Goal: Task Accomplishment & Management: Manage account settings

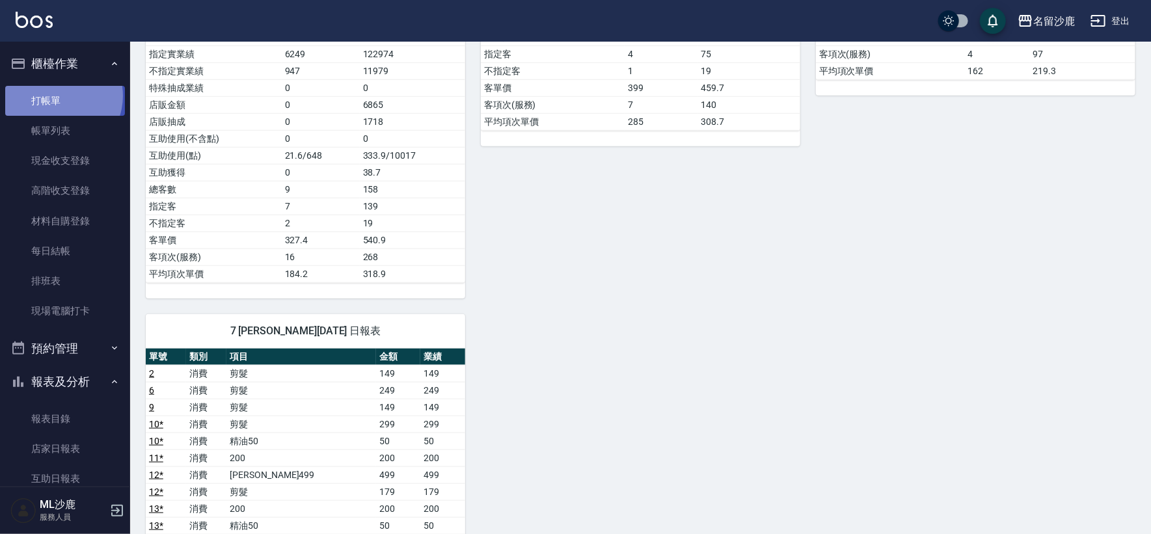
click at [57, 96] on link "打帳單" at bounding box center [65, 101] width 120 height 30
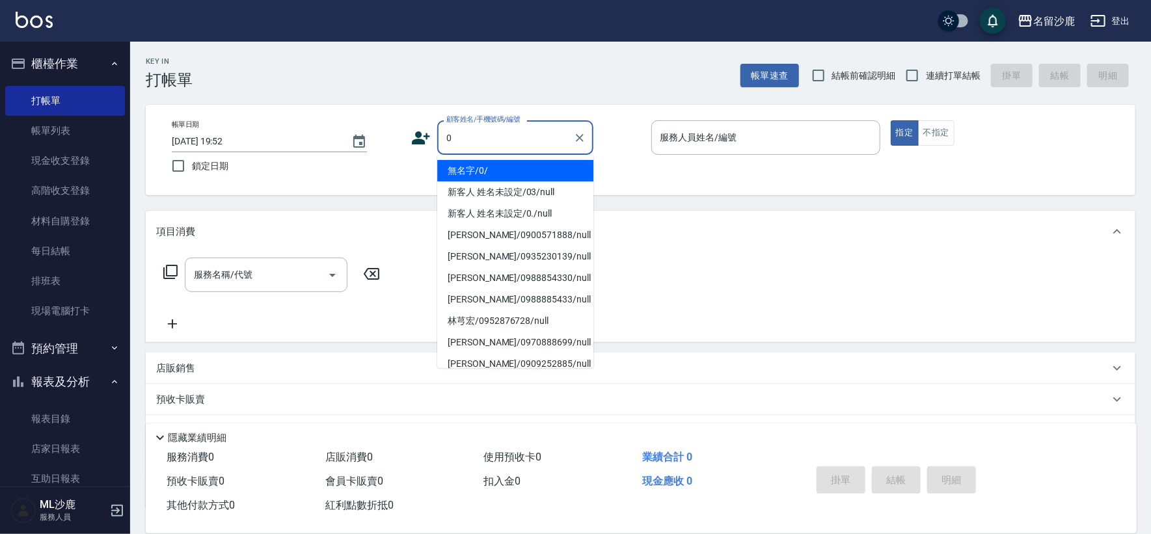
type input "無名字/0/"
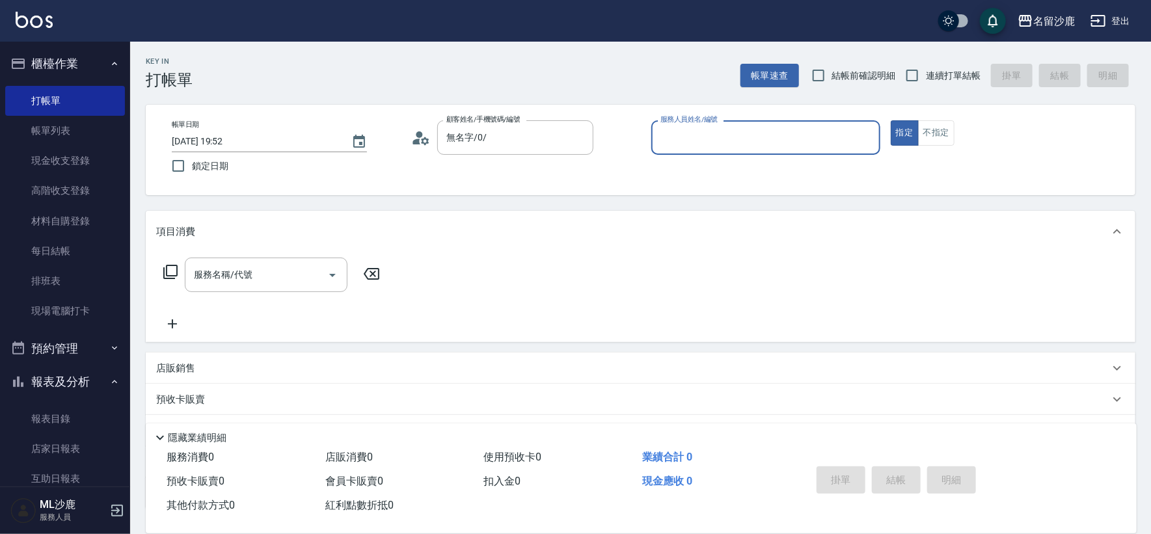
click at [936, 72] on span "連續打單結帳" at bounding box center [953, 76] width 55 height 14
click at [926, 72] on input "連續打單結帳" at bounding box center [911, 75] width 27 height 27
checkbox input "true"
drag, startPoint x: 693, startPoint y: 135, endPoint x: 701, endPoint y: 133, distance: 8.7
click at [695, 135] on input "服務人員姓名/編號" at bounding box center [765, 137] width 217 height 23
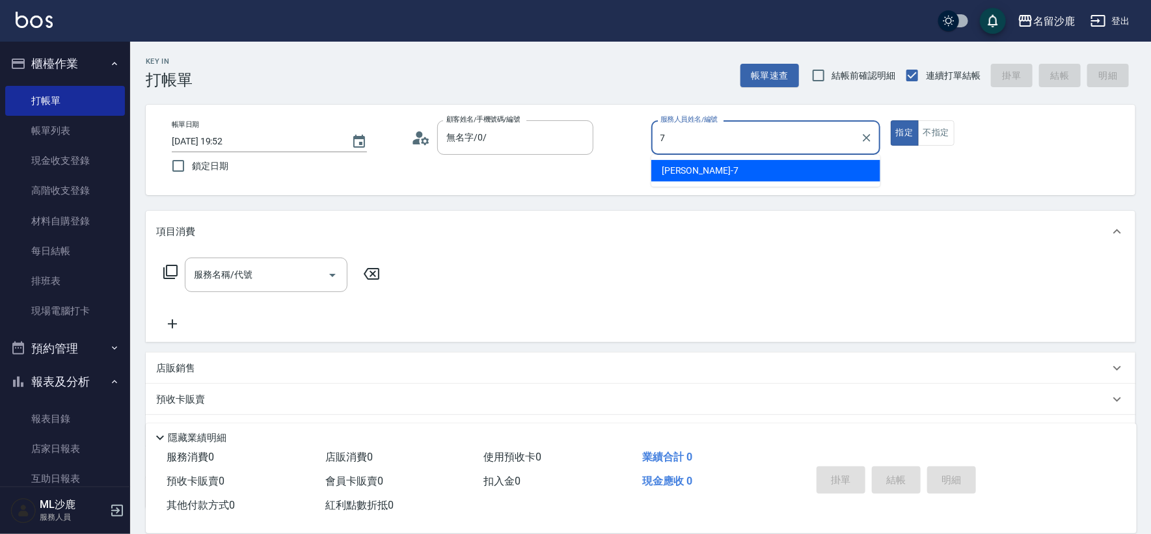
type input "[PERSON_NAME]-7"
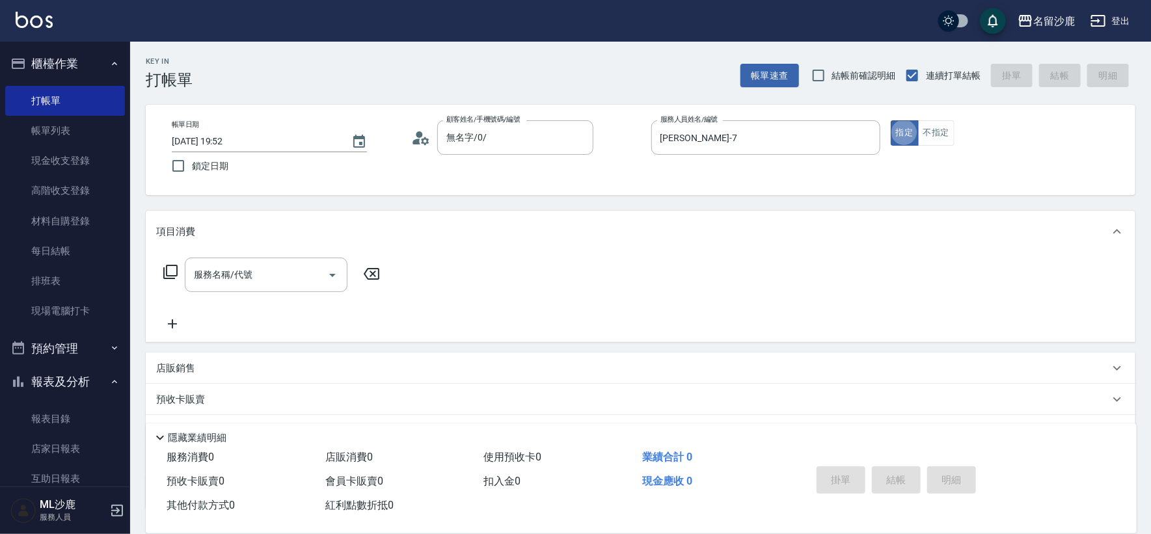
type button "true"
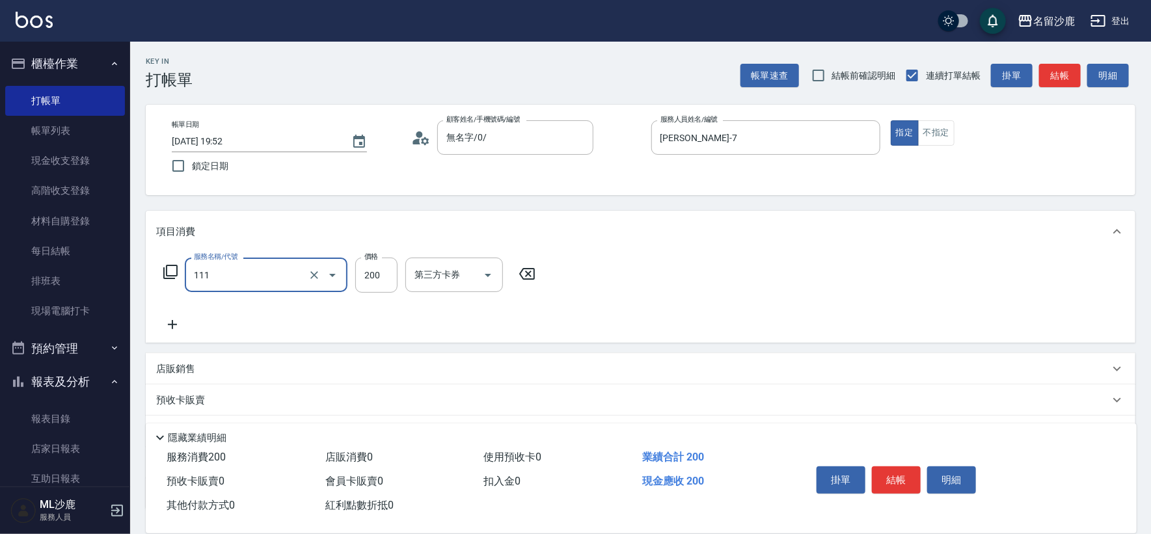
type input "200(111)"
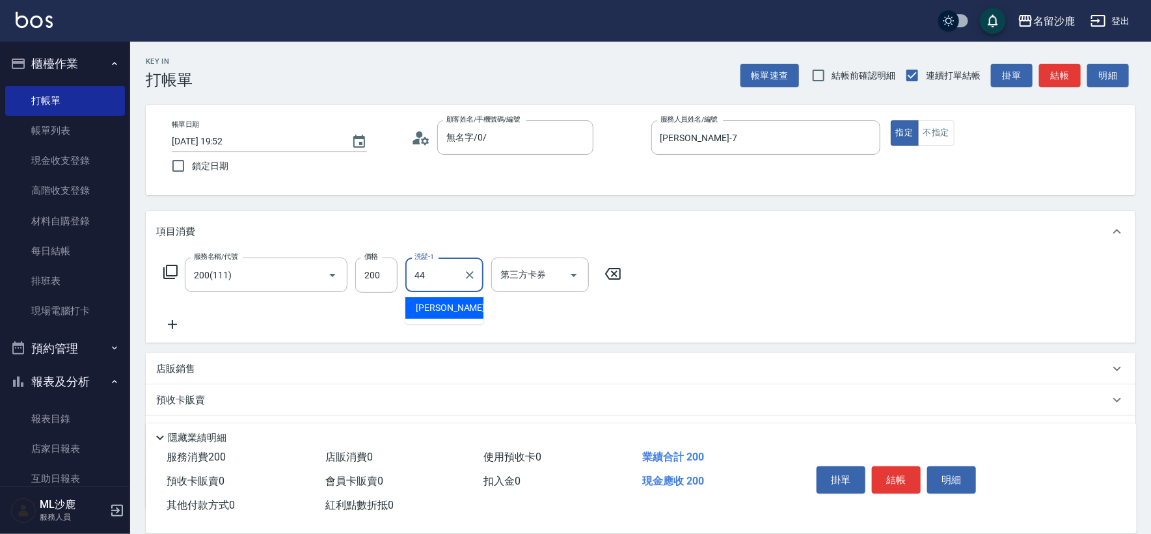
type input "[PERSON_NAME]-44"
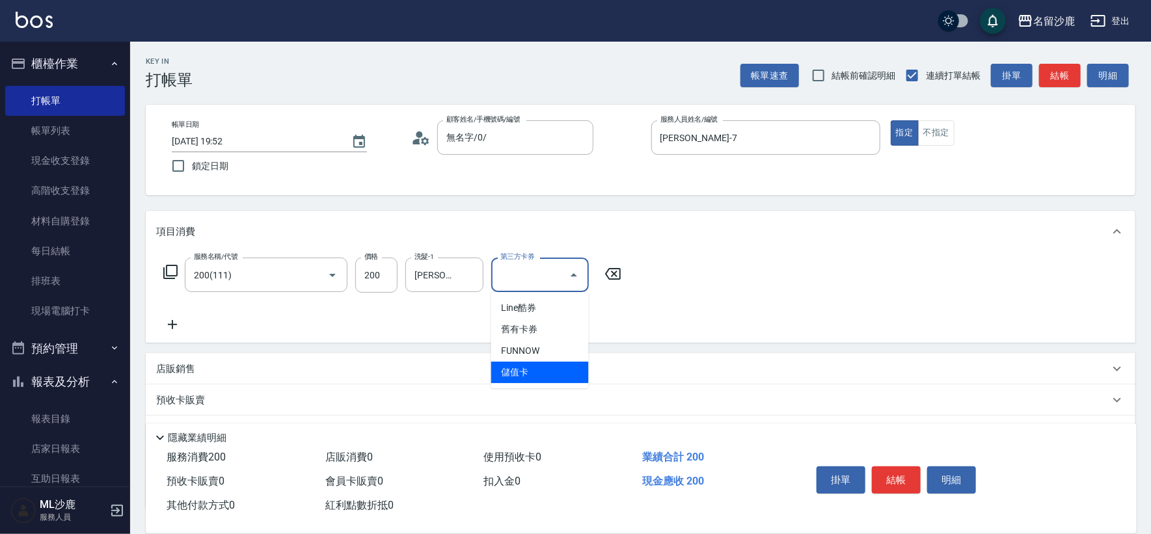
type input "儲值卡"
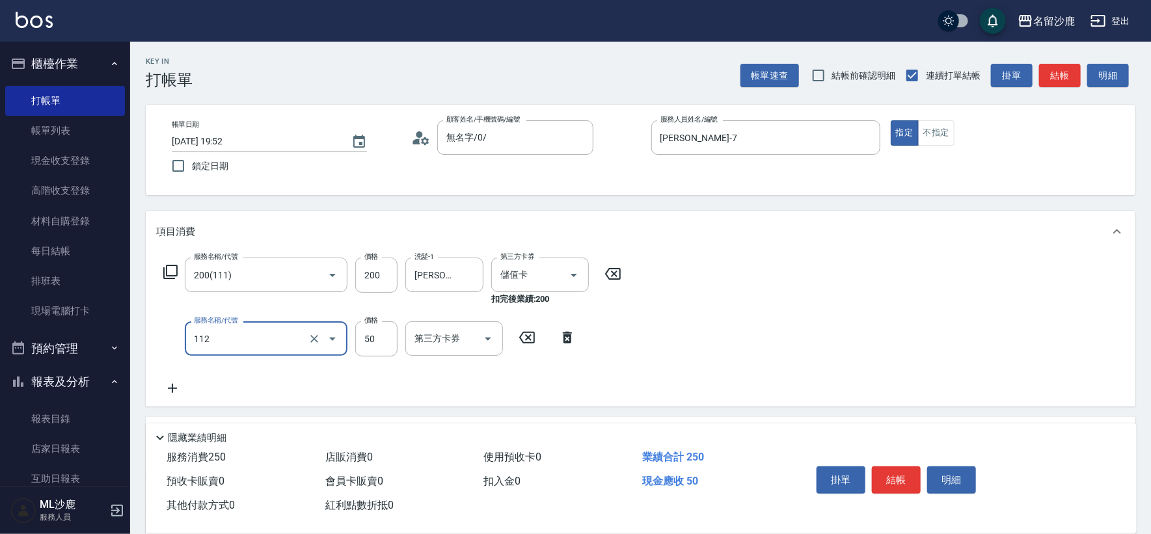
type input "精油50(112)"
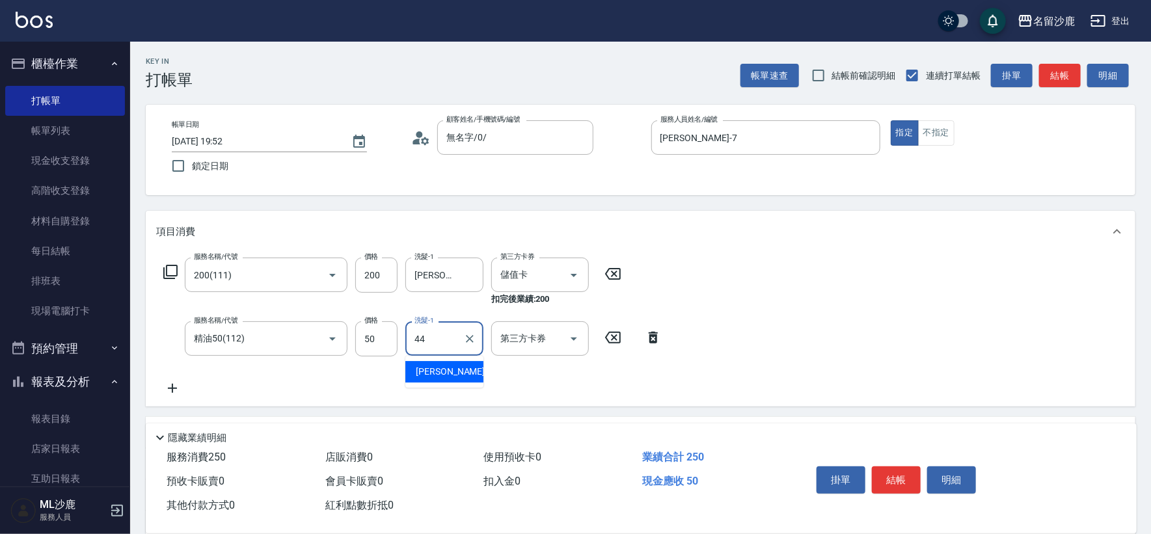
type input "[PERSON_NAME]-44"
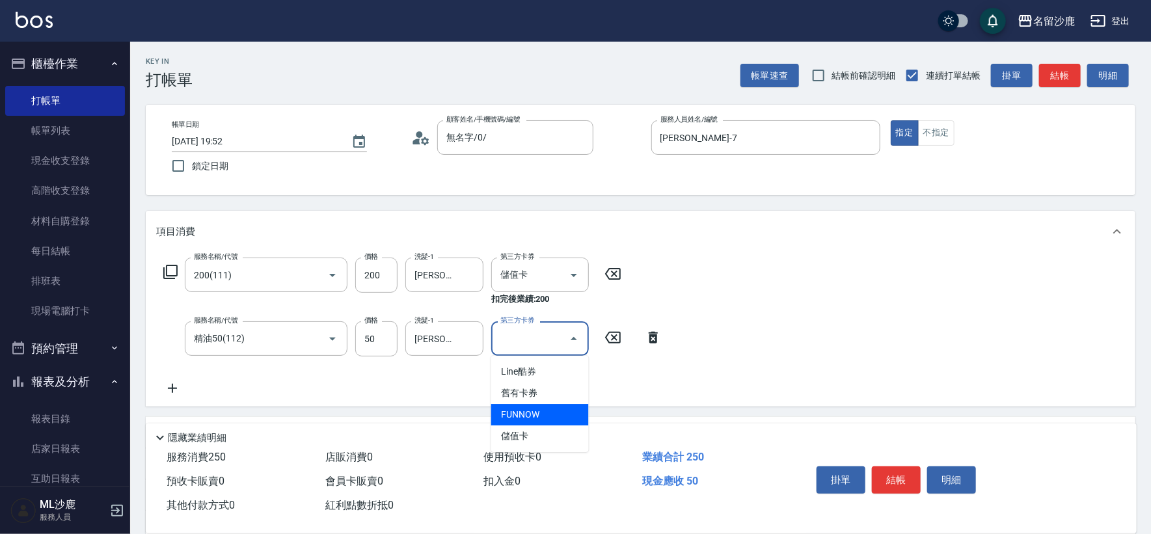
type input "儲值卡"
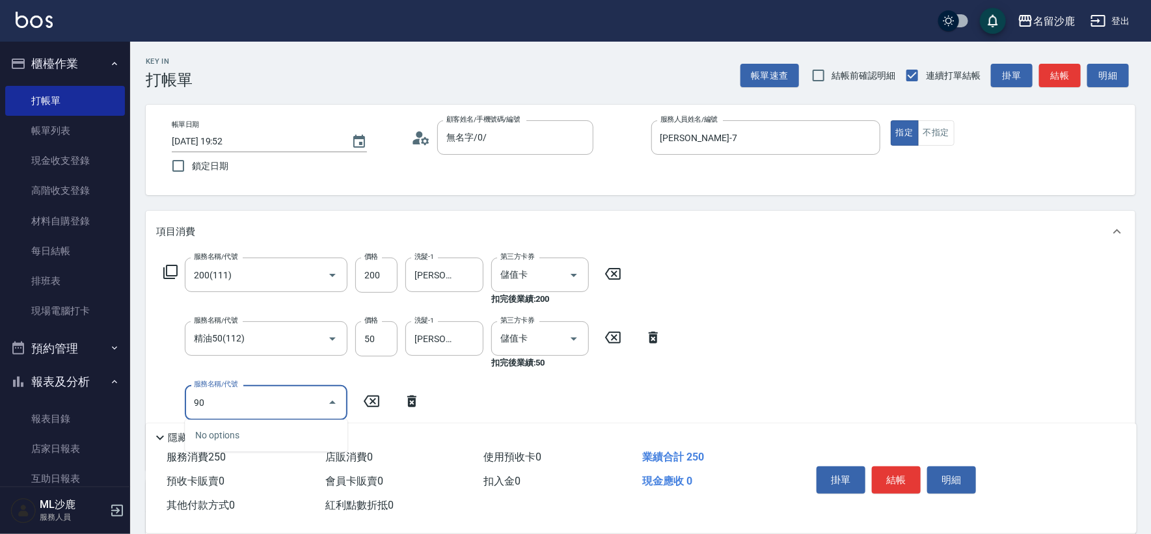
type input "901"
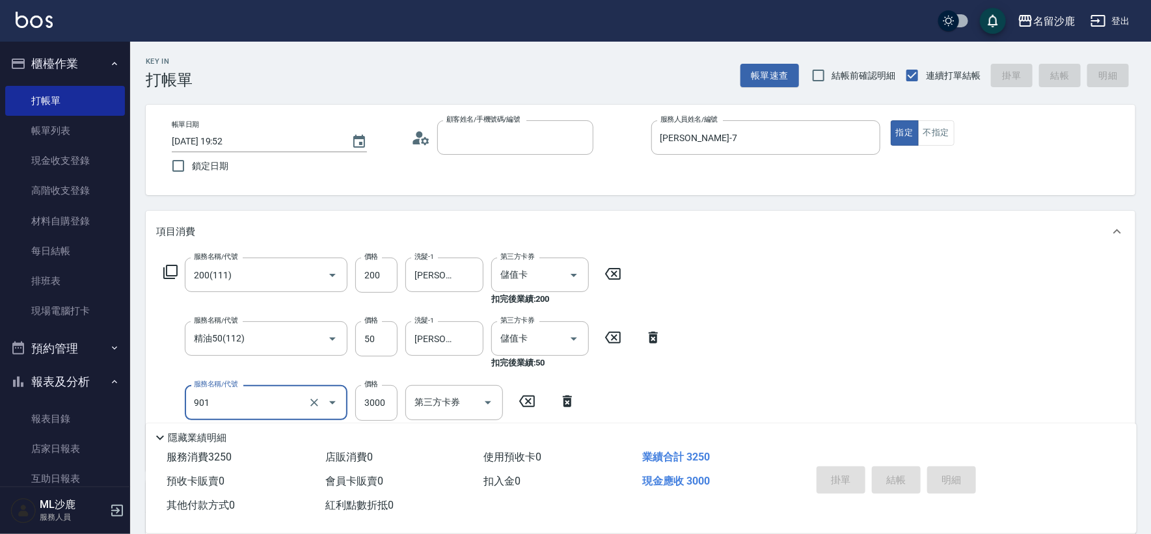
type input "0"
type input "[DATE] 19:53"
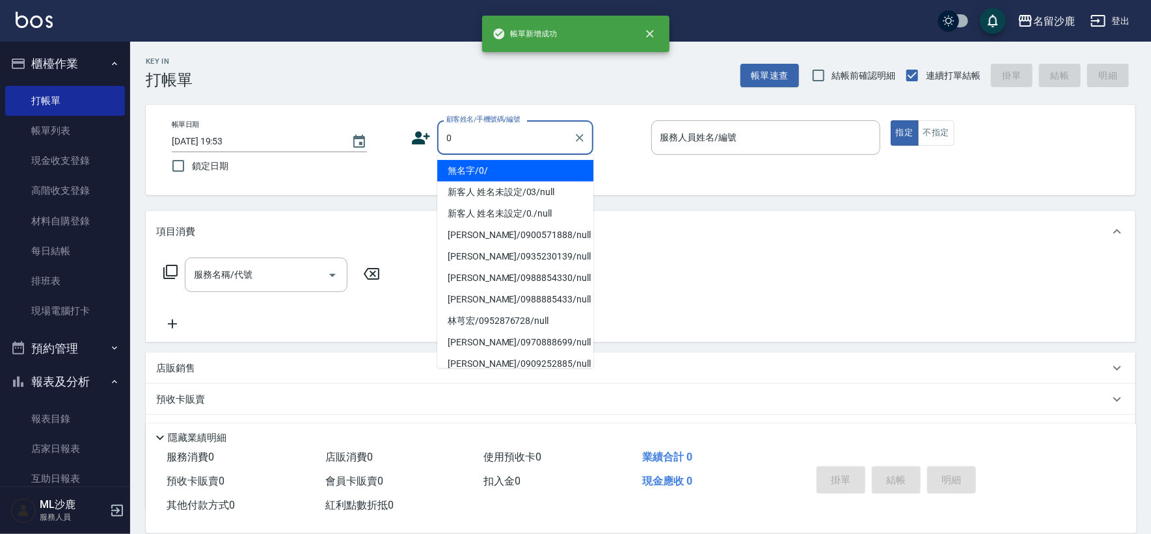
type input "無名字/0/"
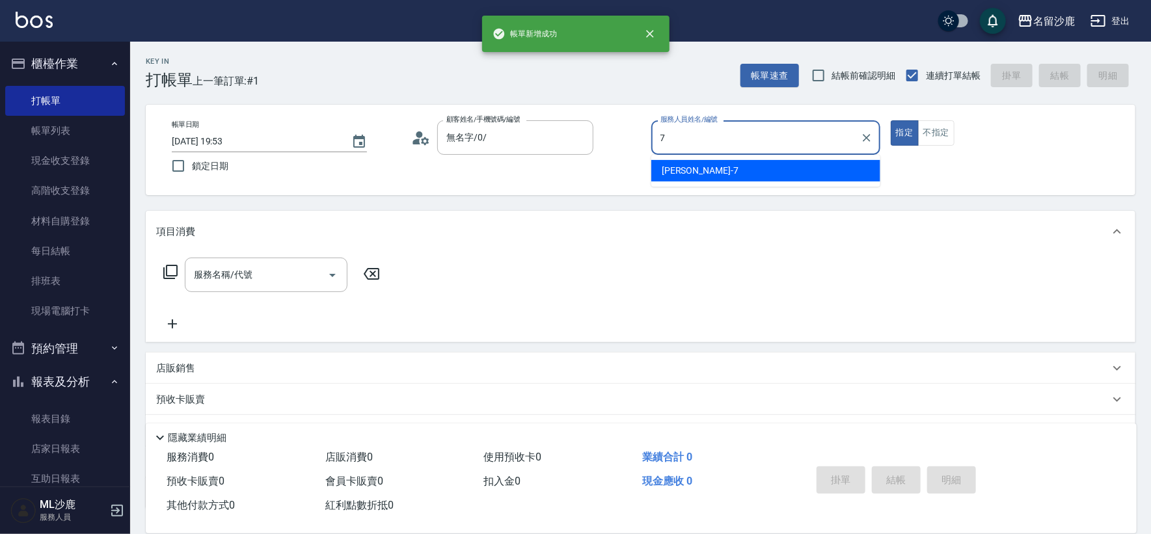
type input "[PERSON_NAME]-7"
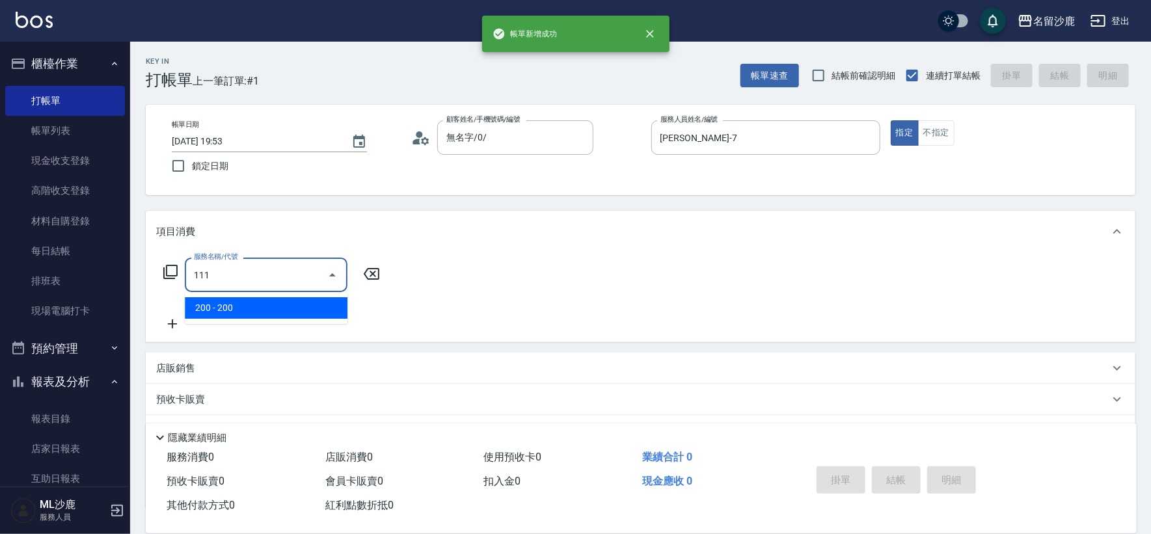
type input "200(111)"
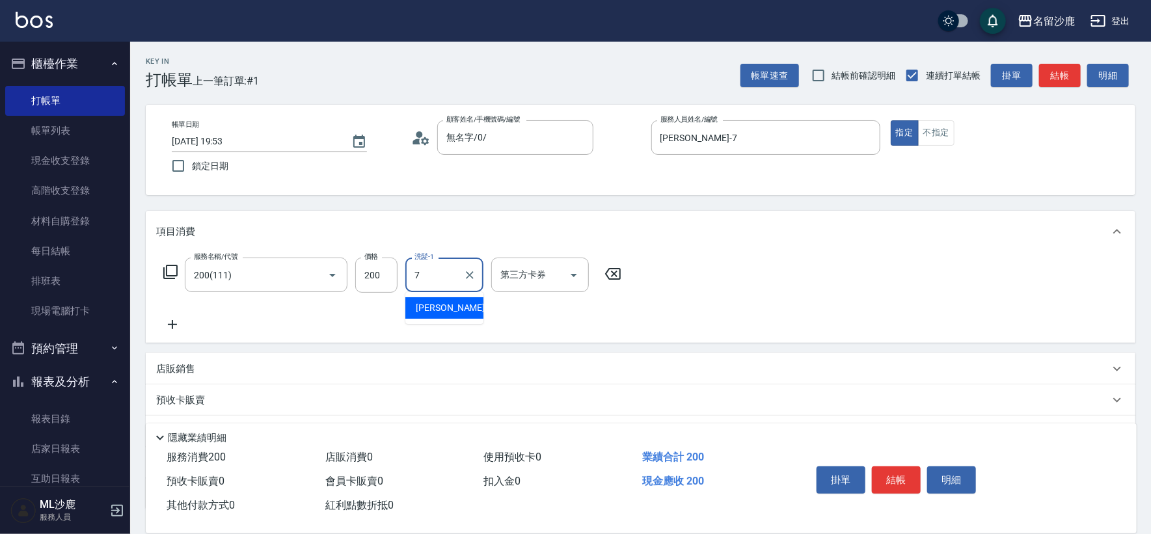
type input "[PERSON_NAME]-7"
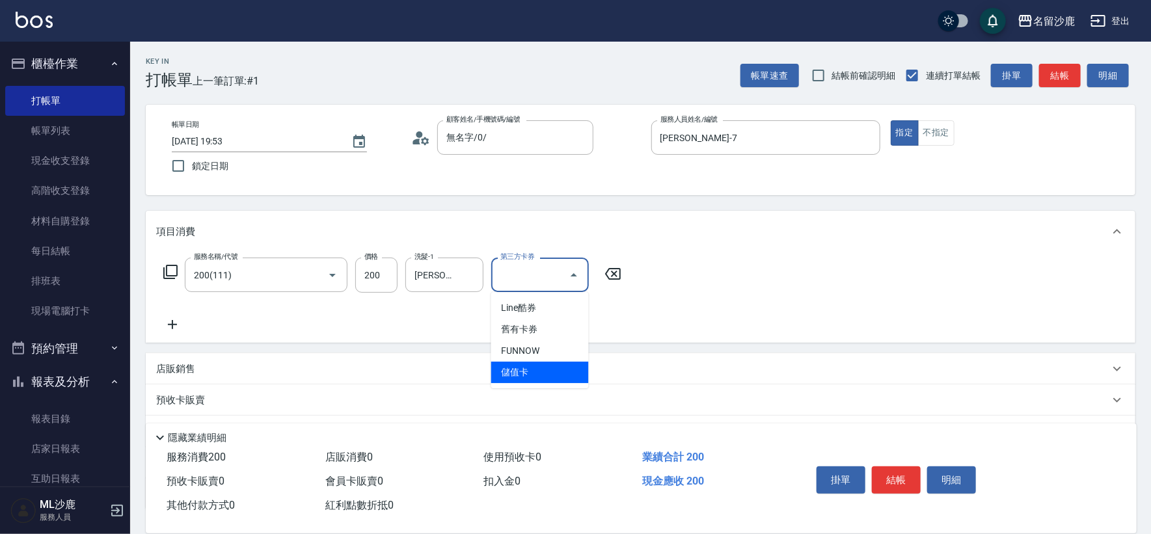
type input "儲值卡"
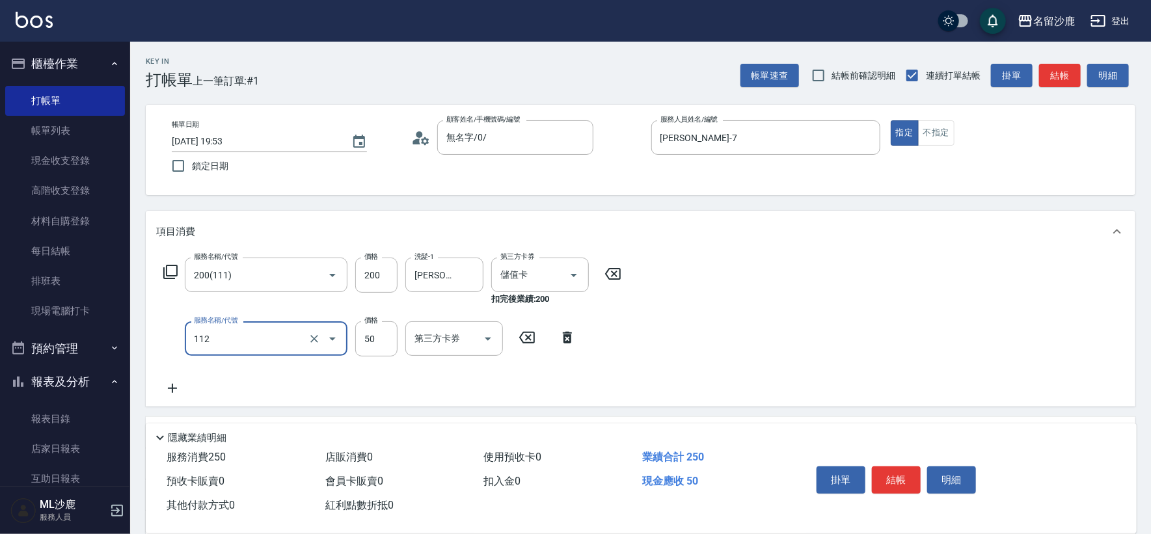
type input "精油50(112)"
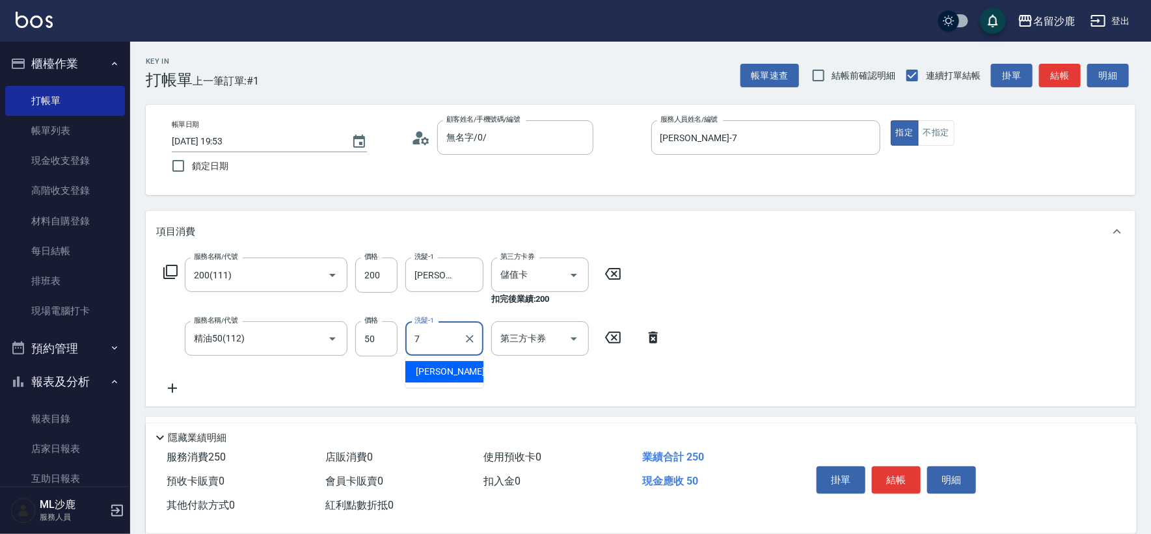
type input "[PERSON_NAME]-7"
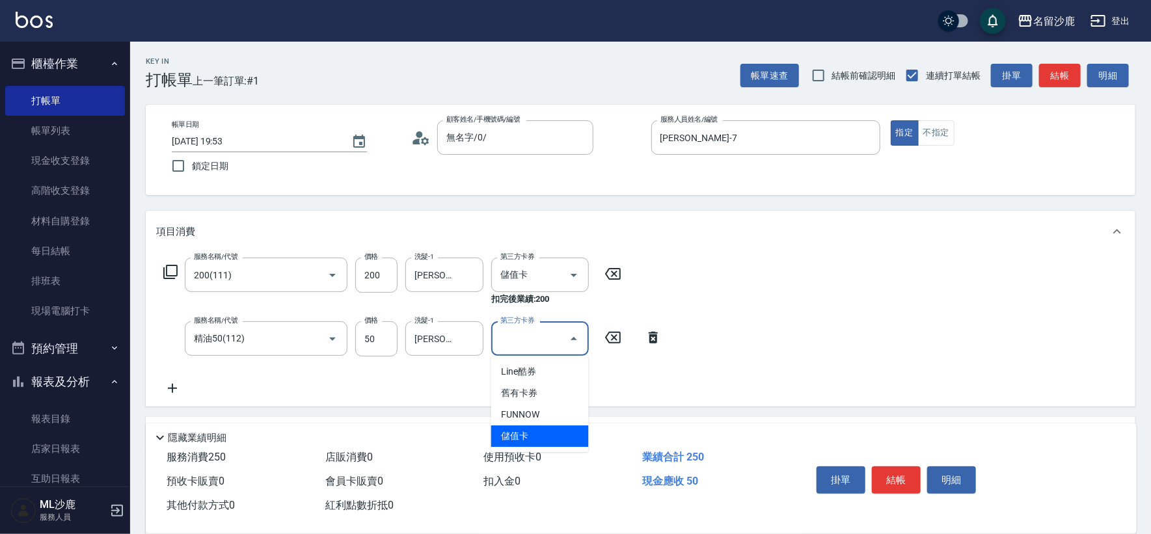
type input "儲值卡"
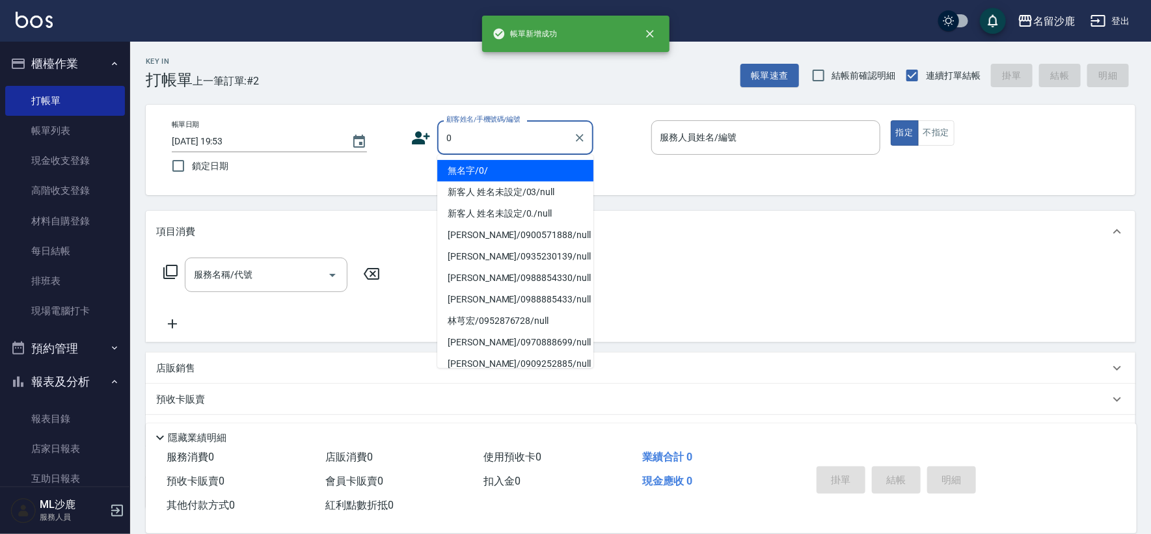
type input "無名字/0/"
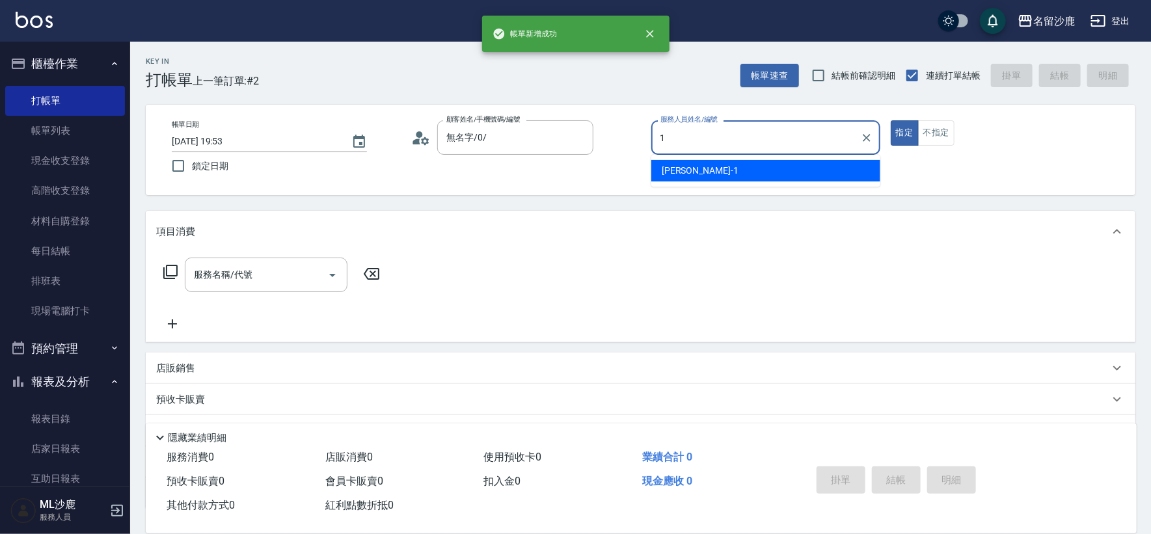
type input "[PERSON_NAME]1"
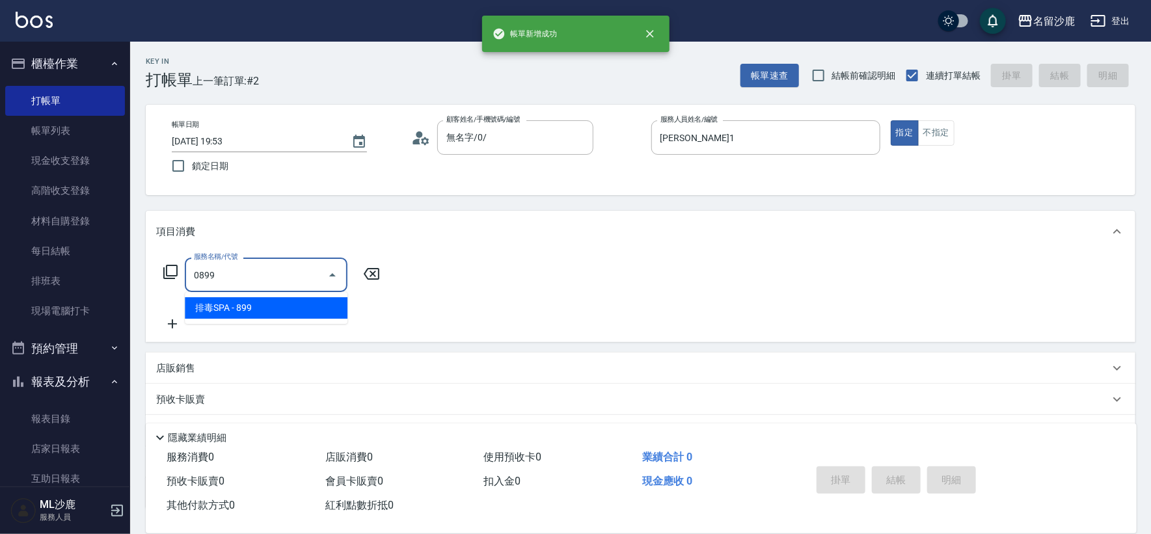
type input "排毒SPA(0899)"
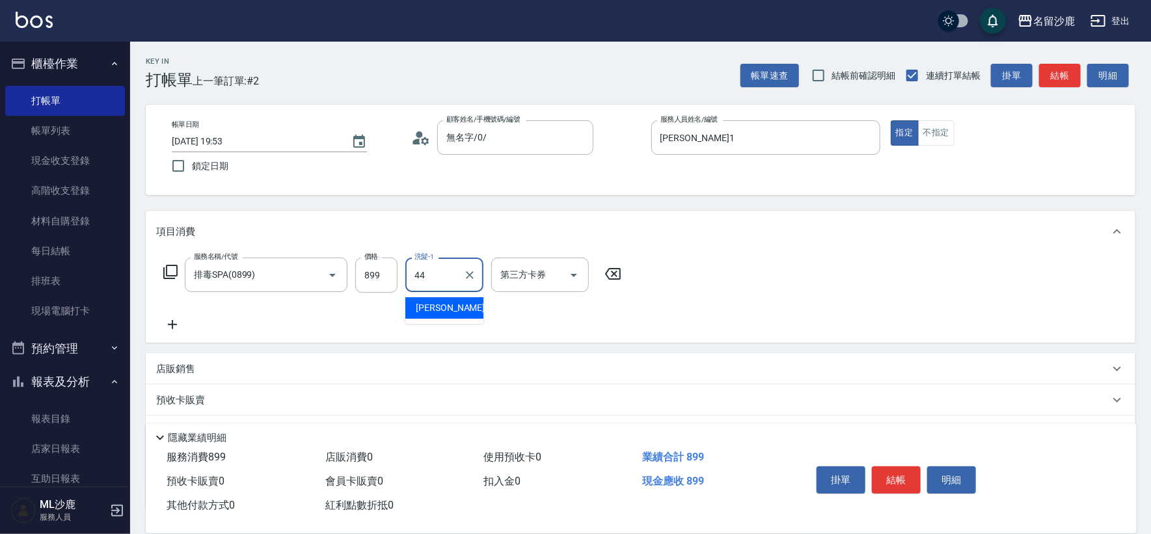
type input "[PERSON_NAME]-44"
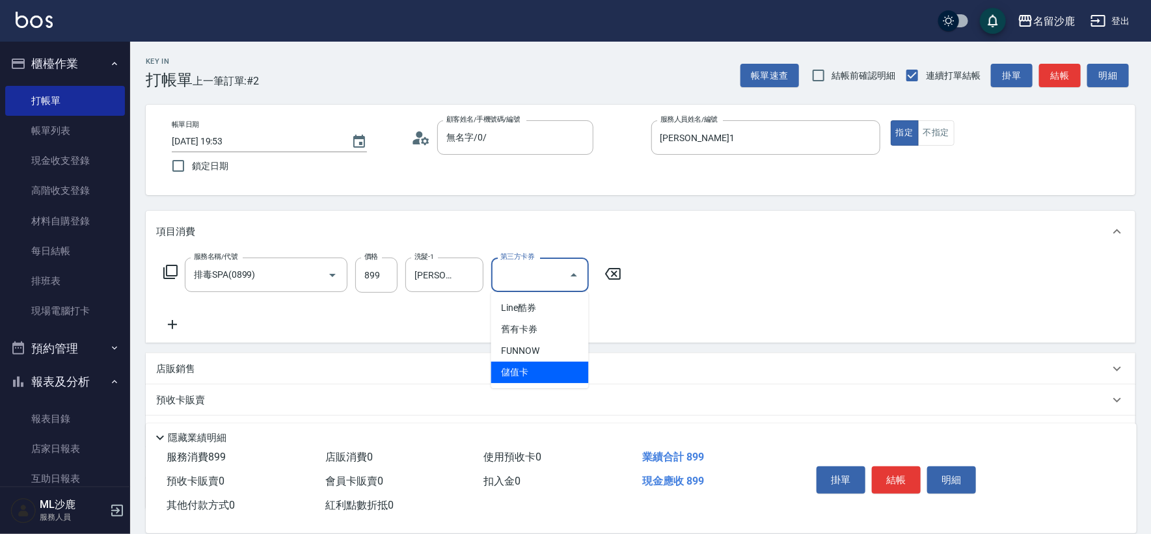
type input "儲值卡"
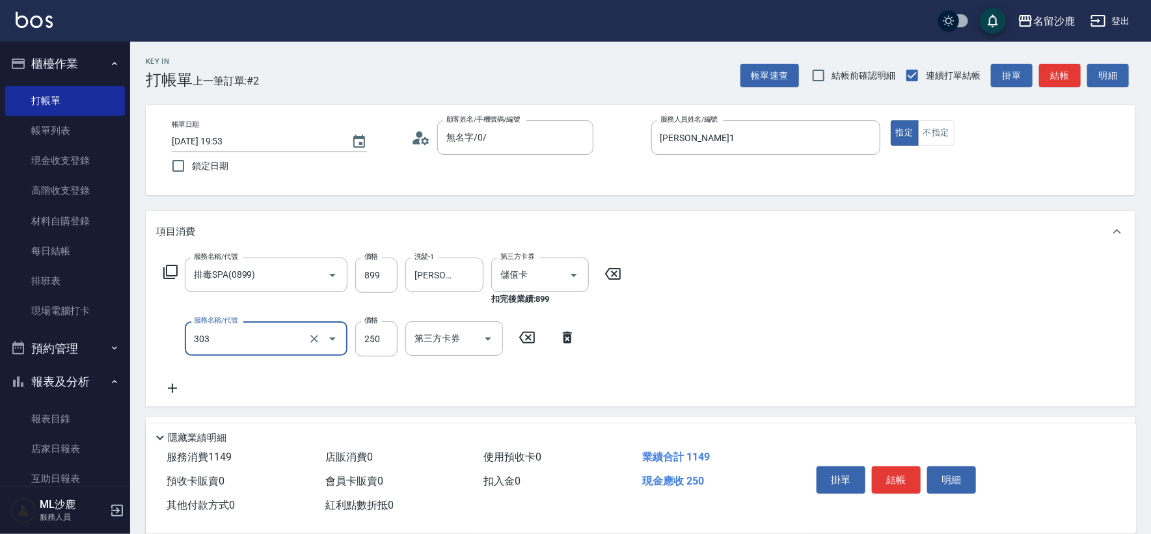
type input "剪髮(303)"
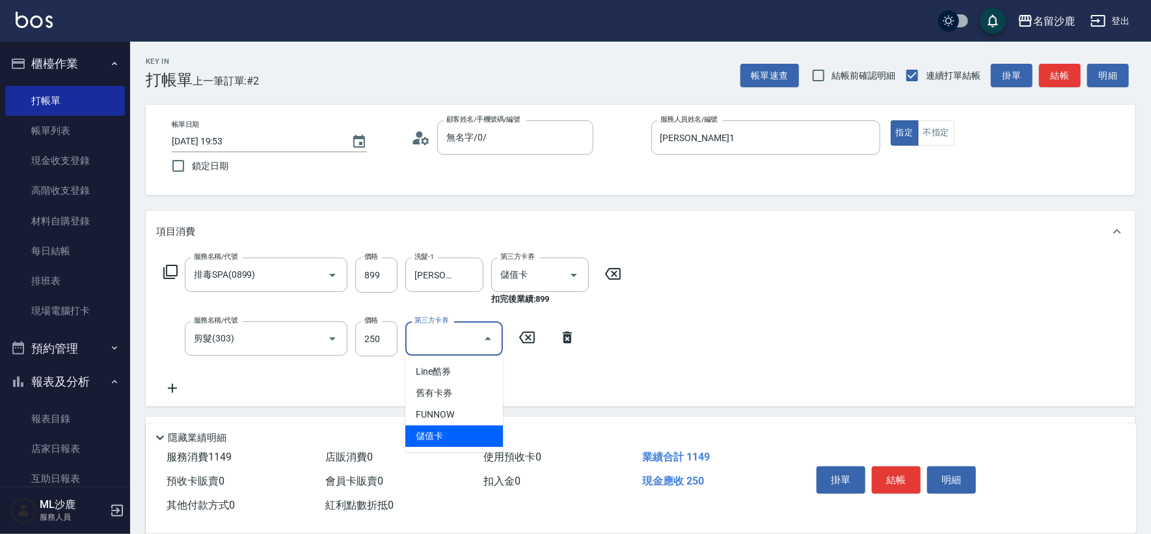
type input "儲值卡"
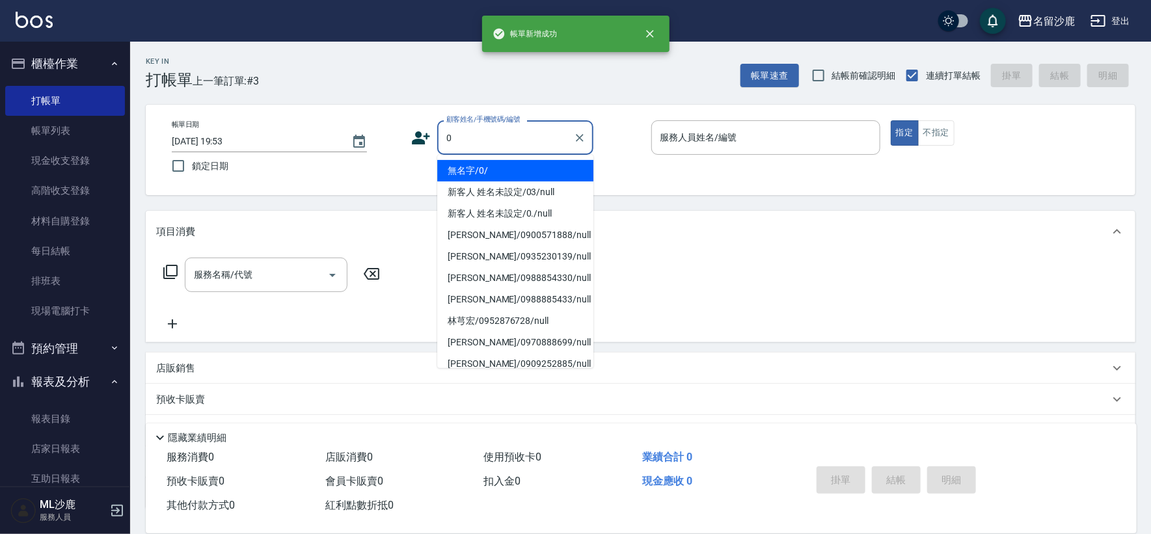
type input "無名字/0/"
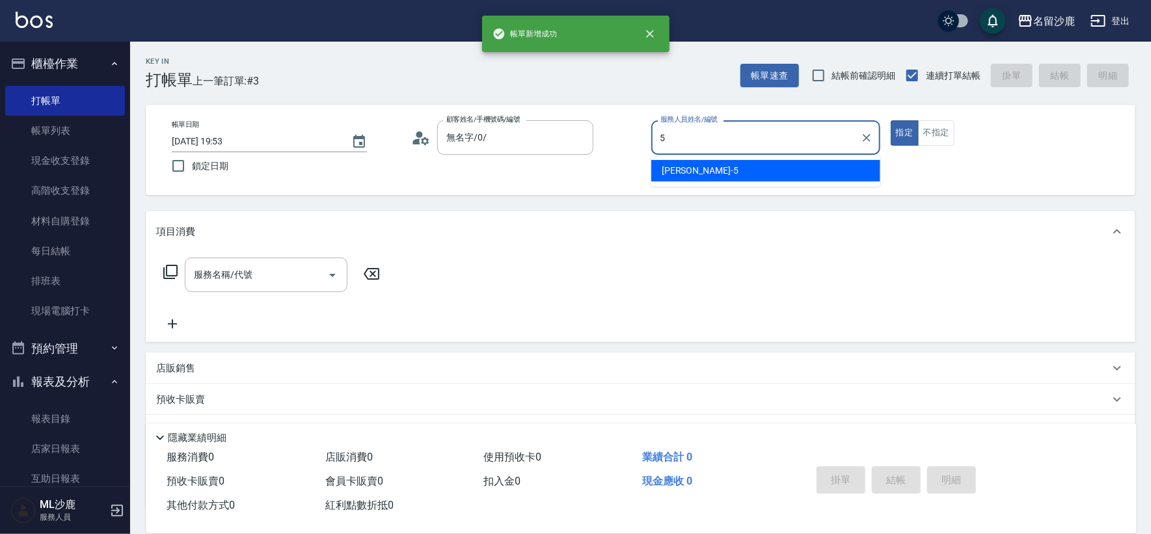
type input "[PERSON_NAME]-5"
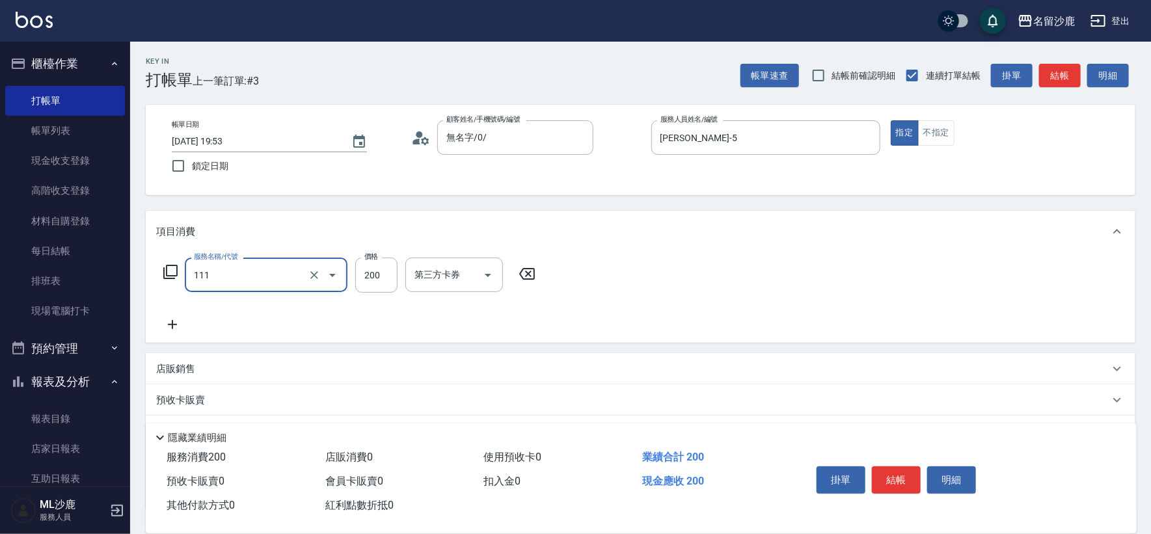
type input "200(111)"
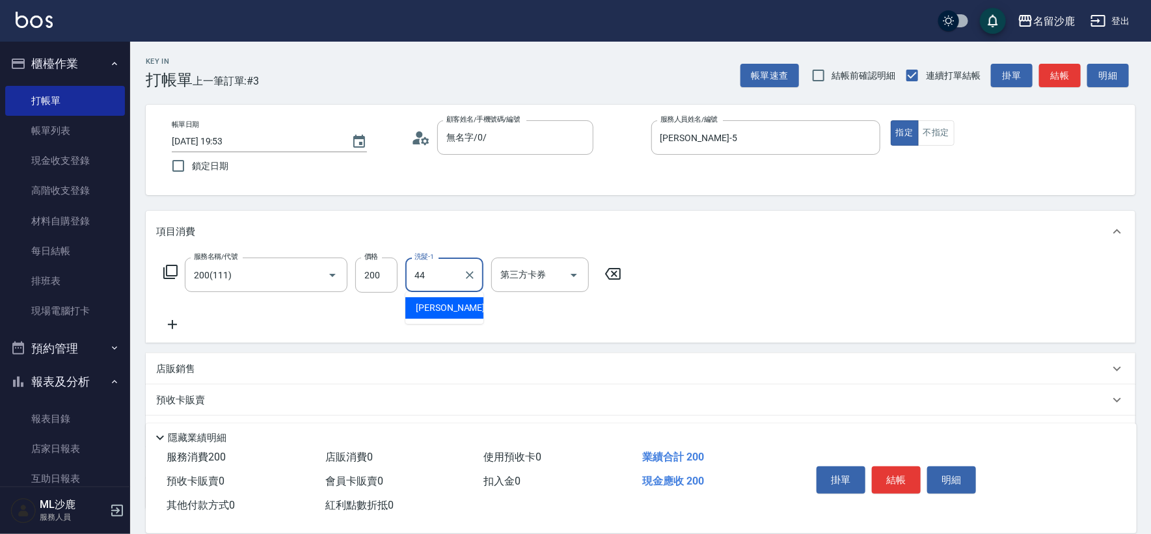
type input "[PERSON_NAME]-44"
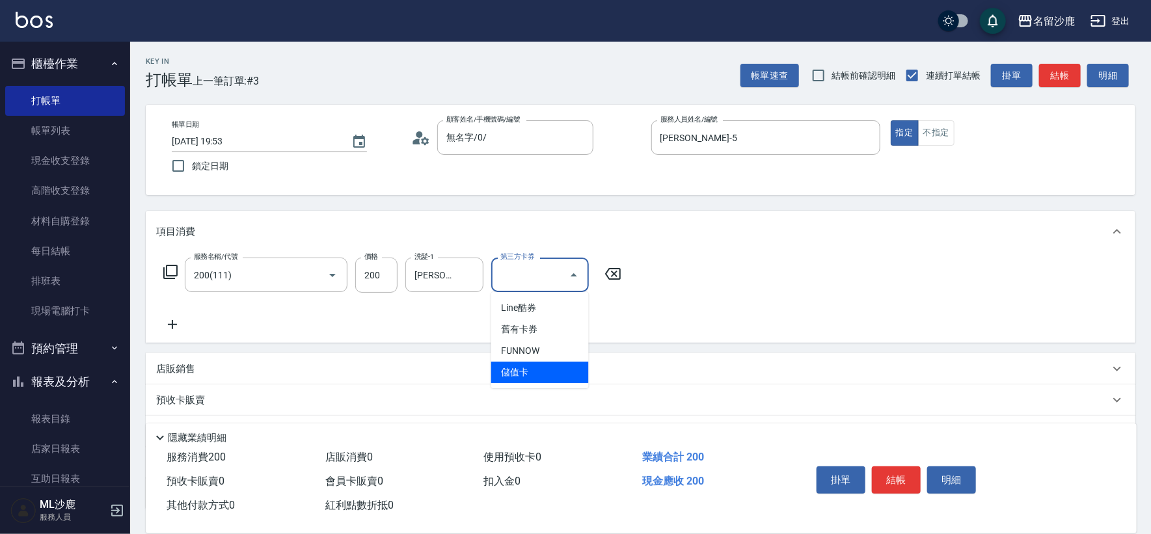
type input "儲值卡"
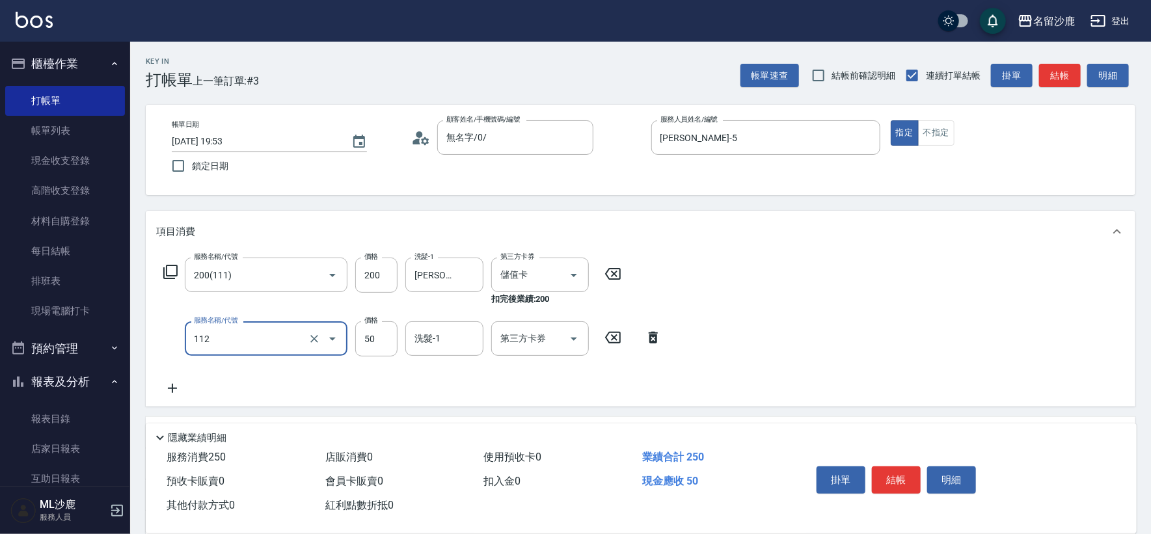
type input "精油50(112)"
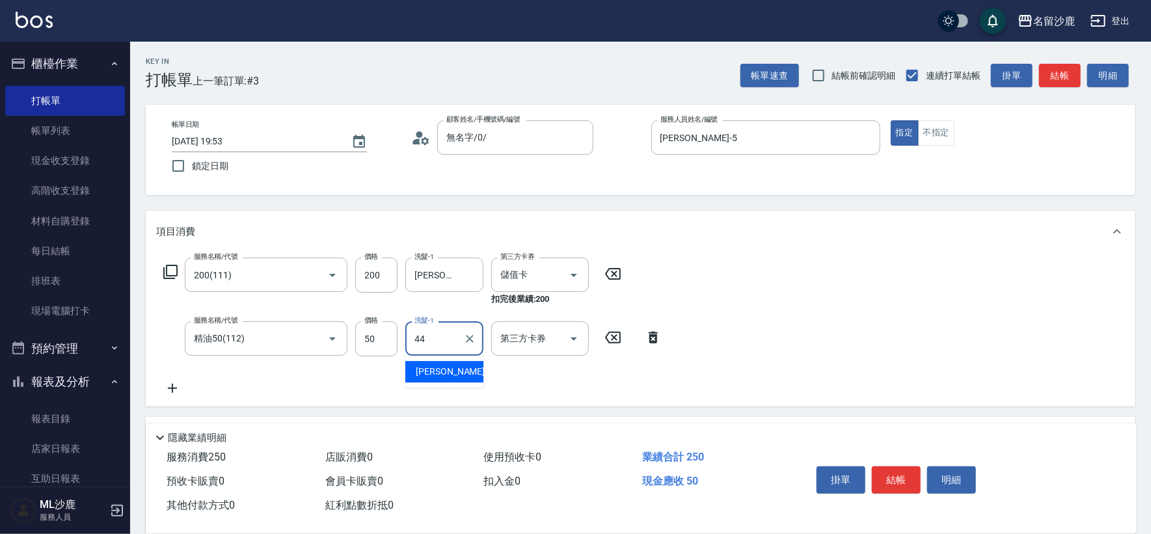
type input "[PERSON_NAME]-44"
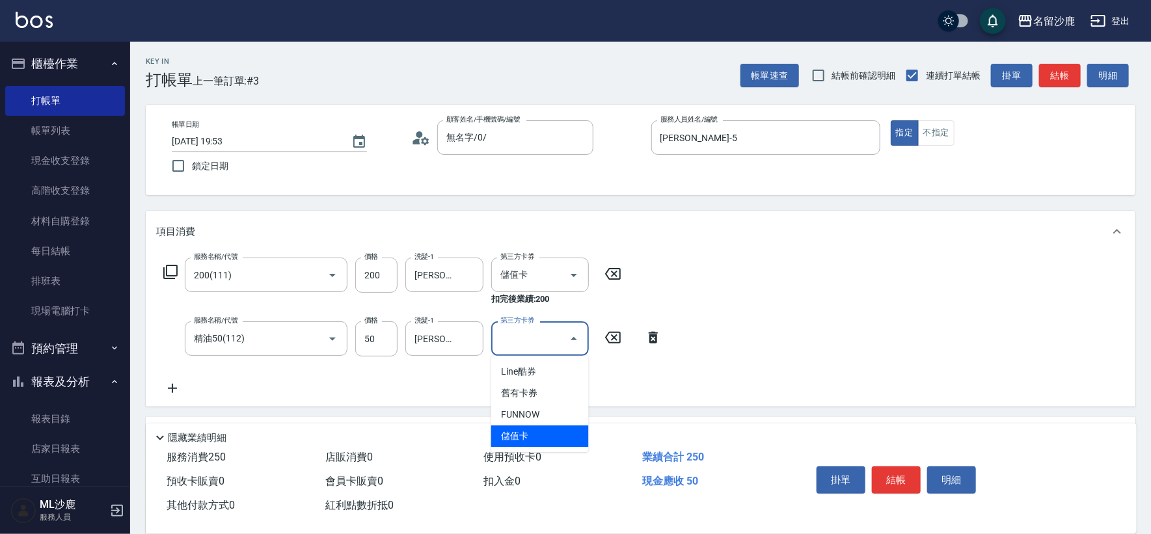
type input "儲值卡"
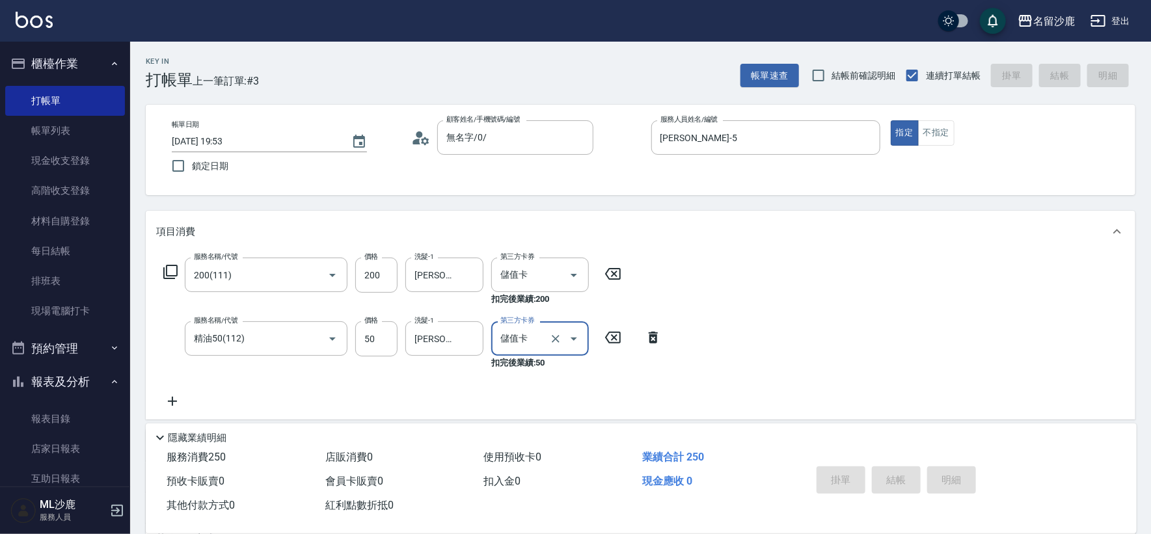
type input "[DATE] 19:54"
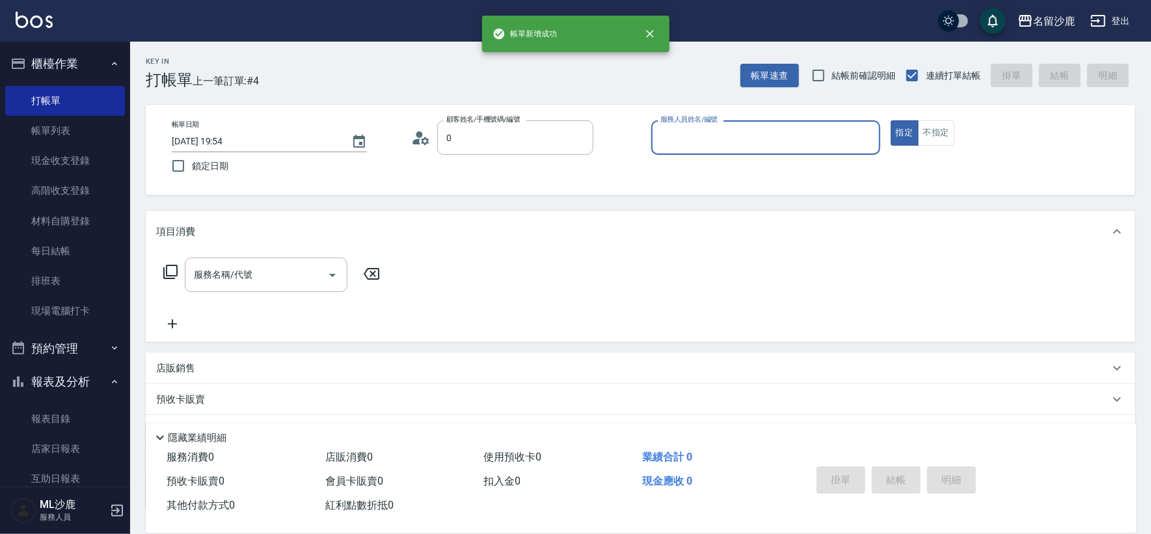
type input "無名字/0/"
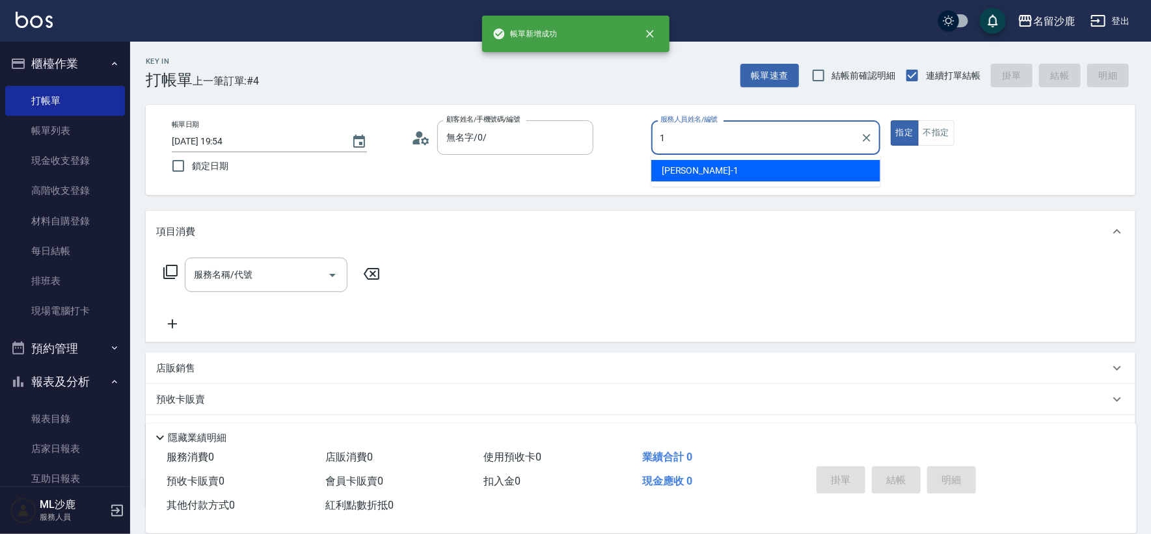
type input "[PERSON_NAME]1"
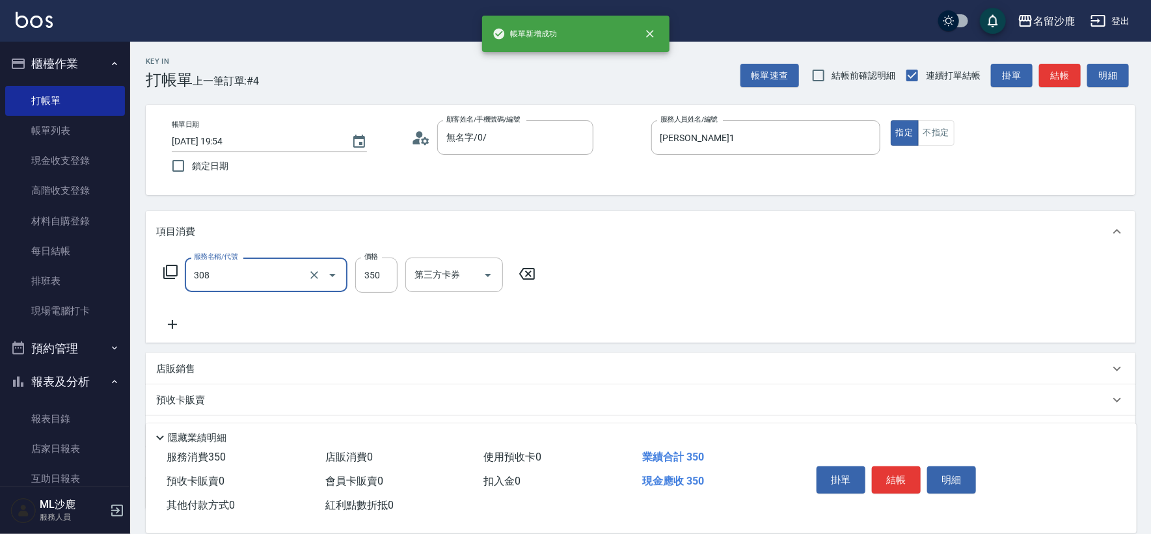
type input "洗+剪(308)"
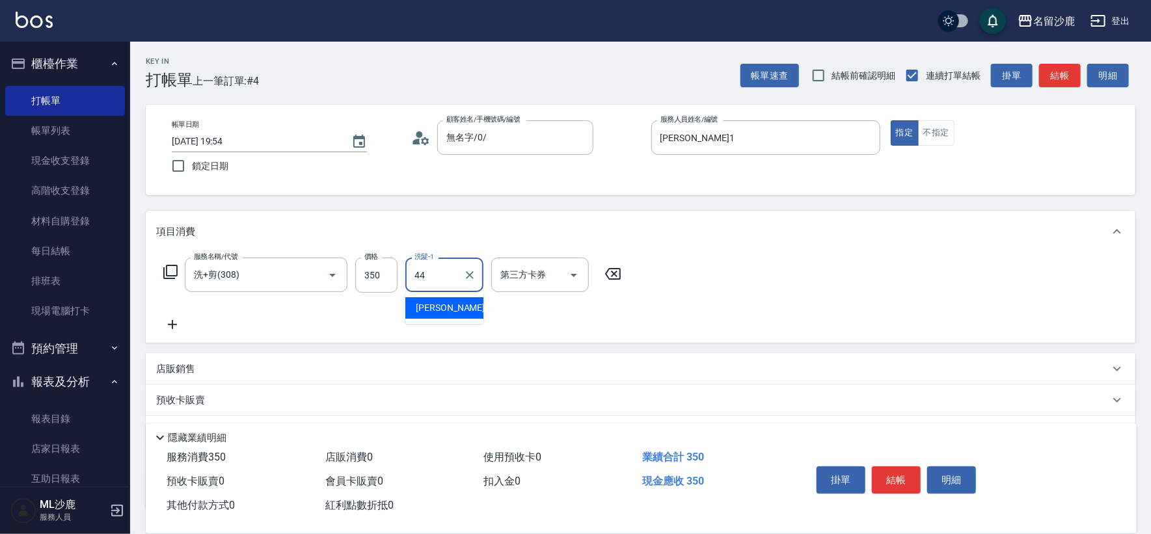
type input "[PERSON_NAME]-44"
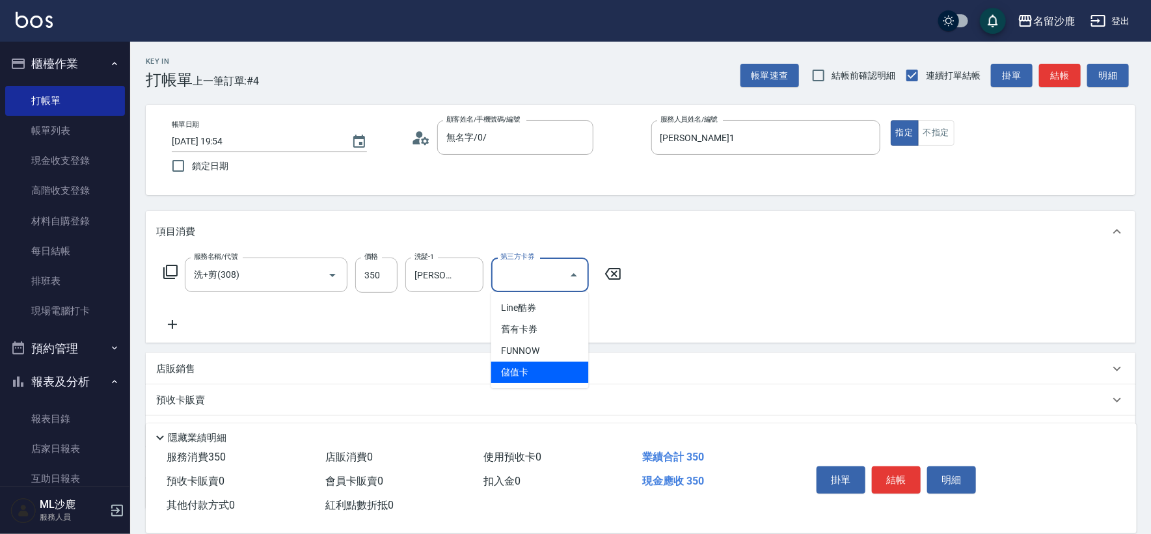
type input "儲值卡"
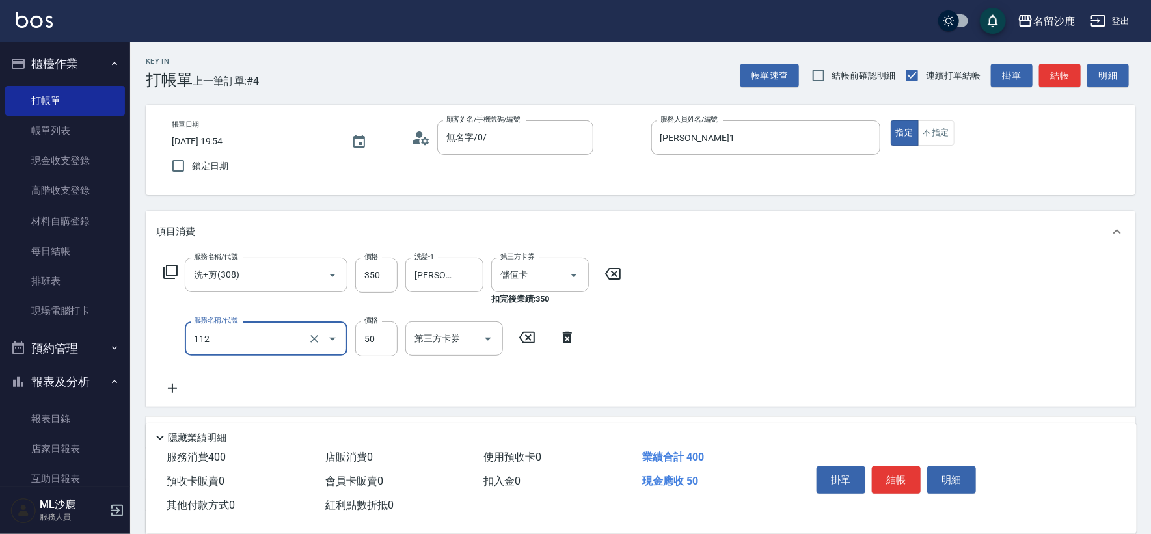
type input "精油50(112)"
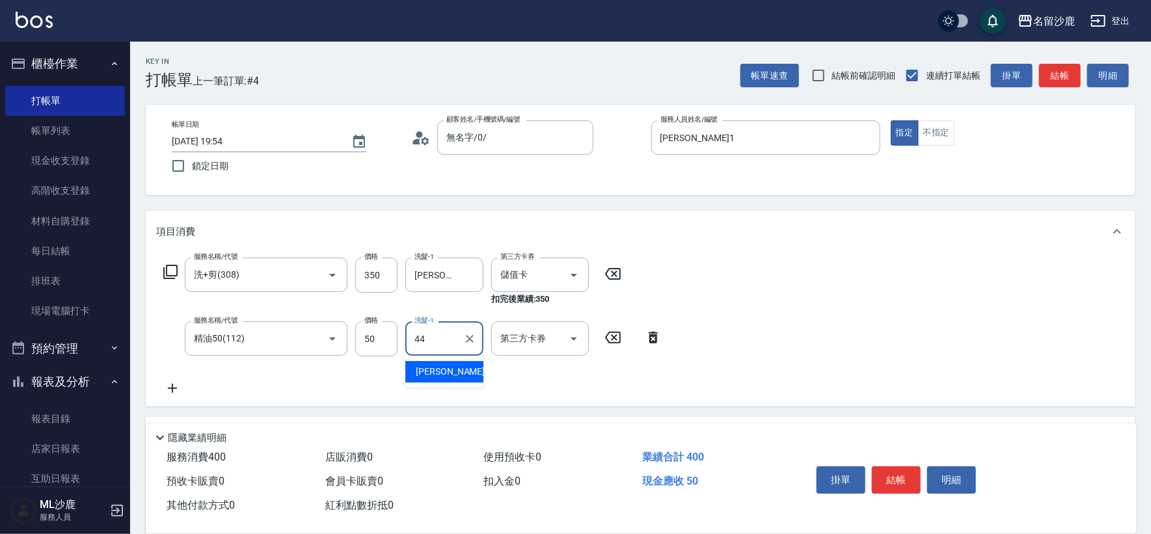
type input "[PERSON_NAME]-44"
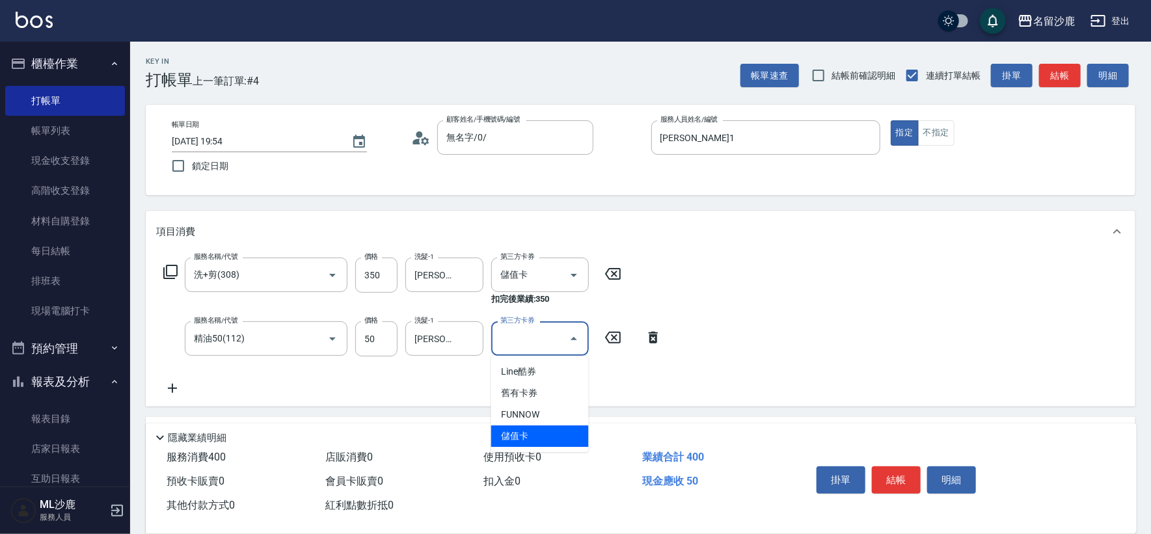
type input "儲值卡"
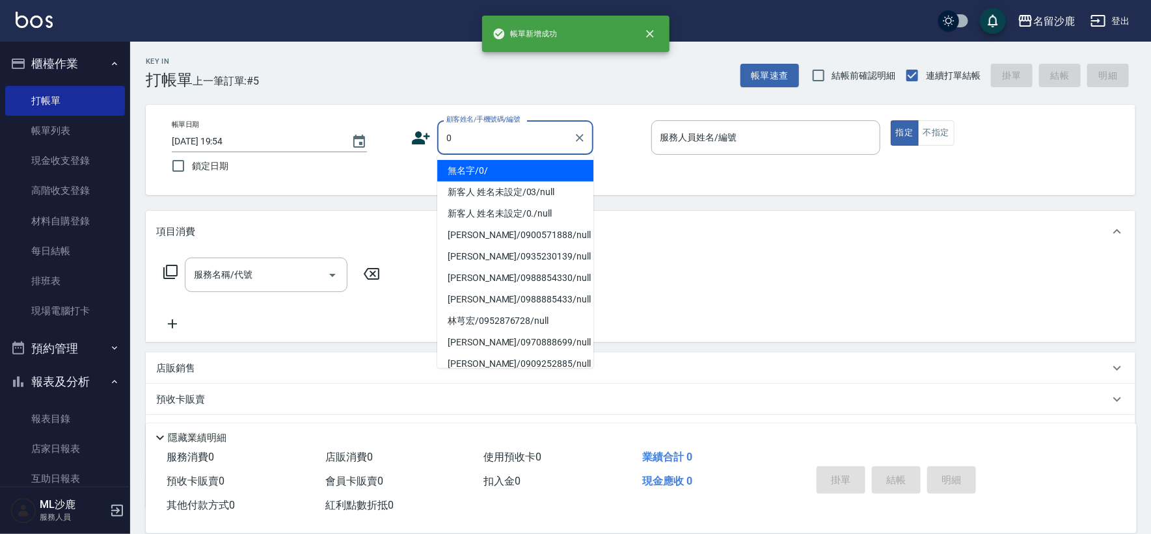
type input "無名字/0/"
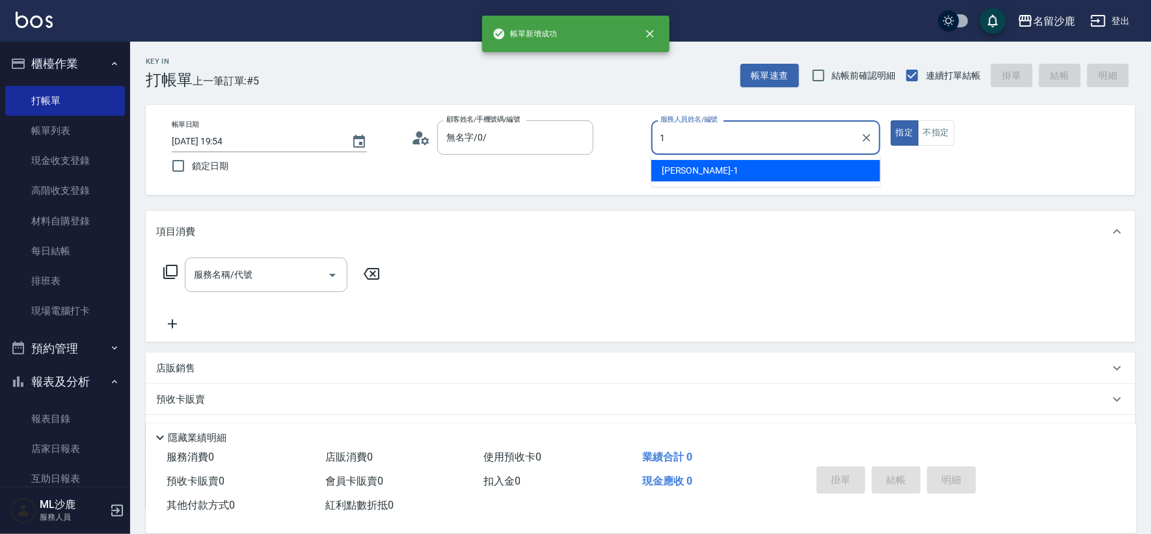
type input "[PERSON_NAME]1"
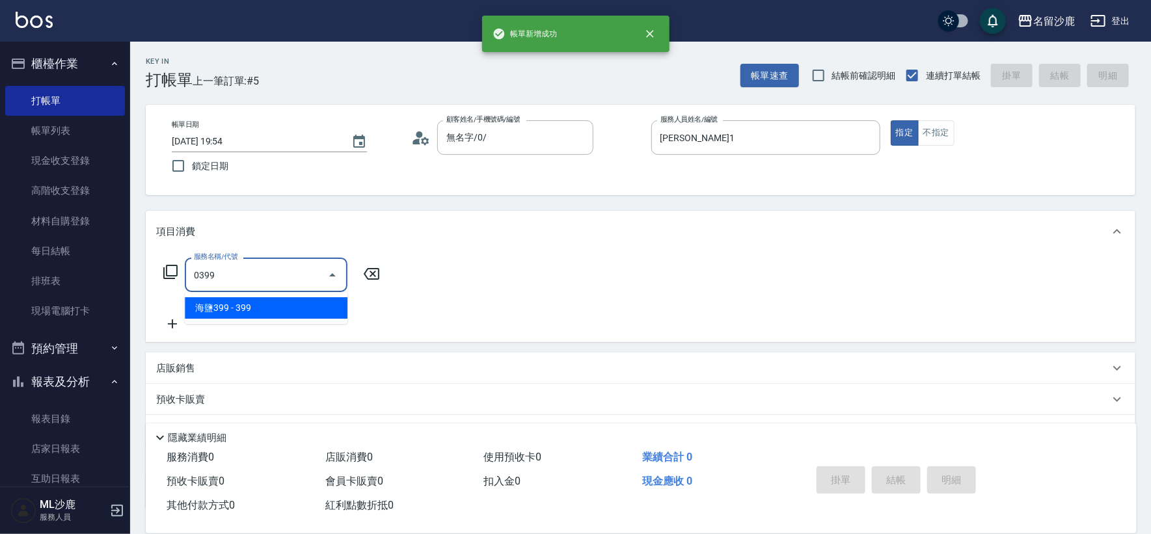
type input "海鹽399(0399)"
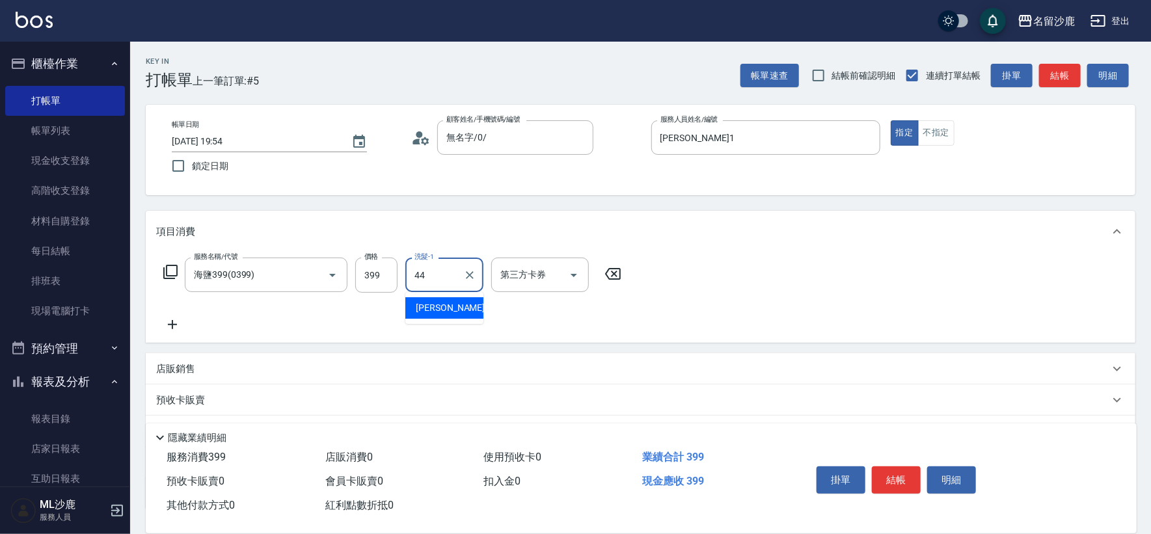
type input "[PERSON_NAME]-44"
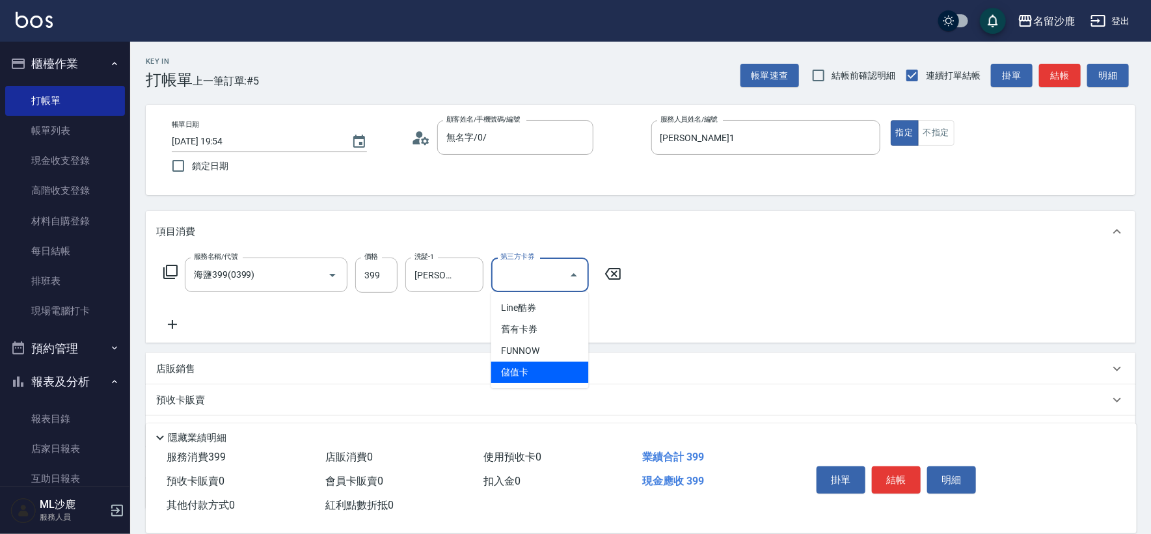
type input "儲值卡"
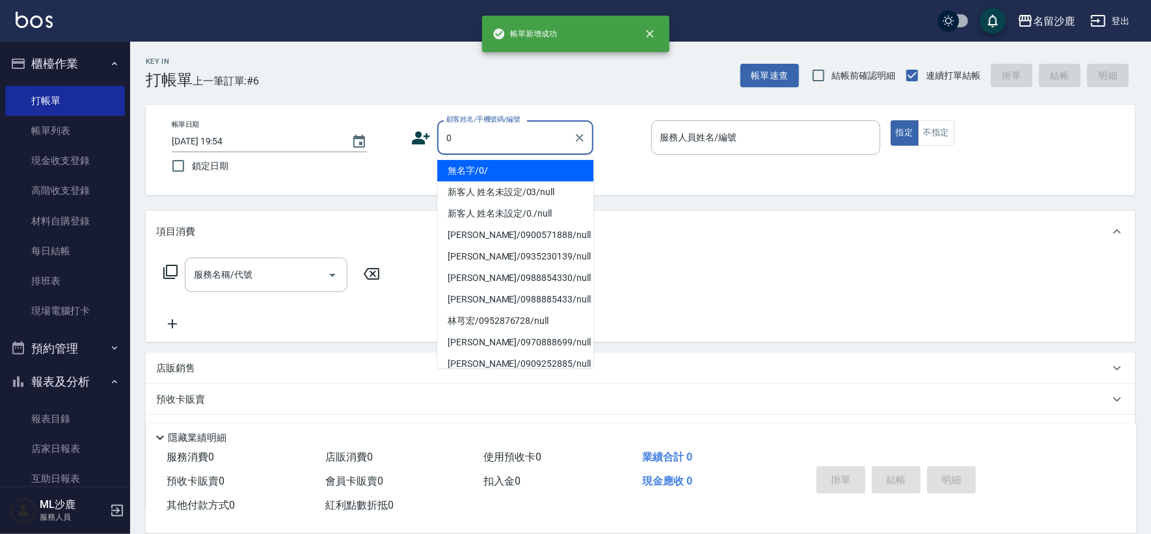
type input "無名字/0/"
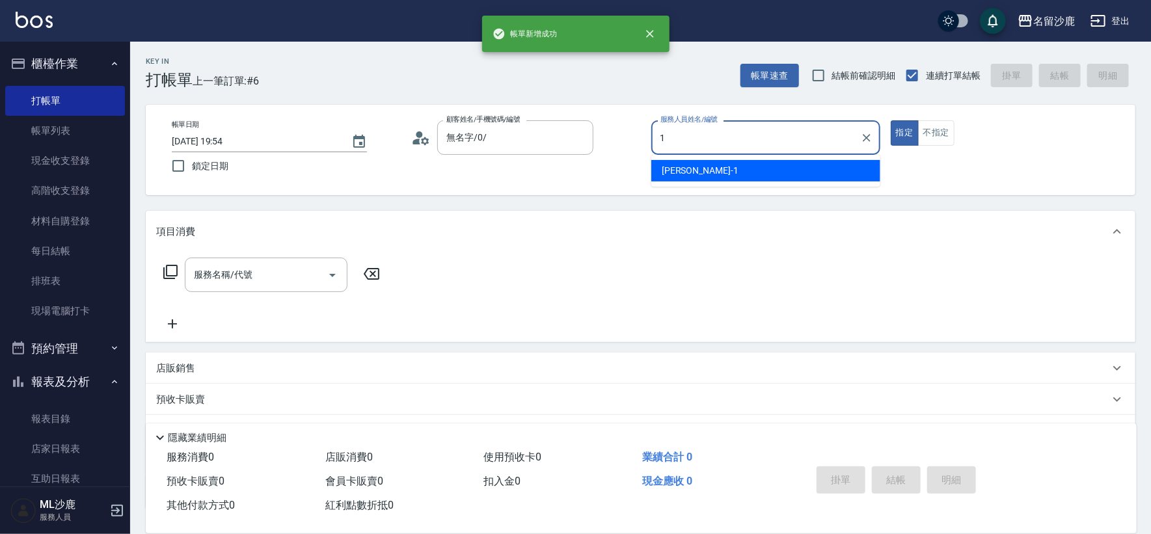
type input "[PERSON_NAME]1"
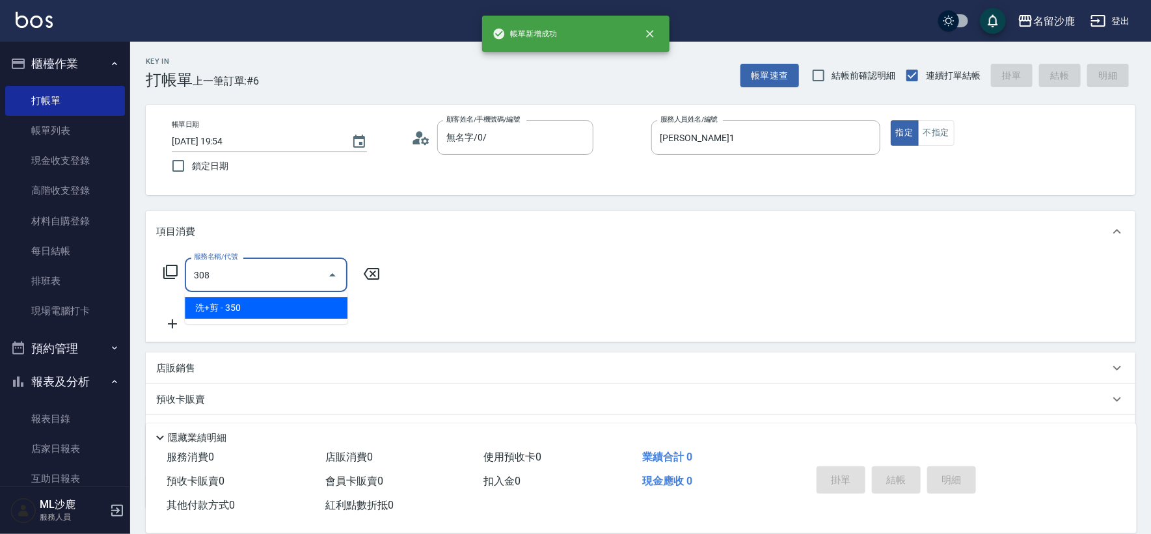
type input "洗+剪(308)"
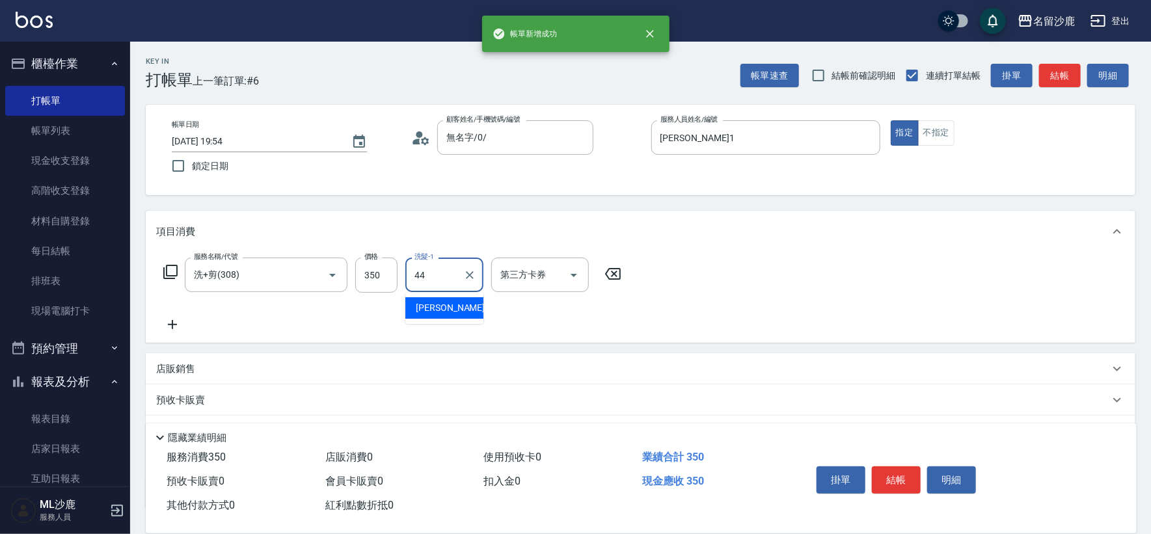
type input "[PERSON_NAME]-44"
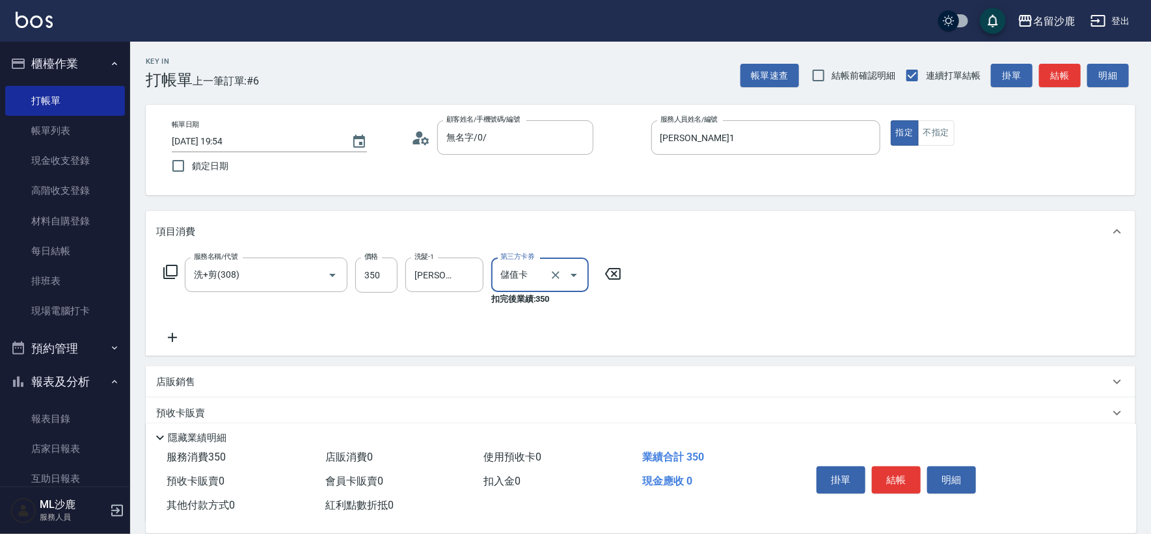
type input "儲值卡"
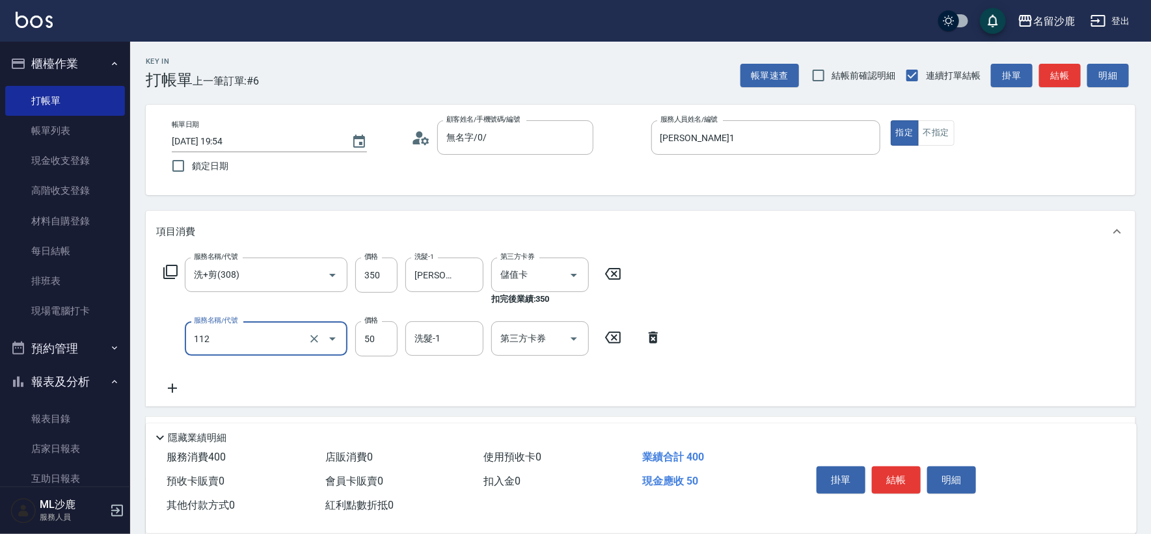
type input "精油50(112)"
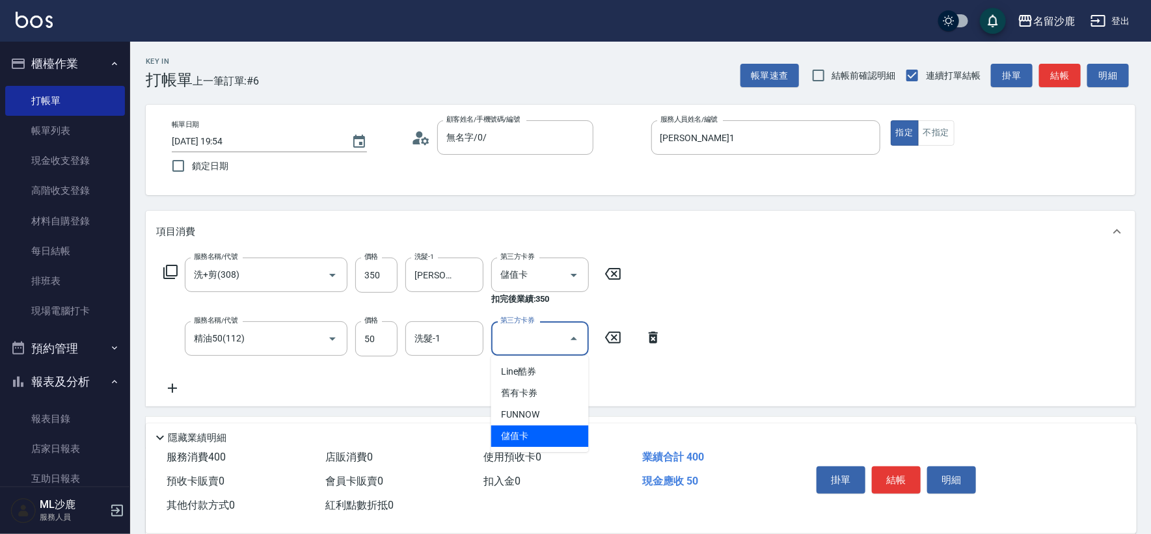
type input "儲值卡"
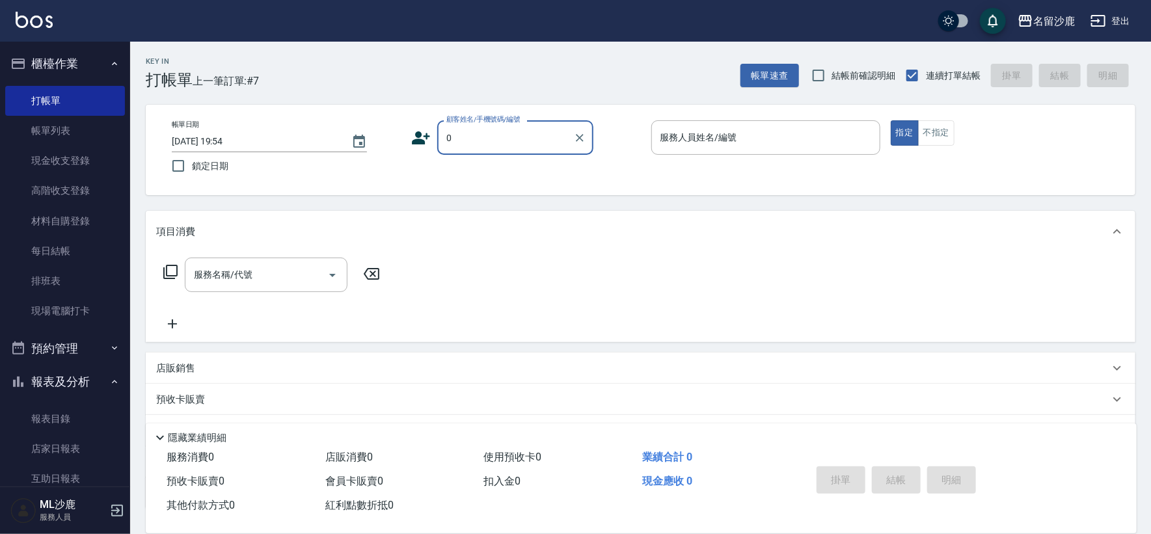
type input "無名字/0/"
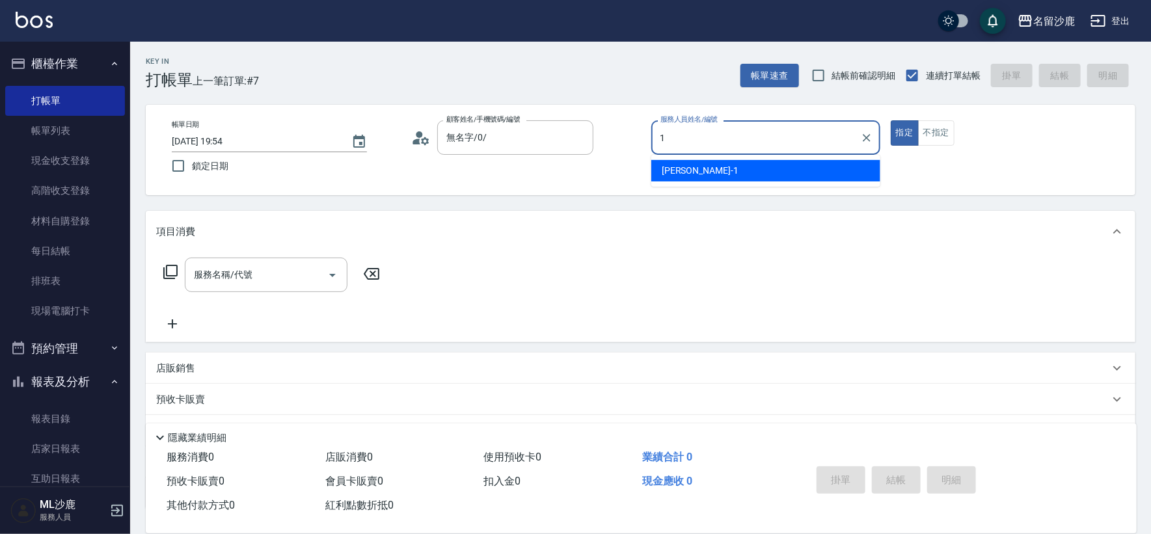
type input "[PERSON_NAME]1"
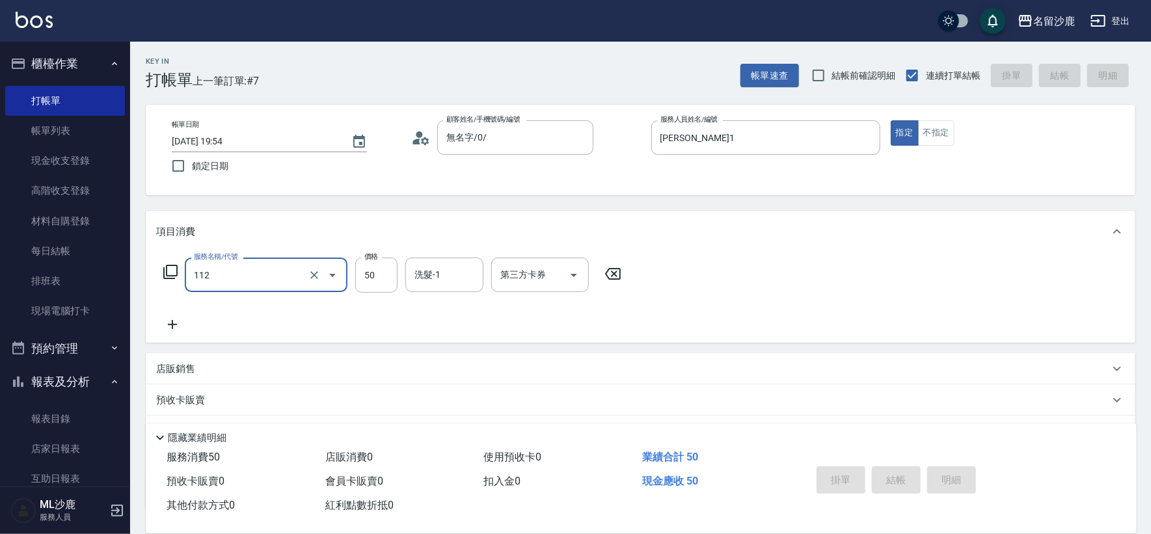
type input "112"
type input "[DATE] 19:57"
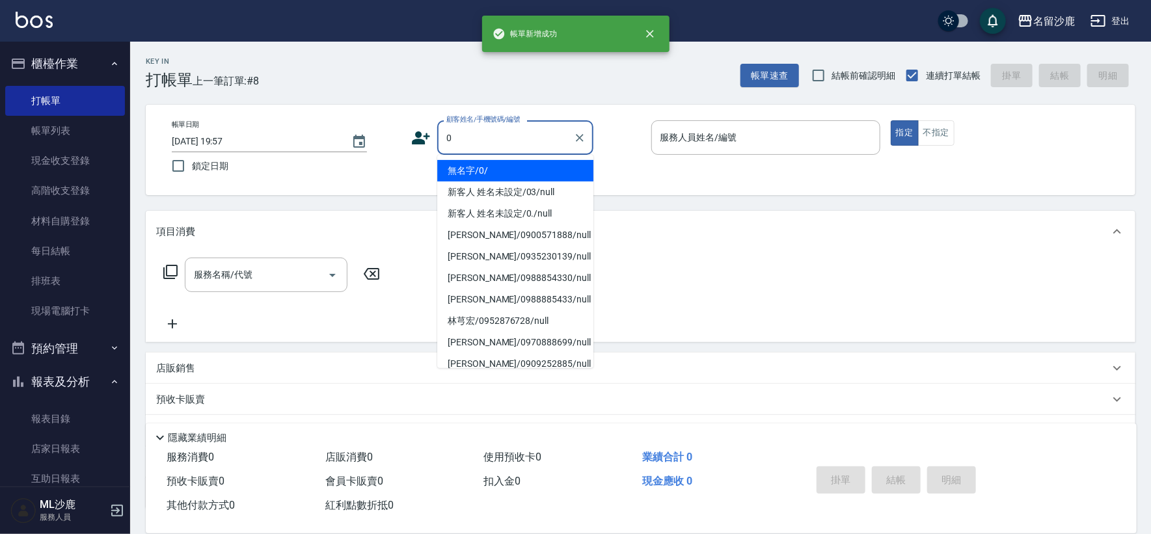
type input "無名字/0/"
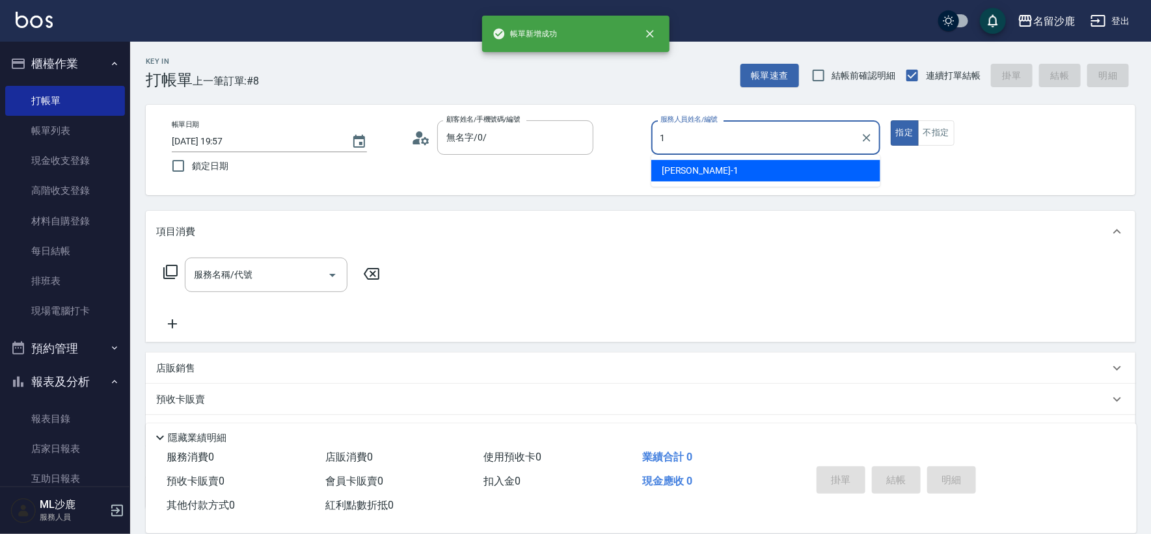
type input "[PERSON_NAME]1"
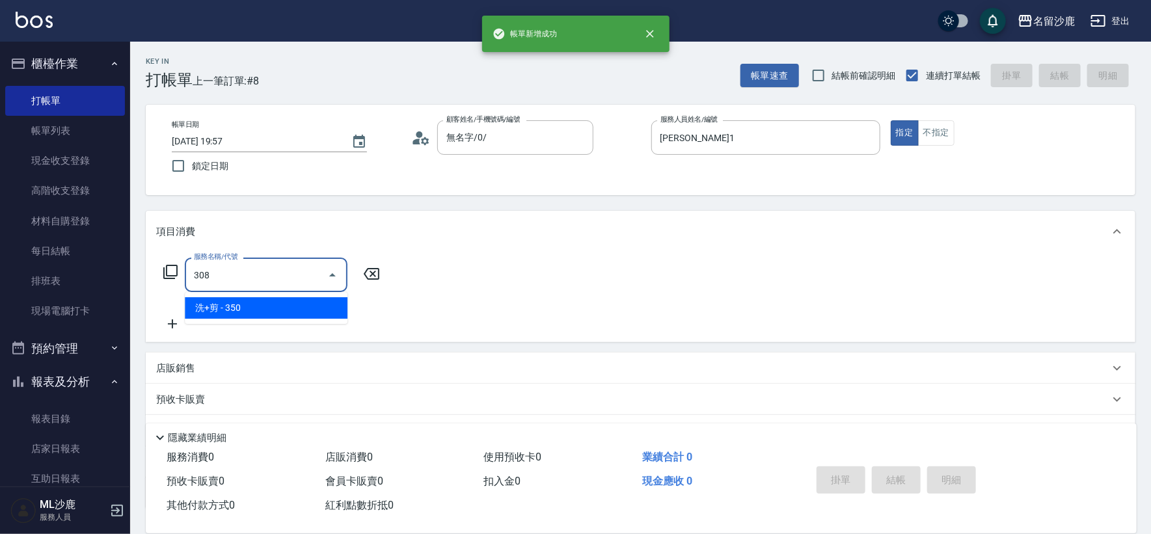
type input "洗+剪(308)"
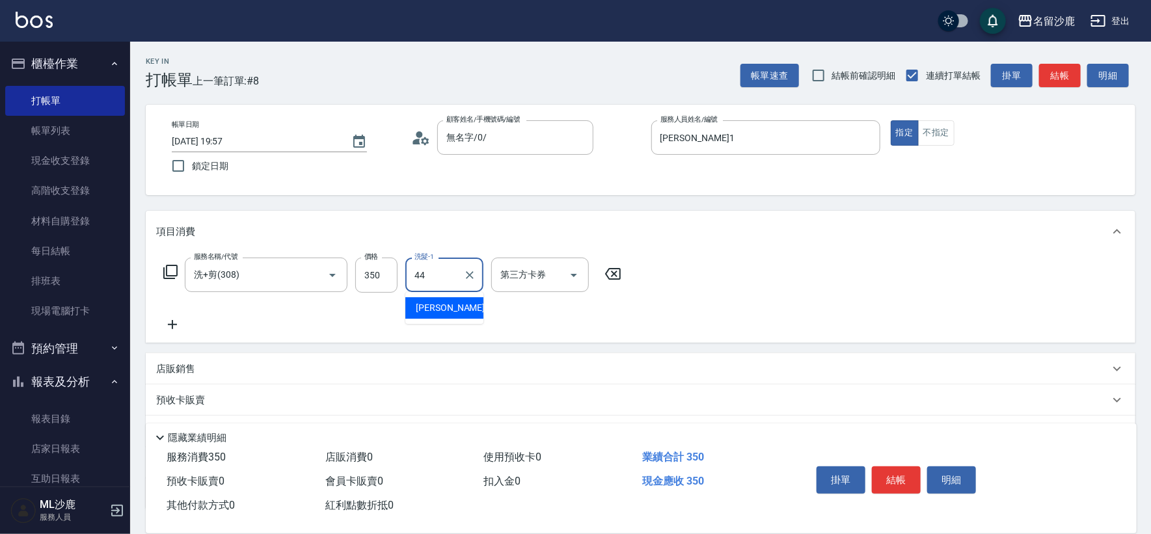
type input "[PERSON_NAME]-44"
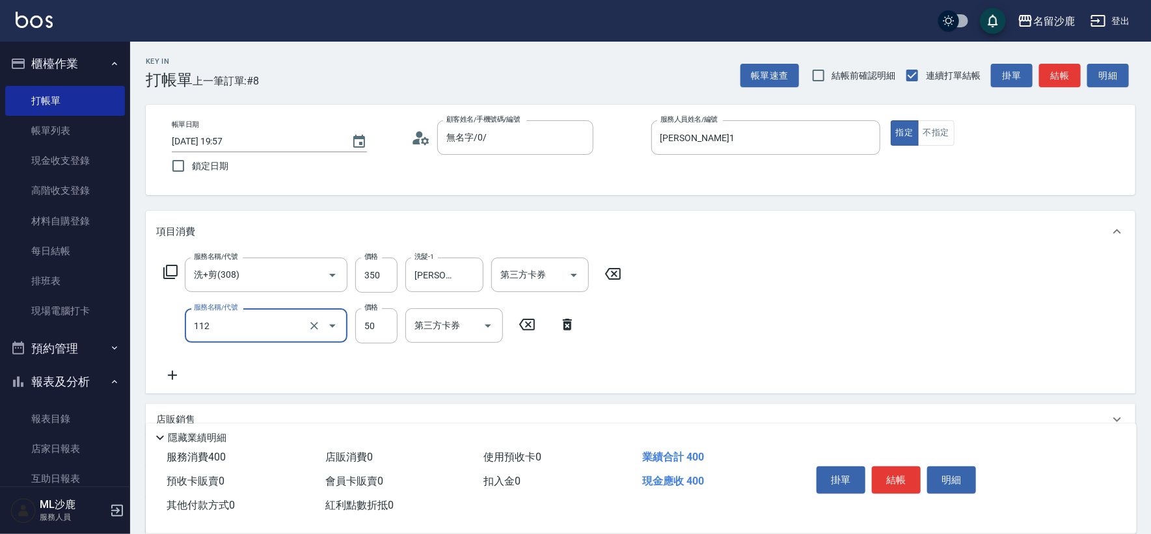
type input "精油50(112)"
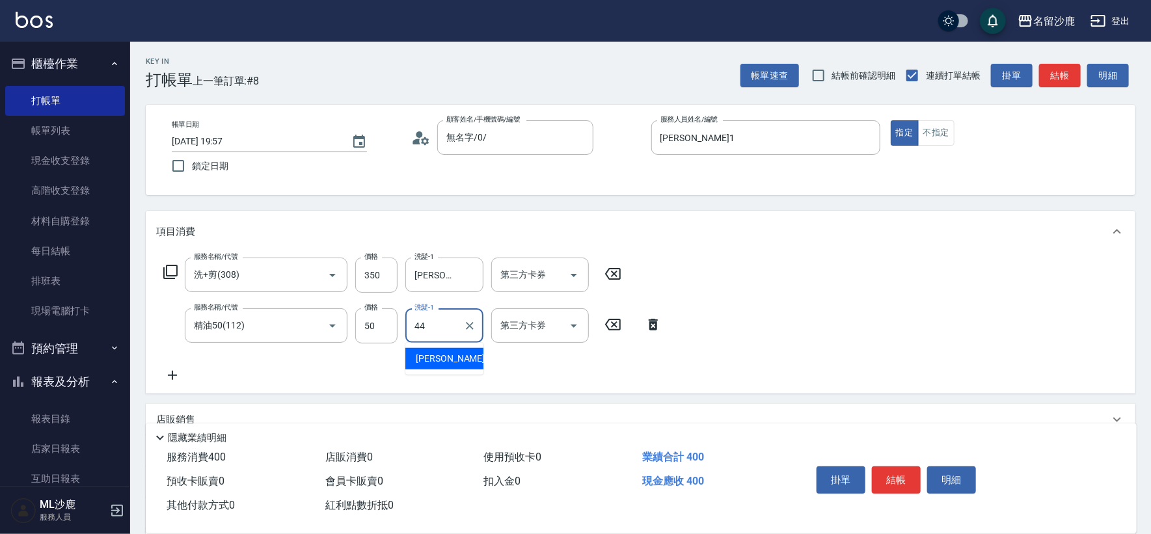
type input "[PERSON_NAME]-44"
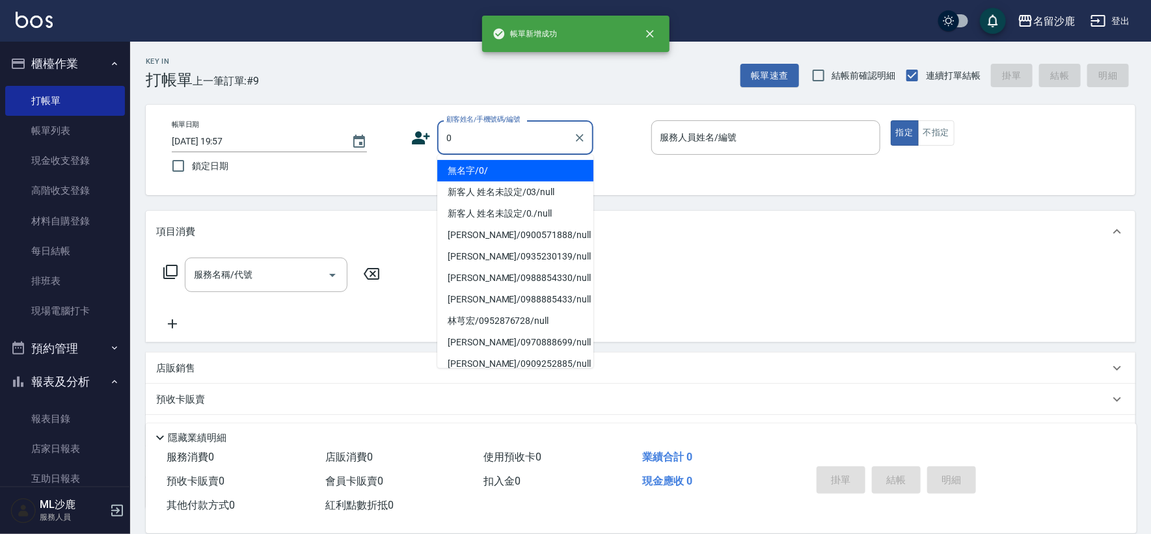
type input "無名字/0/"
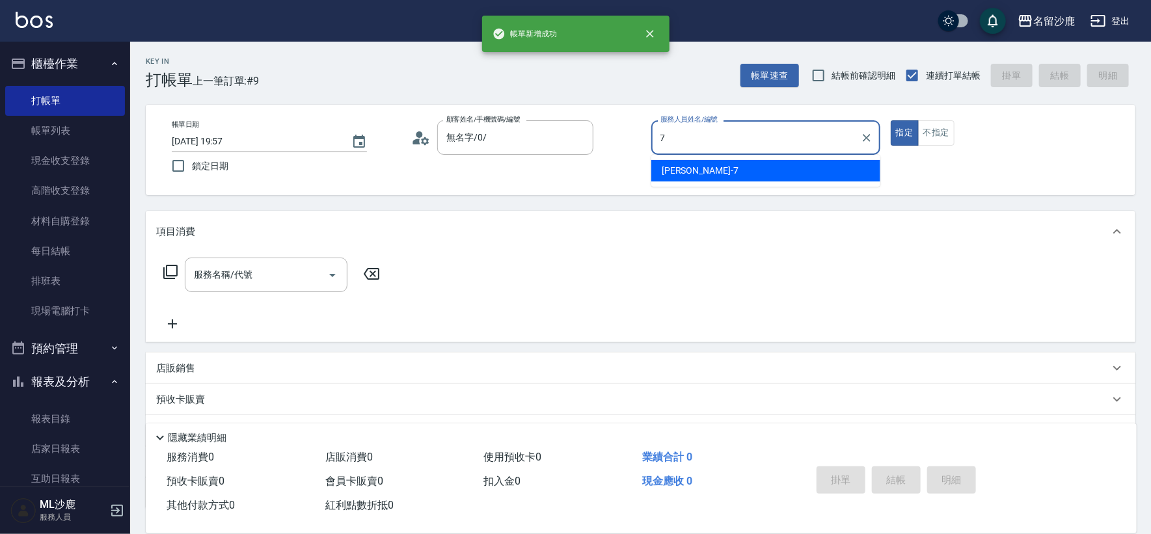
type input "[PERSON_NAME]-7"
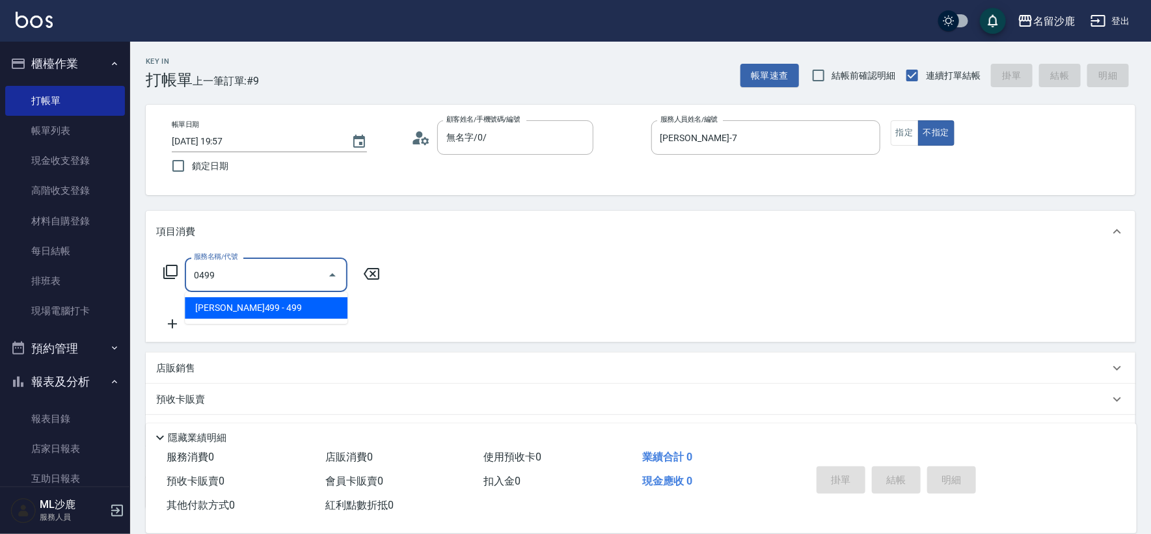
type input "[PERSON_NAME]499(0499)"
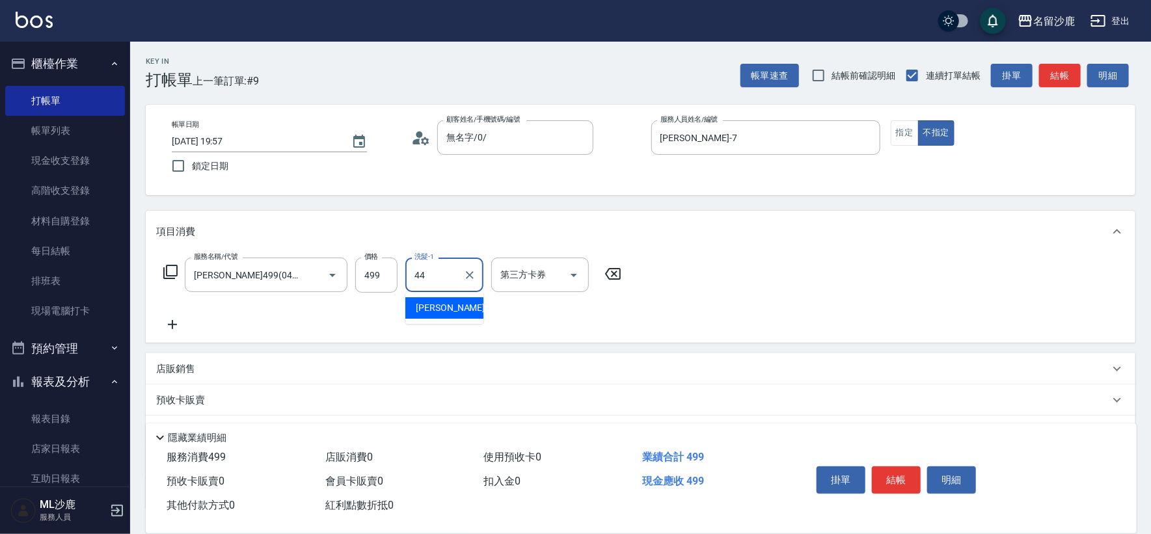
type input "[PERSON_NAME]-44"
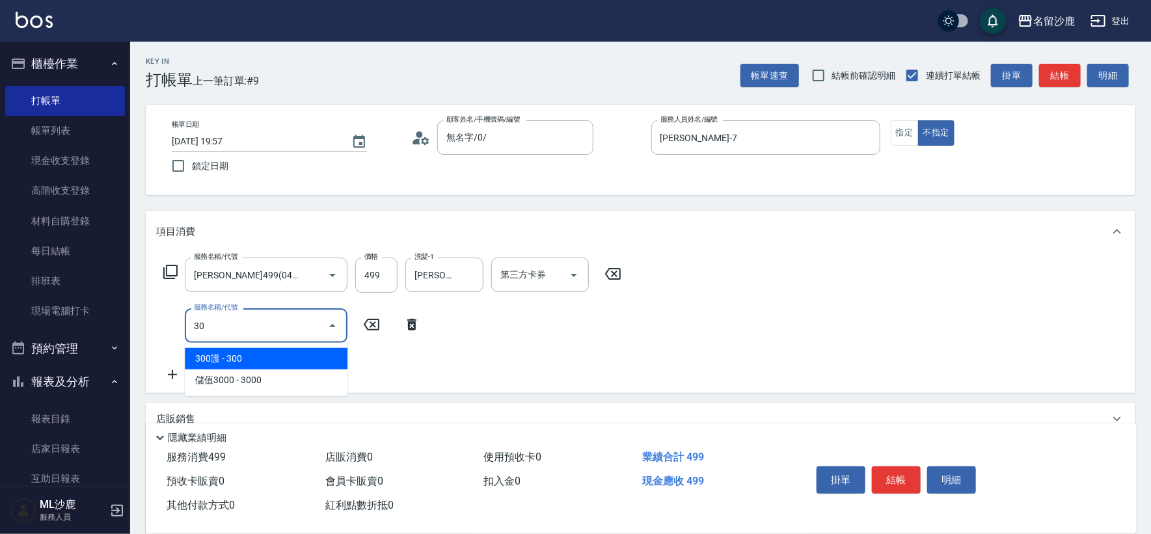
type input "304"
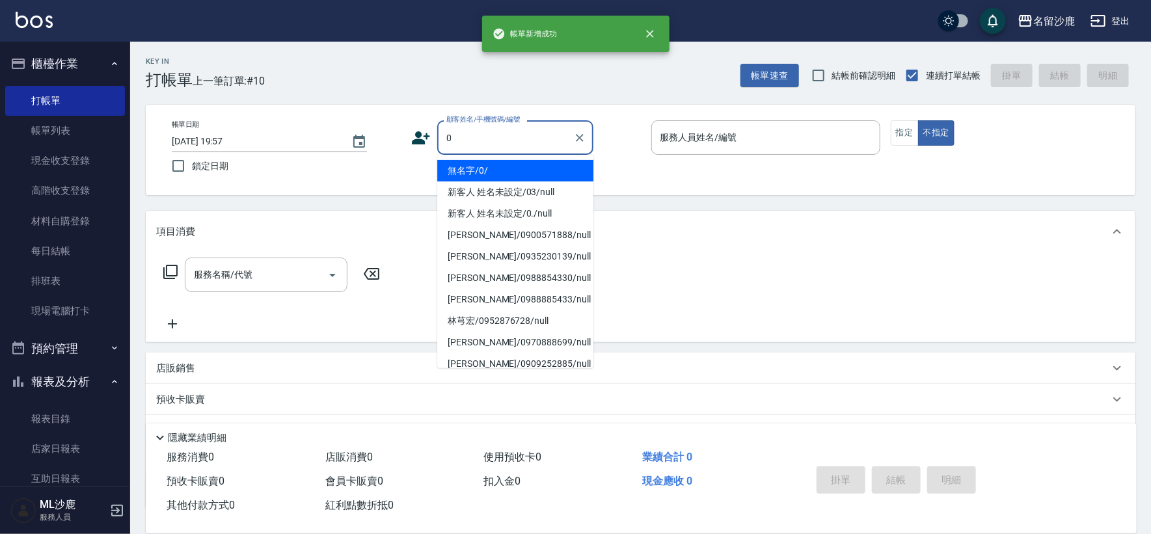
type input "無名字/0/"
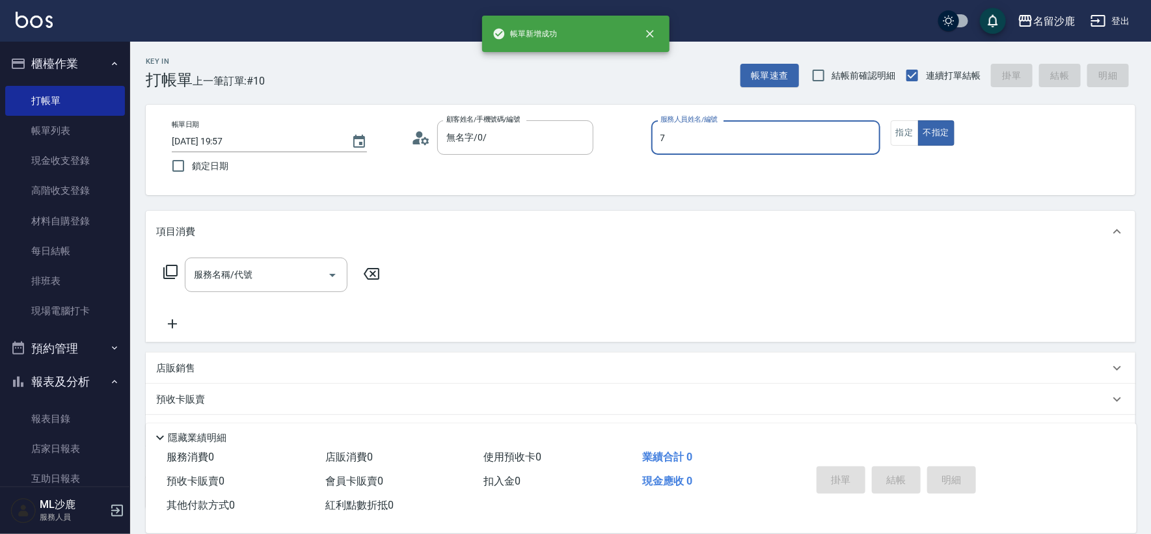
type input "[PERSON_NAME]-7"
type button "false"
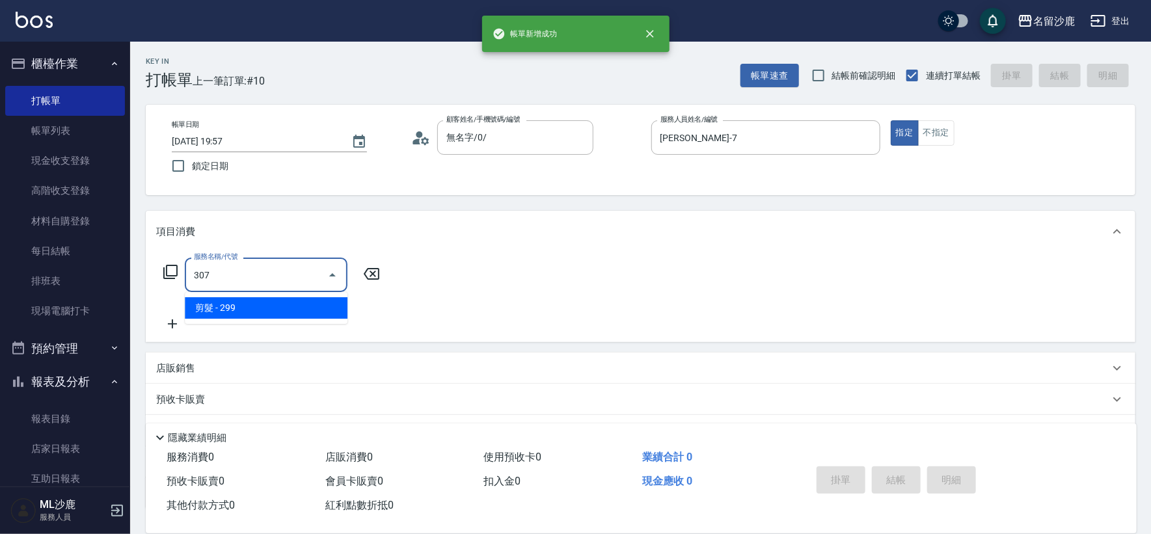
type input "剪髮(307)"
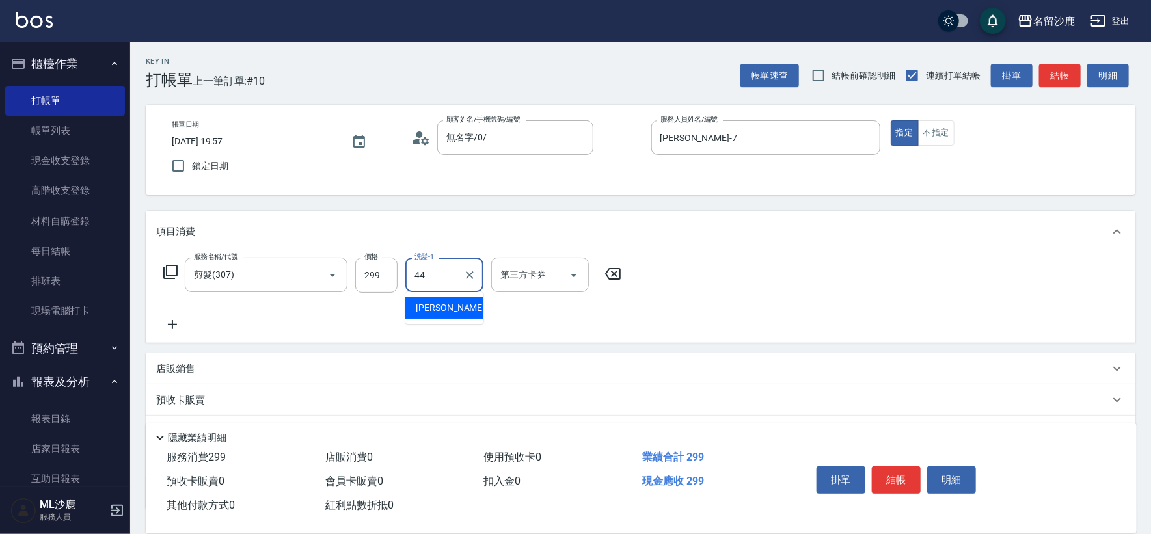
type input "[PERSON_NAME]-44"
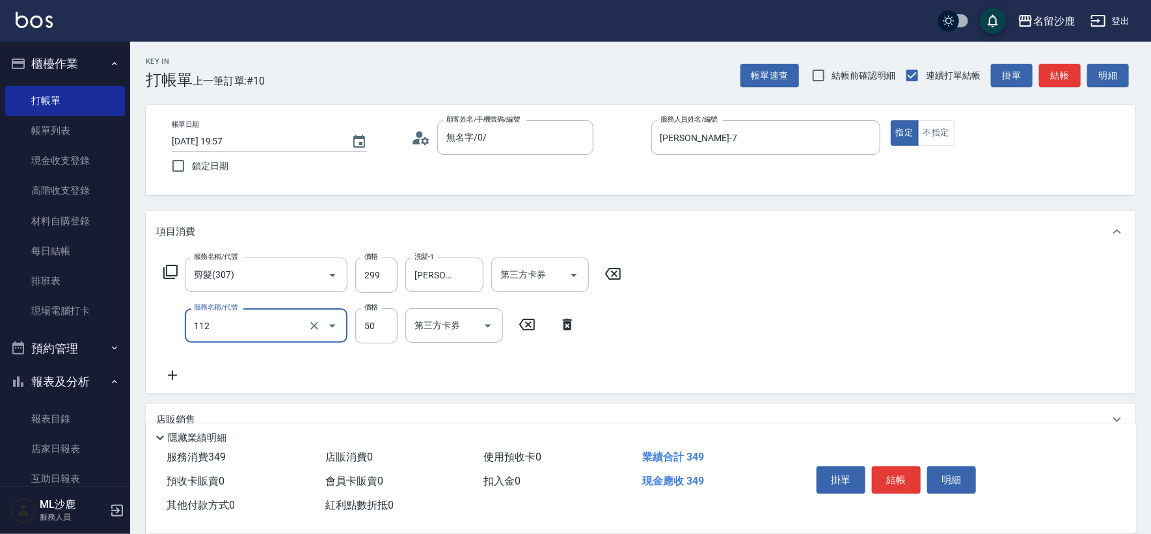
type input "精油50(112)"
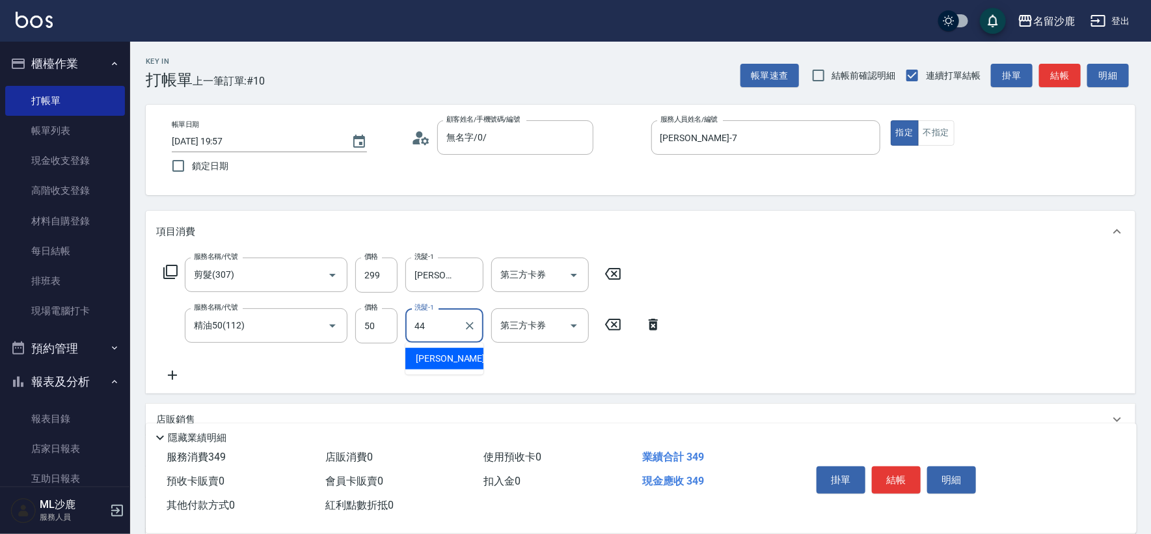
type input "[PERSON_NAME]-44"
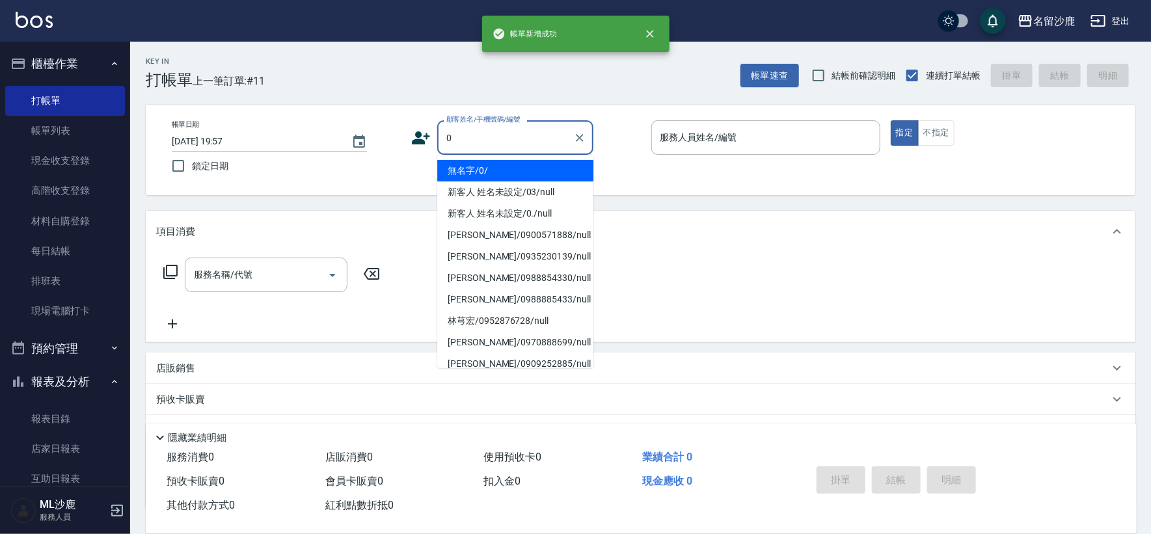
type input "無名字/0/"
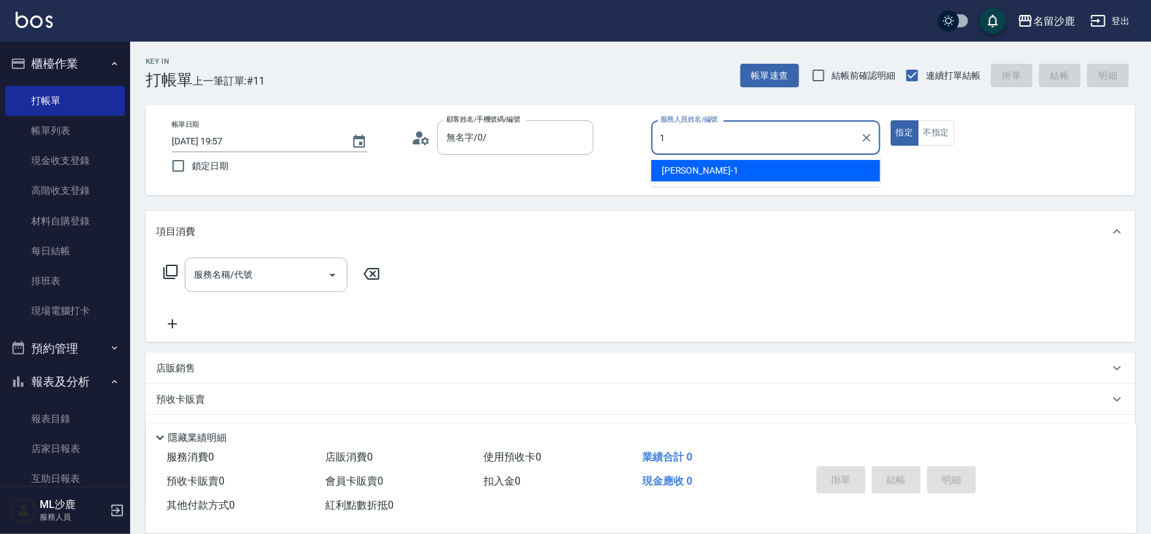
type input "[PERSON_NAME]1"
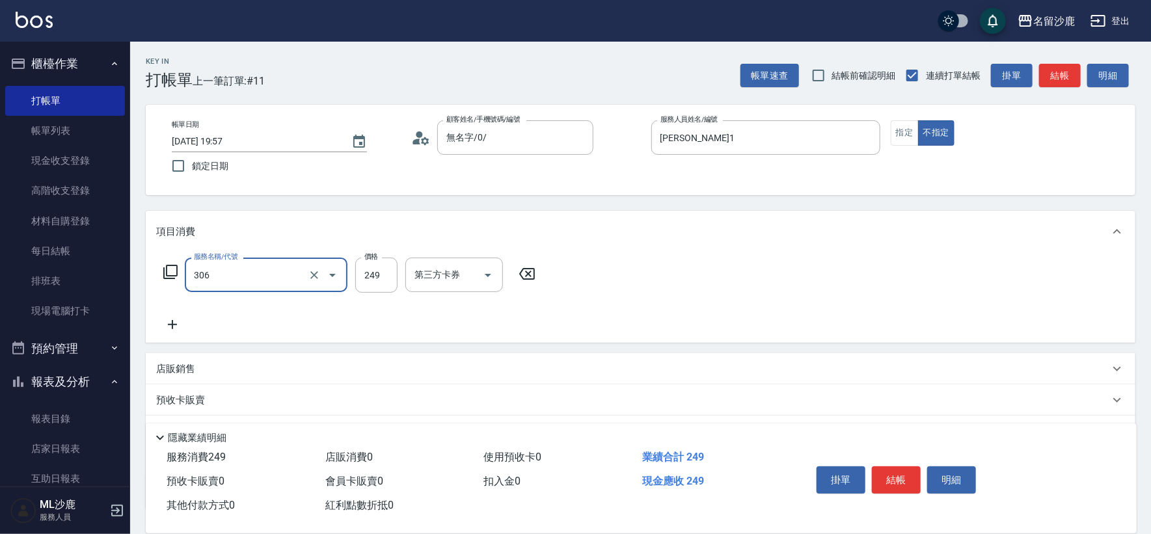
type input "剪髮(306)"
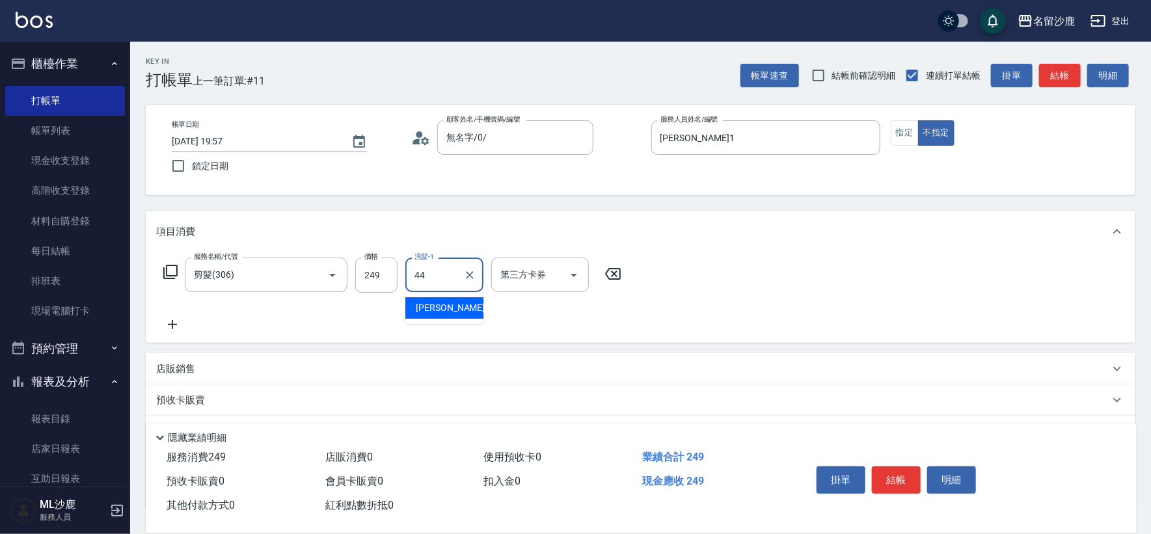
type input "[PERSON_NAME]-44"
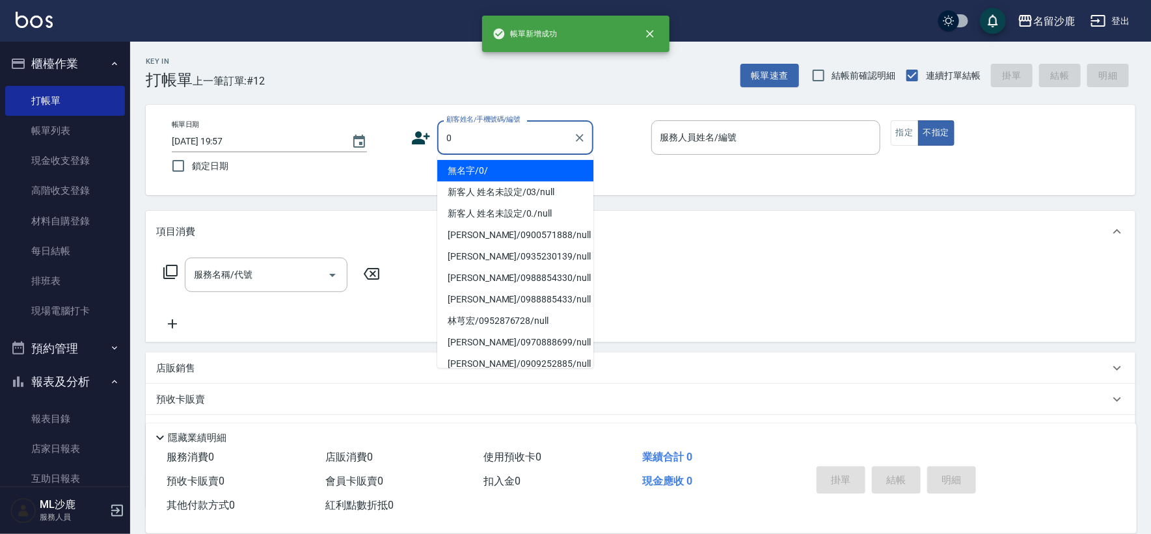
type input "無名字/0/"
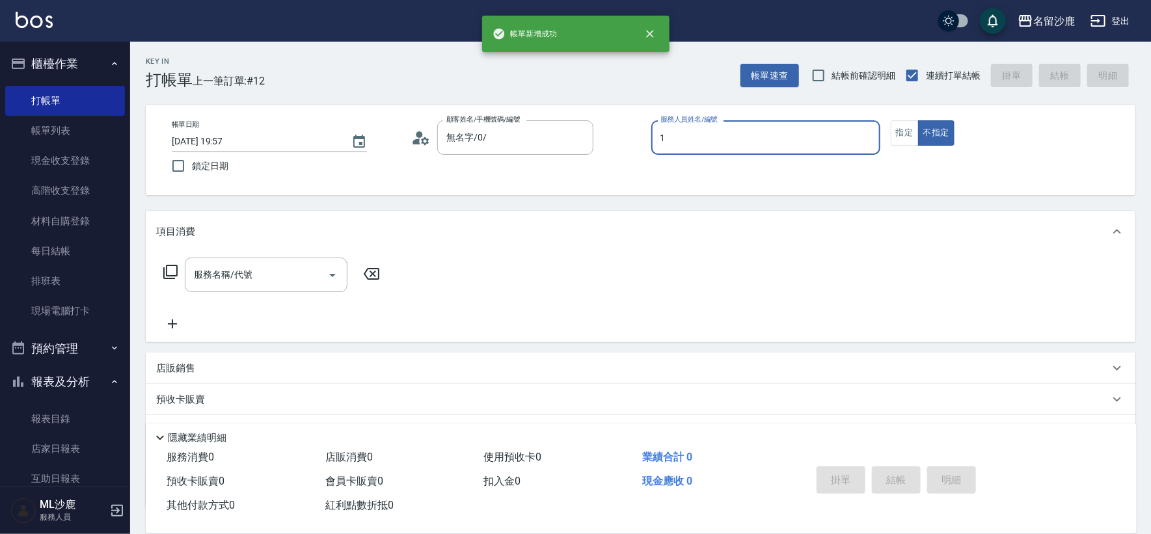
type input "[PERSON_NAME]1"
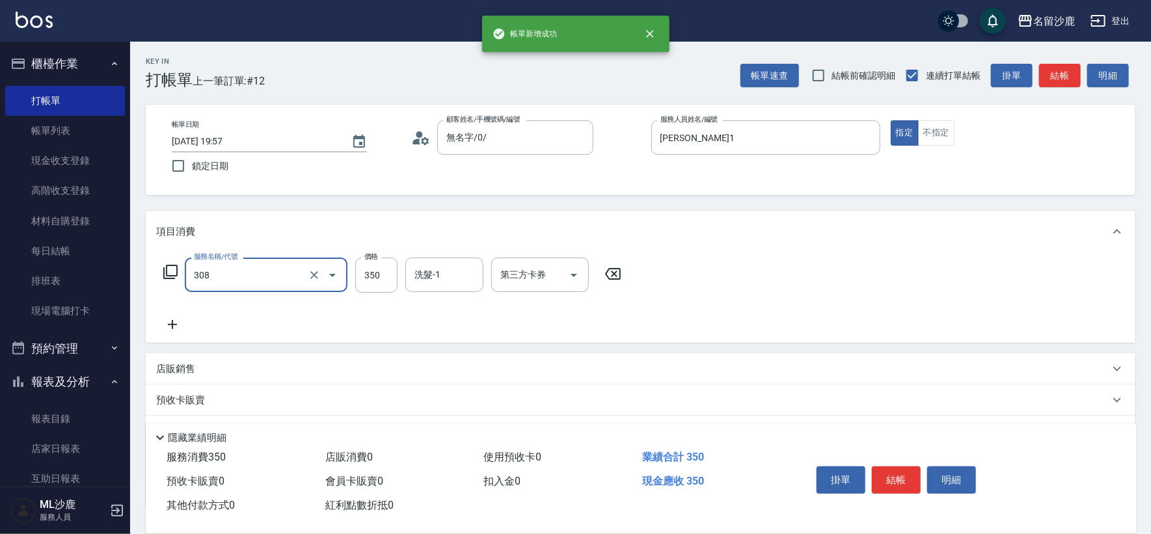
type input "洗+剪(308)"
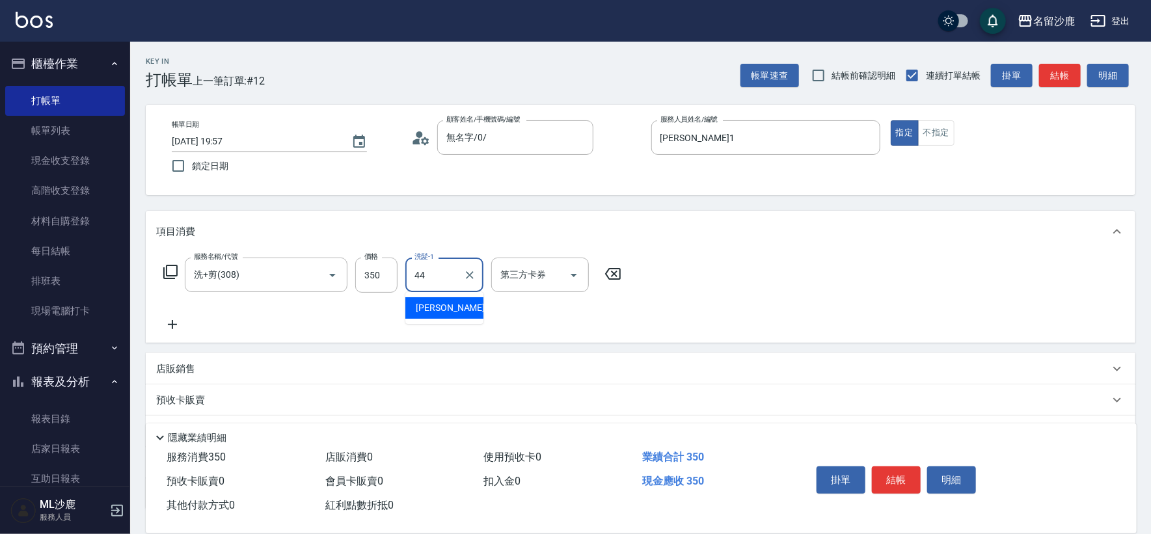
type input "[PERSON_NAME]-44"
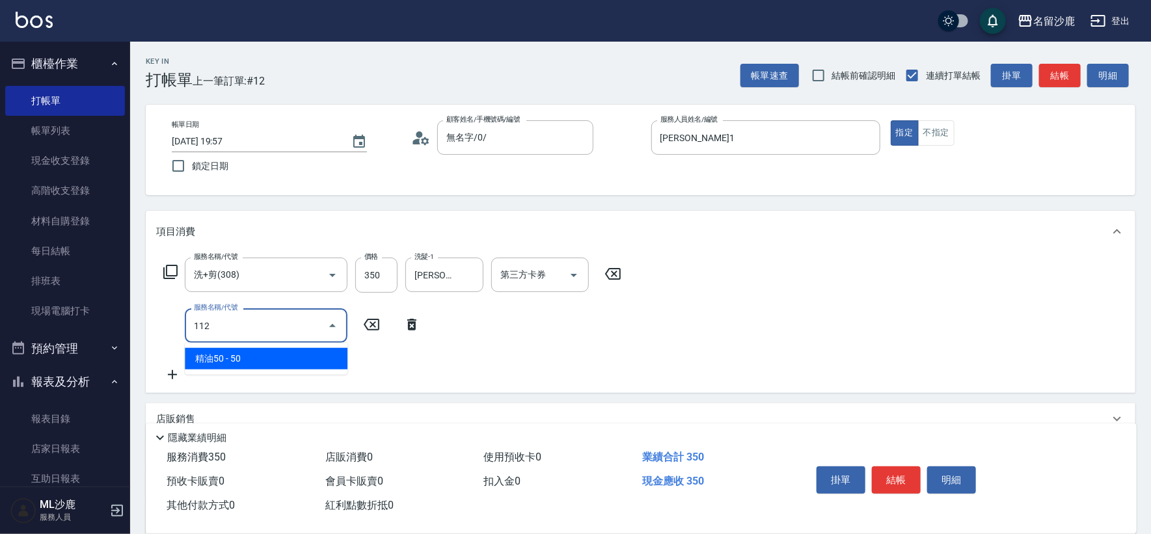
type input "精油50(112)"
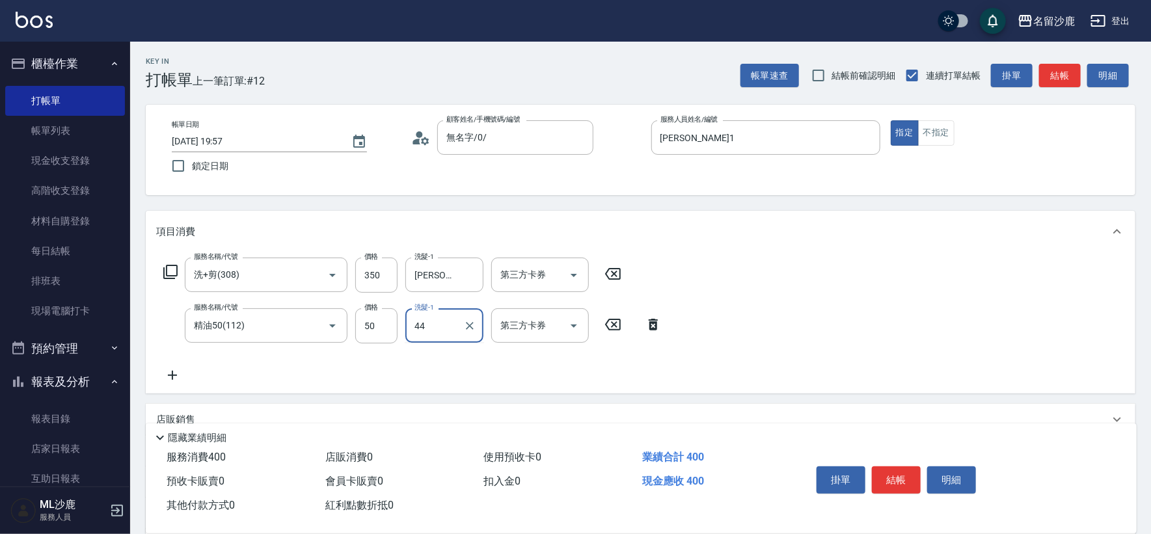
type input "[PERSON_NAME]-44"
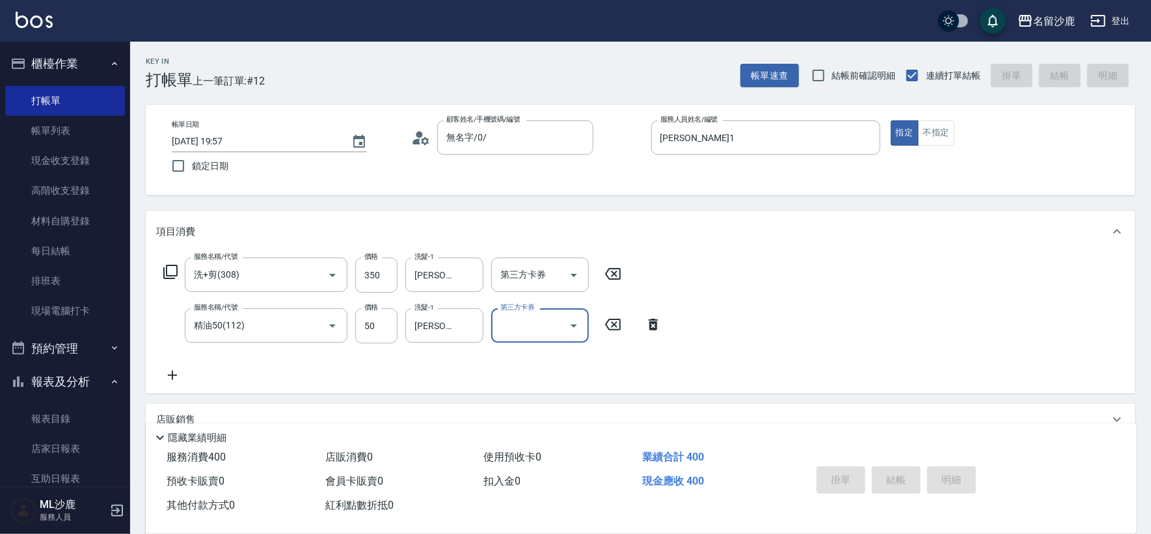
type input "[DATE] 19:58"
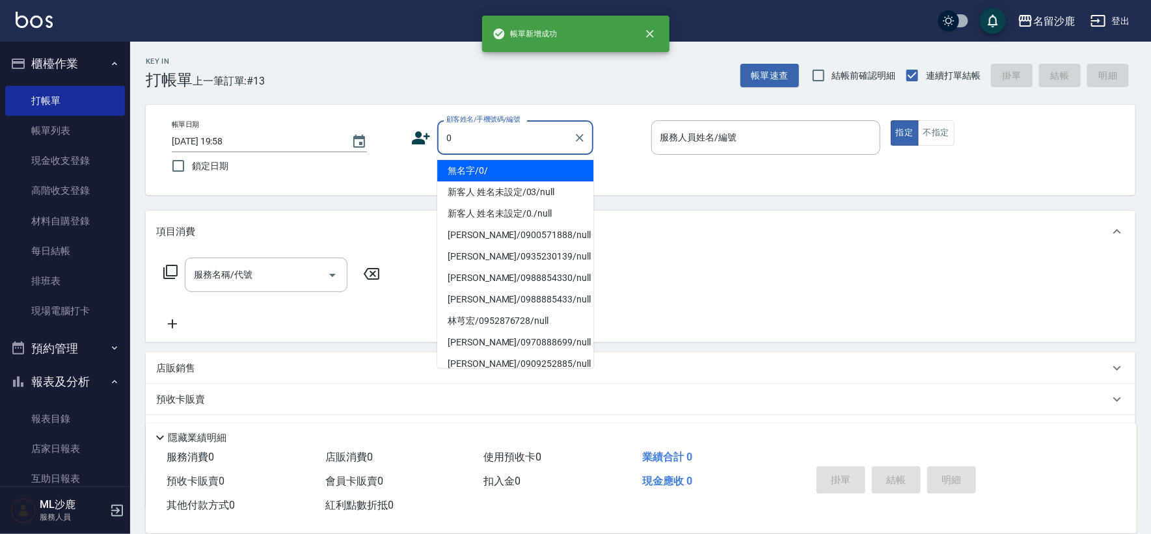
type input "無名字/0/"
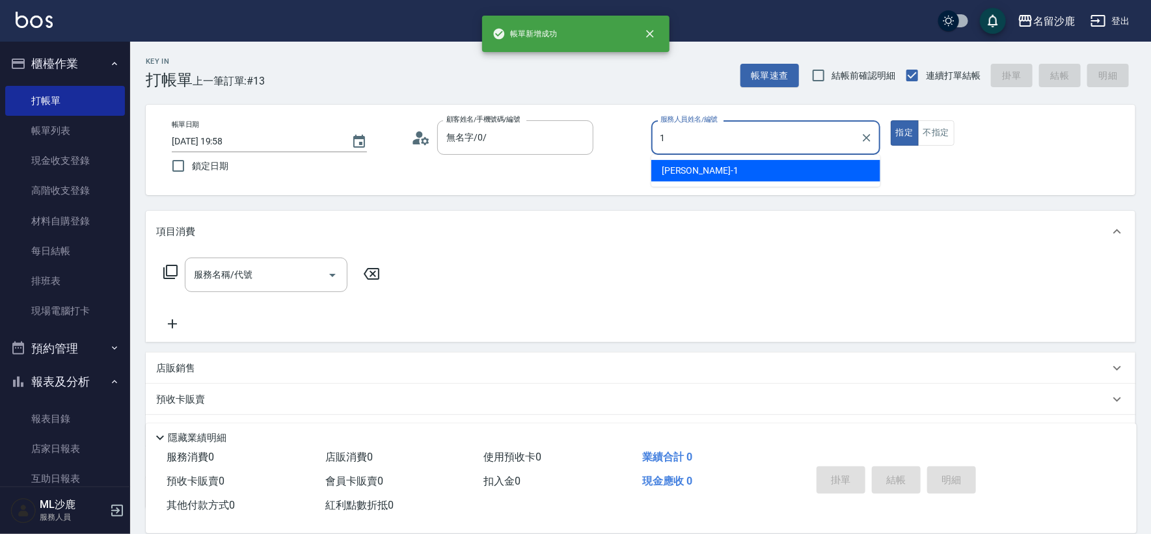
type input "[PERSON_NAME]1"
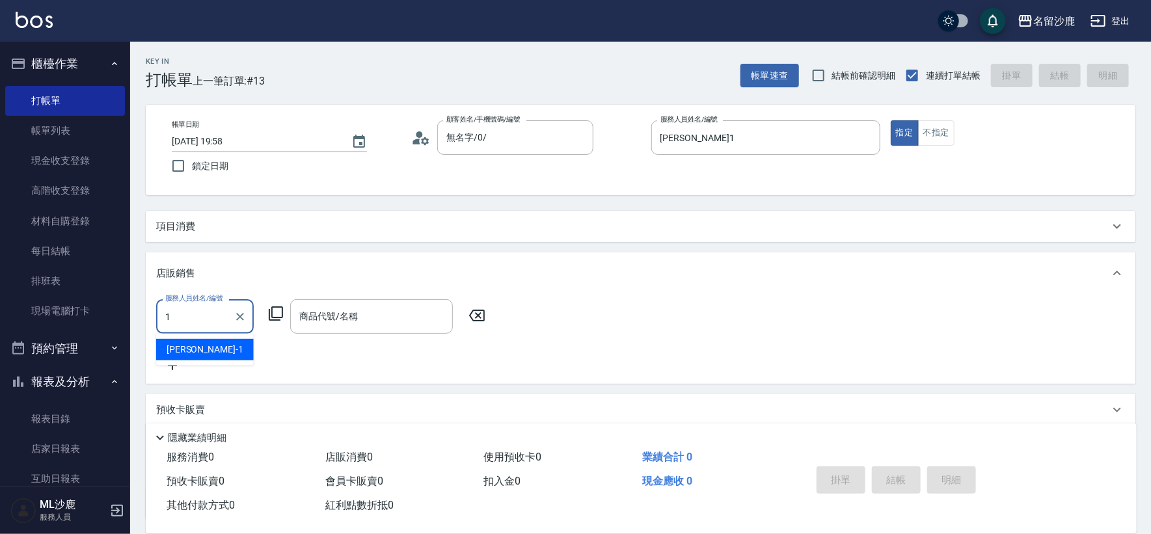
type input "[PERSON_NAME]1"
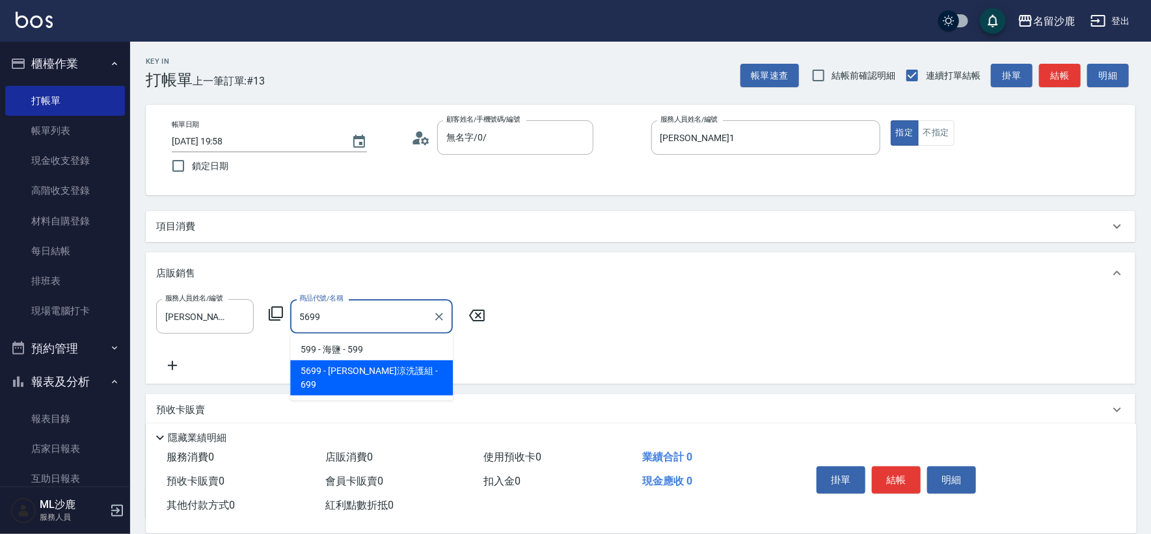
type input "水水沁涼洗護組"
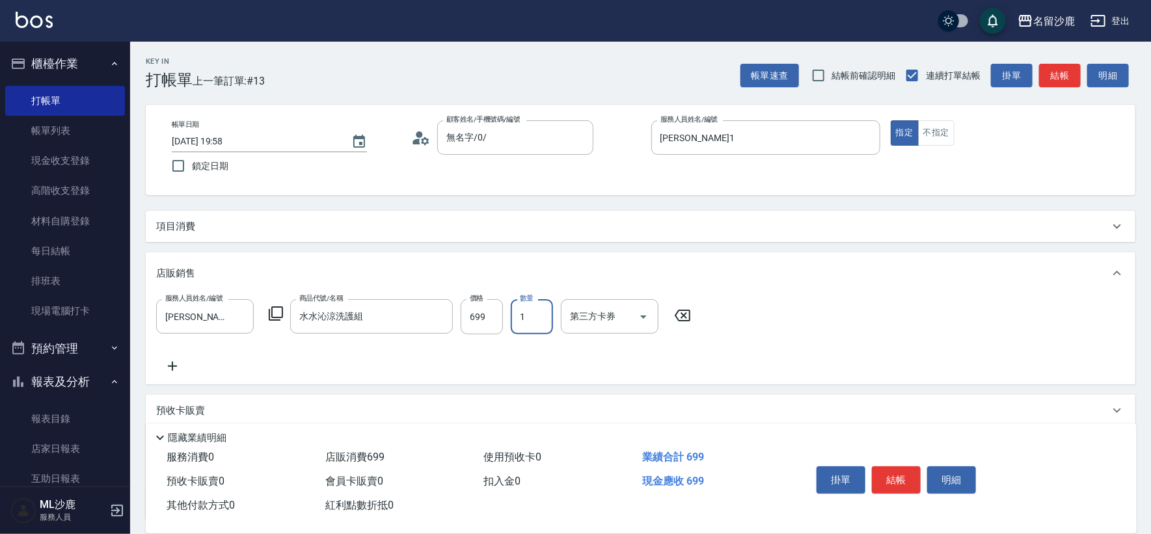
click at [540, 324] on input "1" at bounding box center [532, 316] width 42 height 35
type input "2"
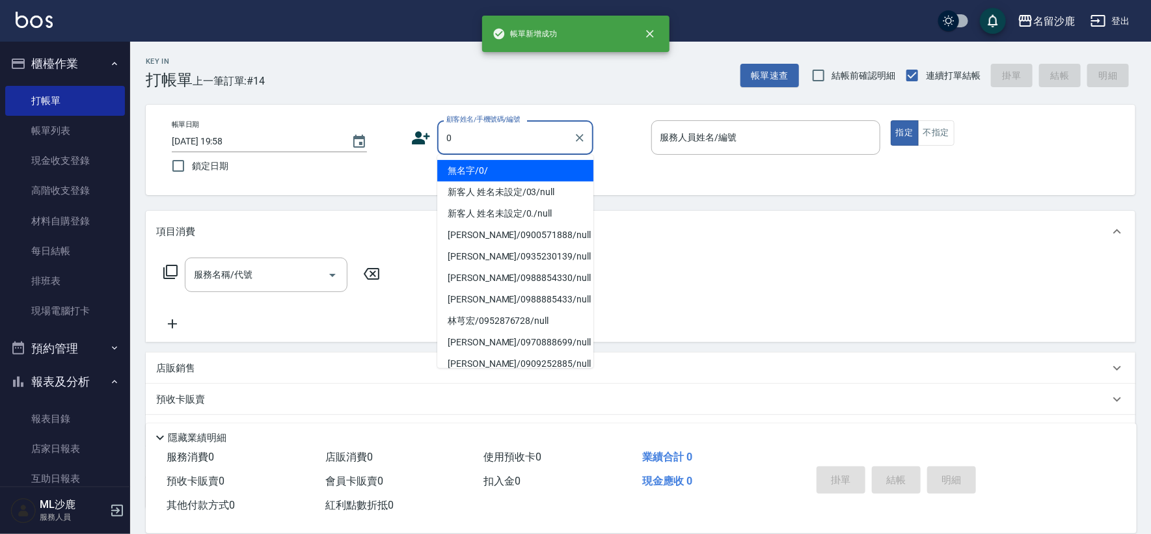
type input "無名字/0/"
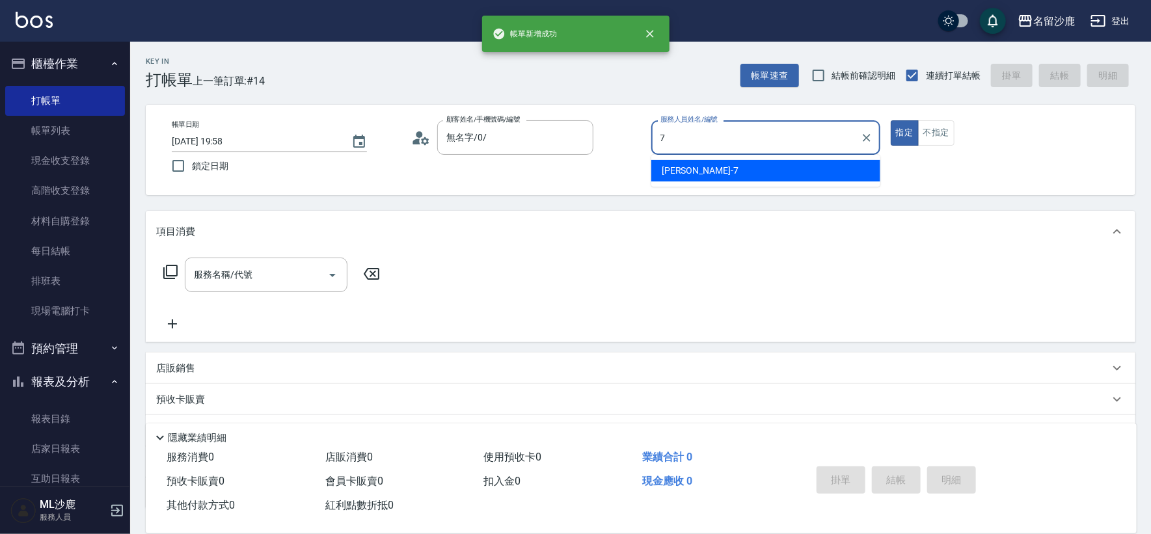
type input "[PERSON_NAME]-7"
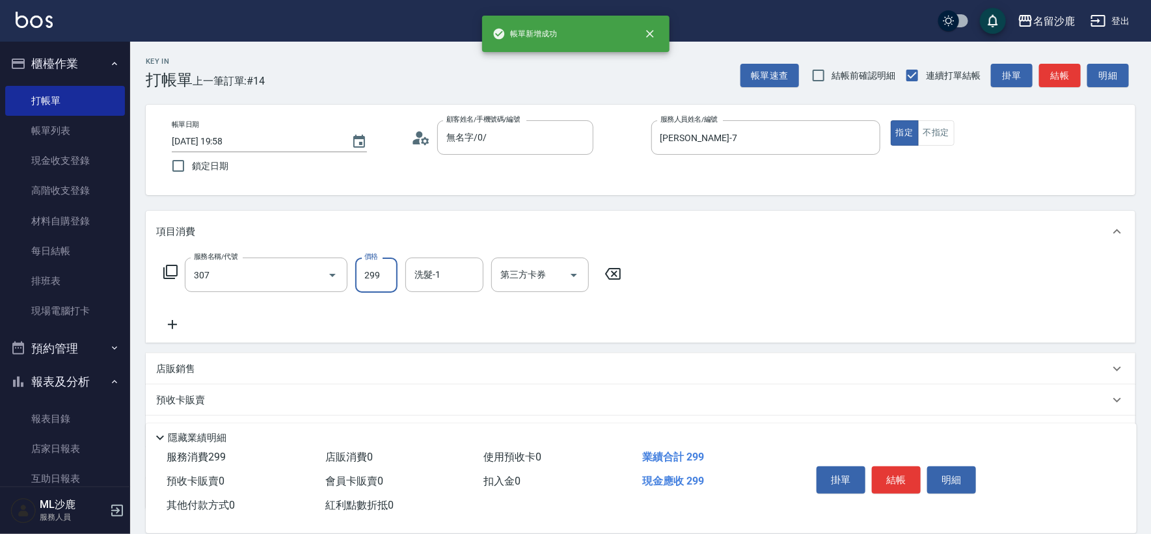
type input "剪髮(307)"
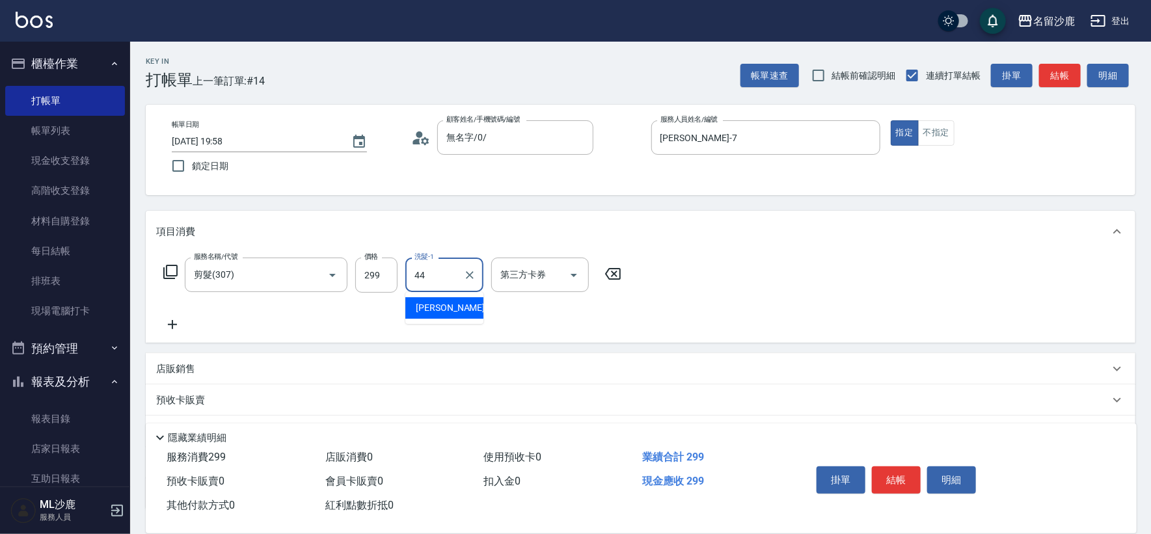
type input "[PERSON_NAME]-44"
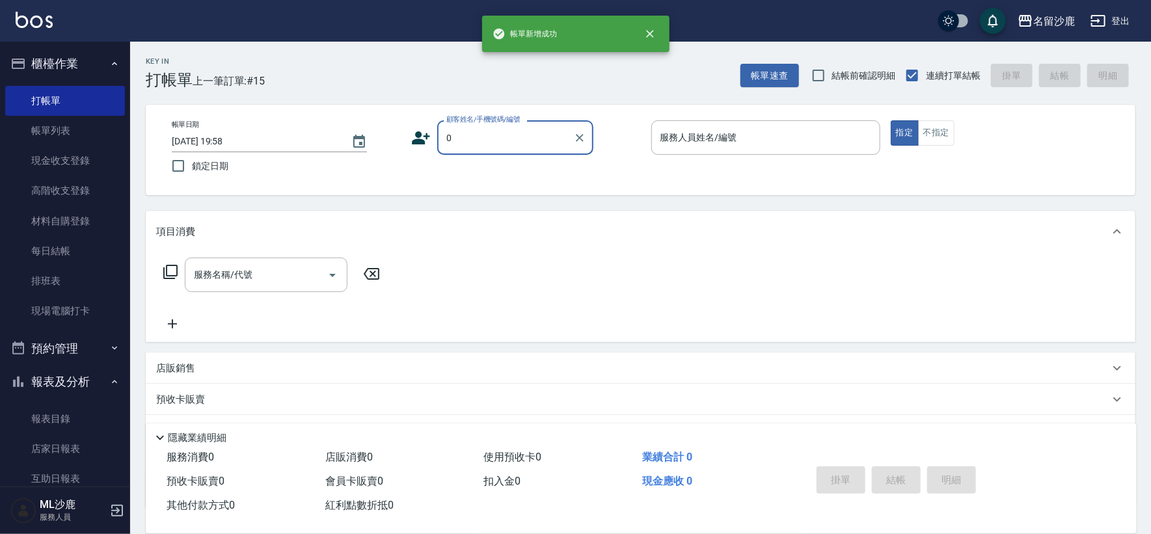
type input "無名字/0/"
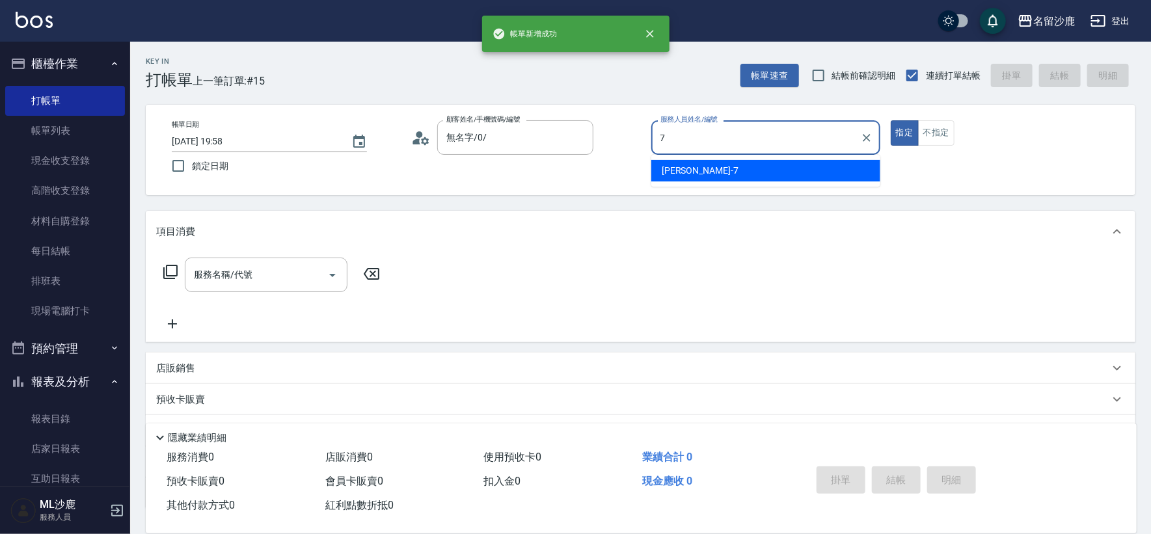
type input "[PERSON_NAME]-7"
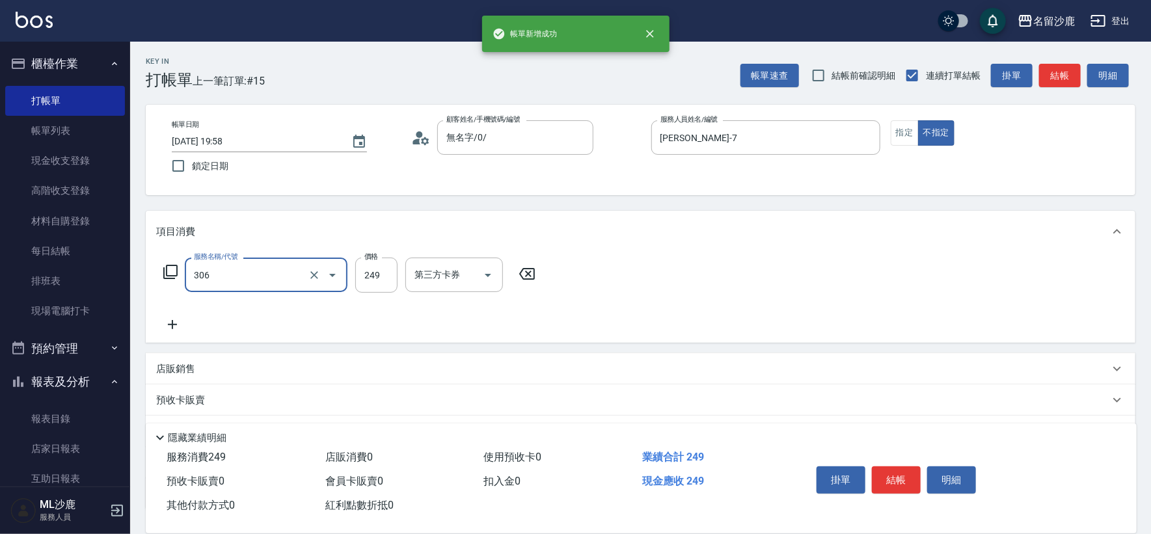
type input "剪髮(306)"
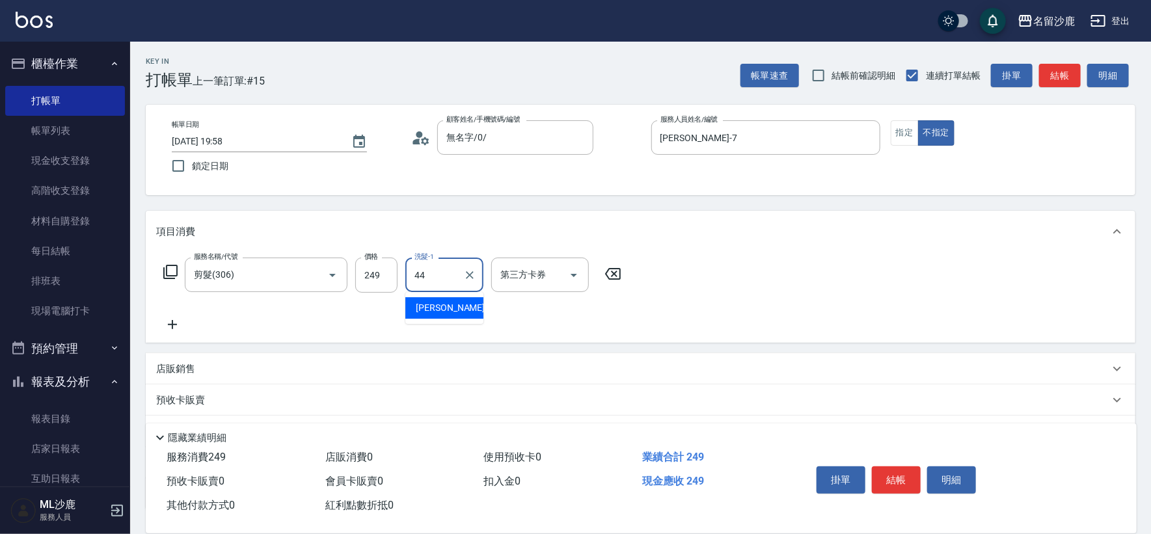
type input "[PERSON_NAME]-44"
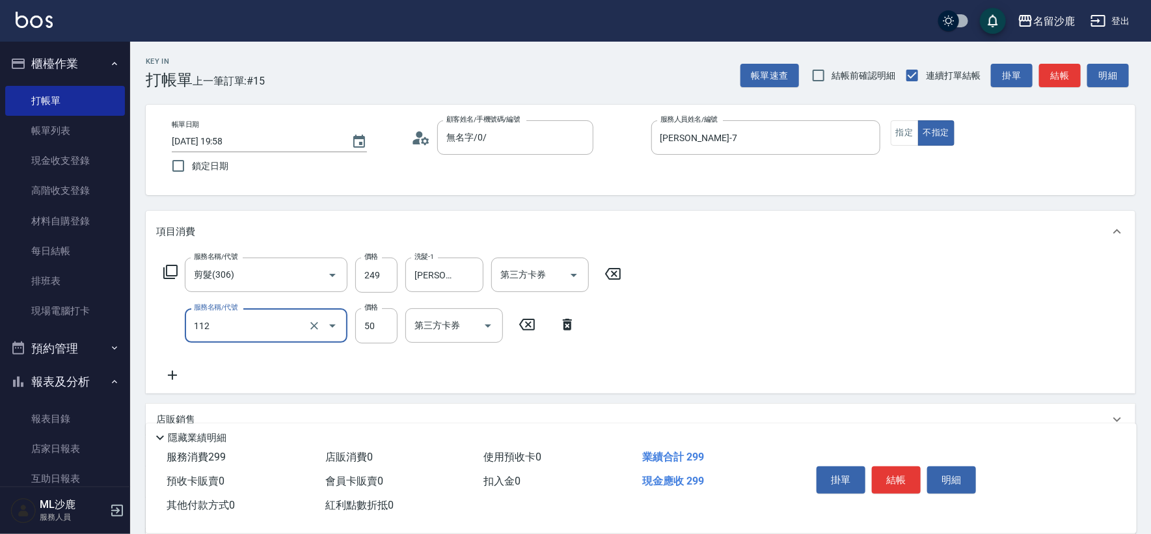
type input "精油50(112)"
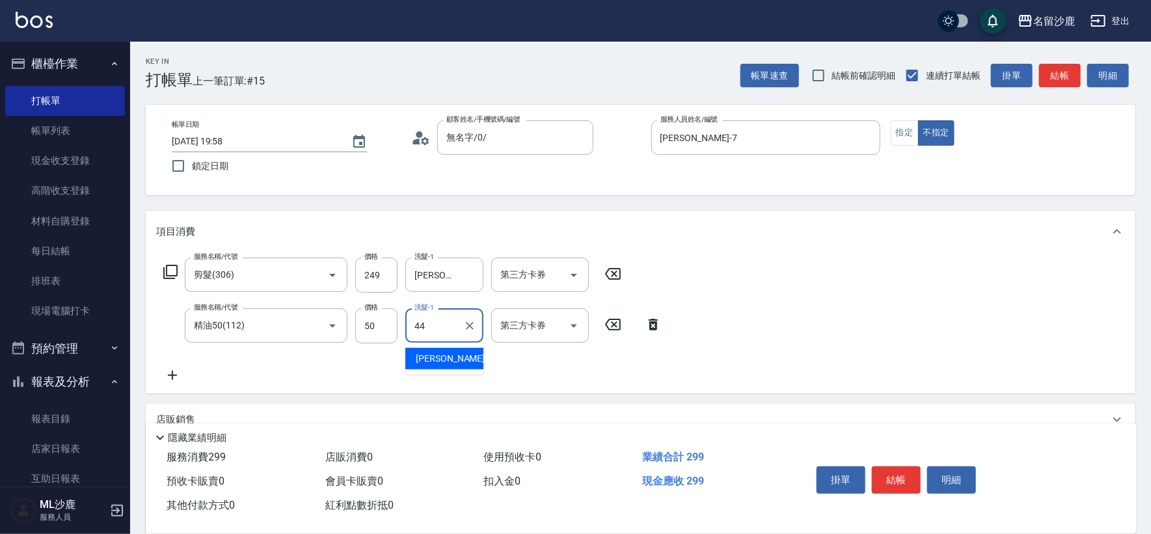
type input "[PERSON_NAME]-44"
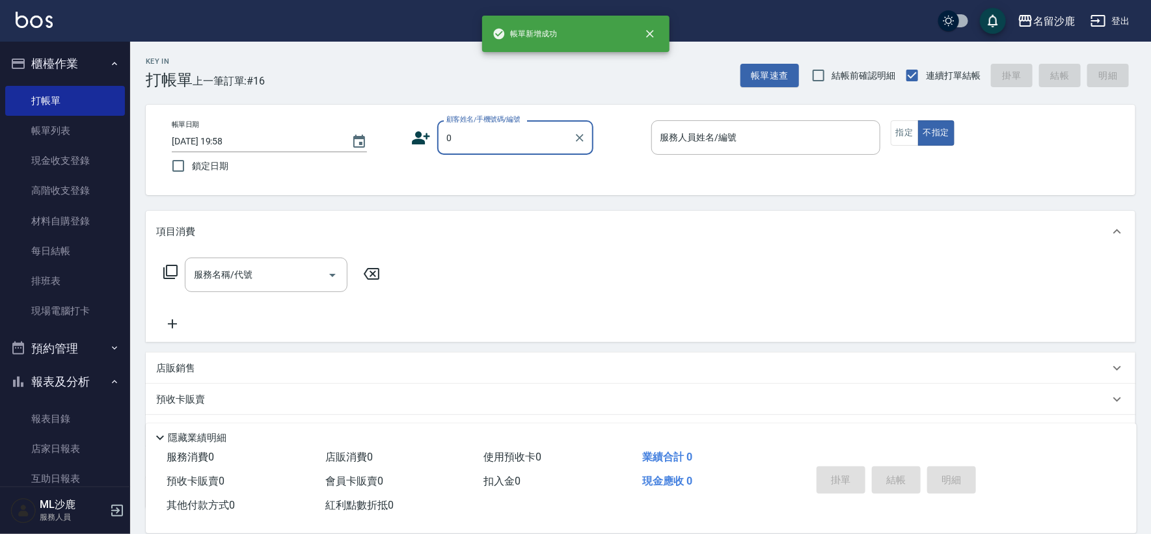
type input "無名字/0/"
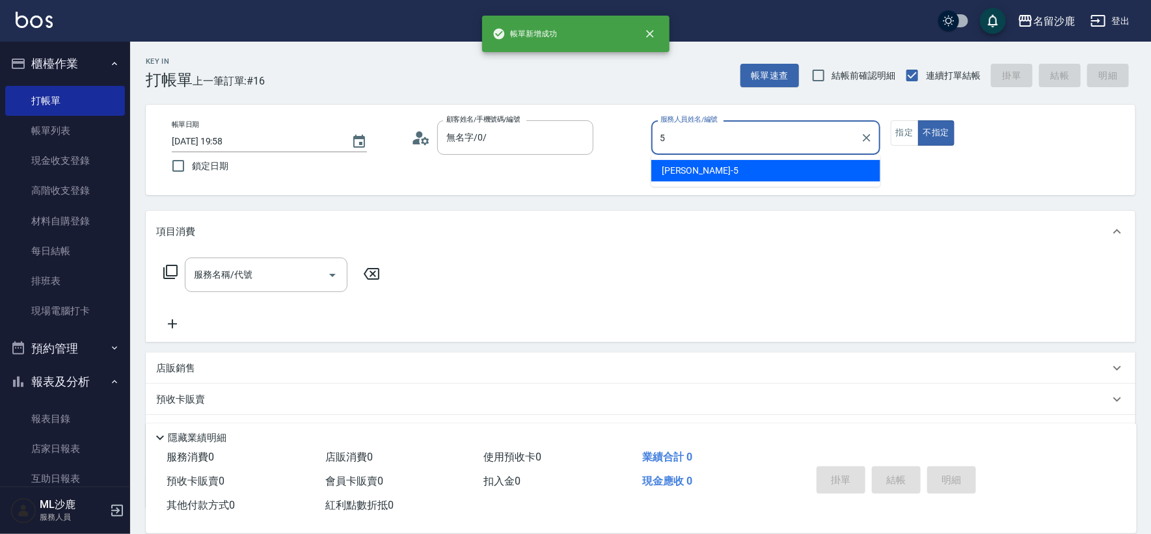
type input "[PERSON_NAME]-5"
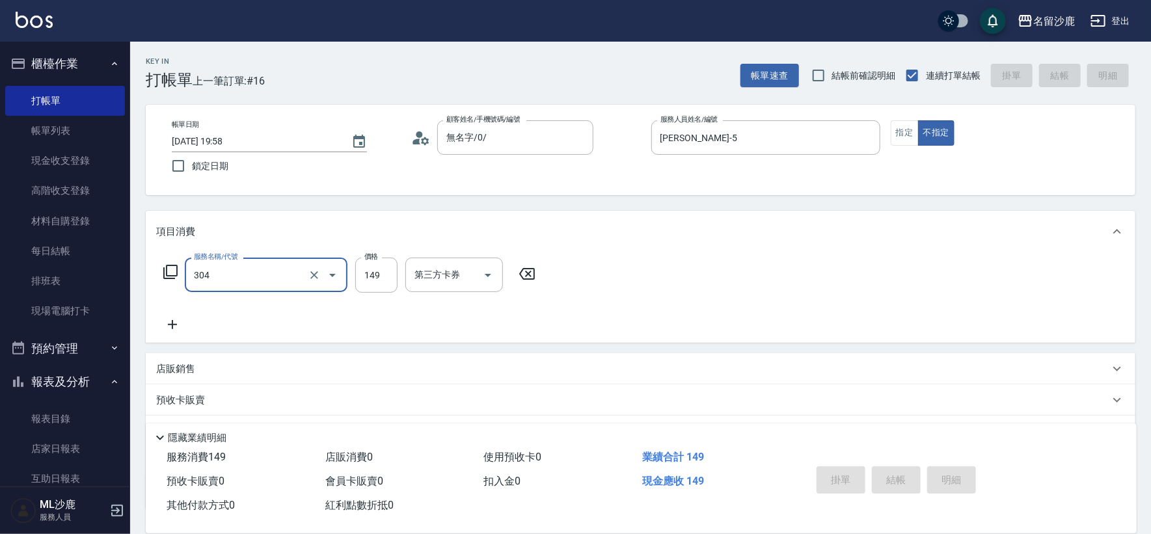
type input "304"
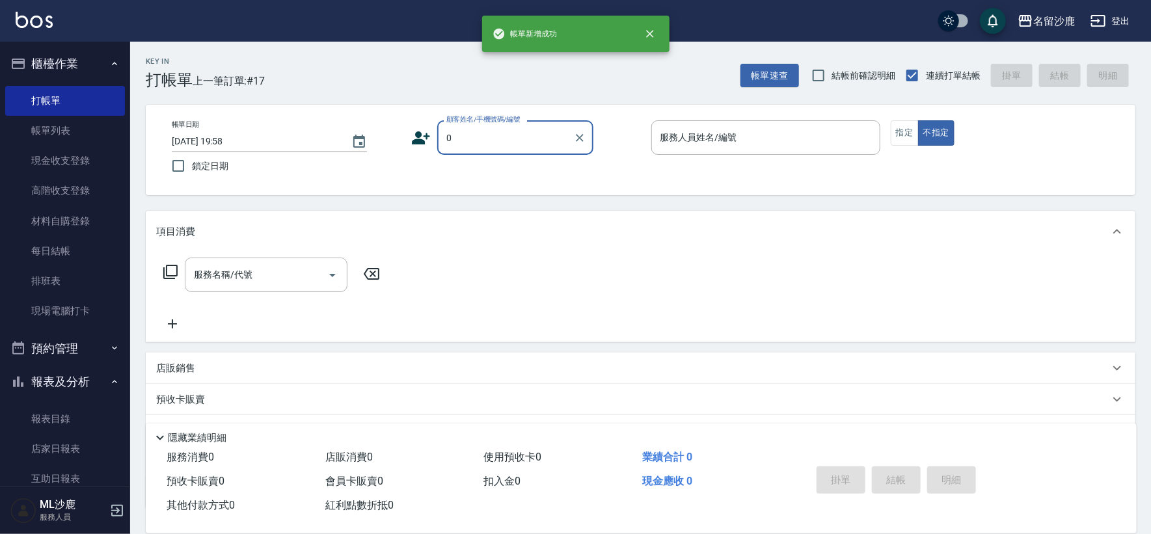
type input "無名字/0/"
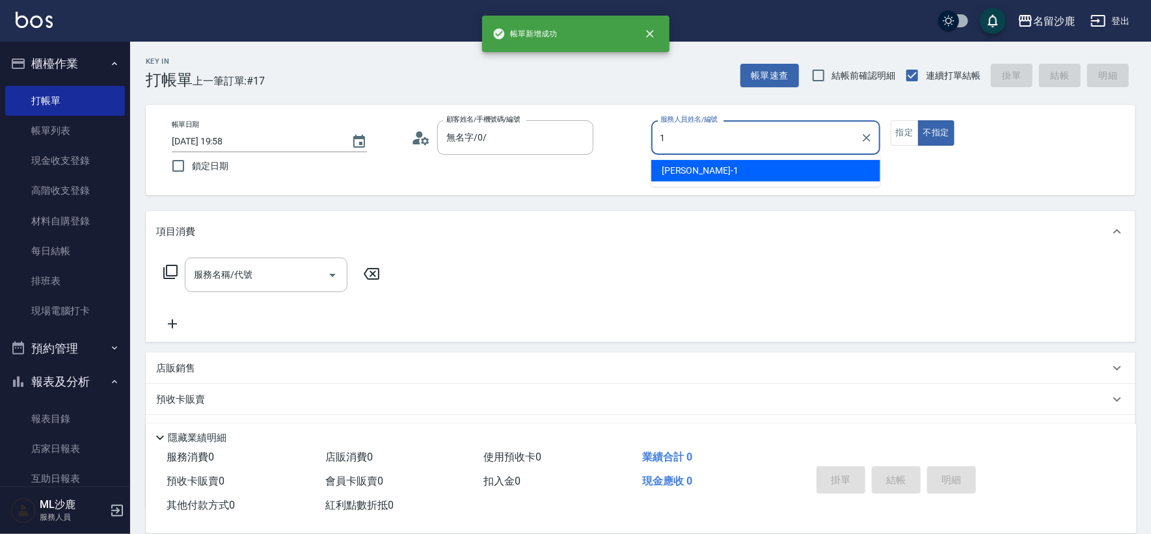
type input "[PERSON_NAME]1"
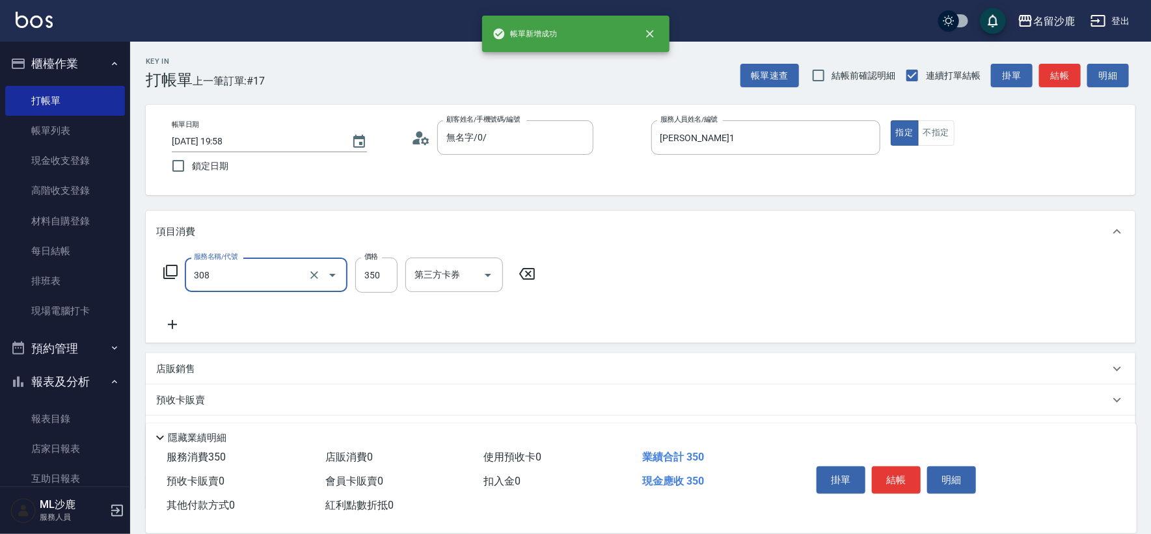
type input "洗+剪(308)"
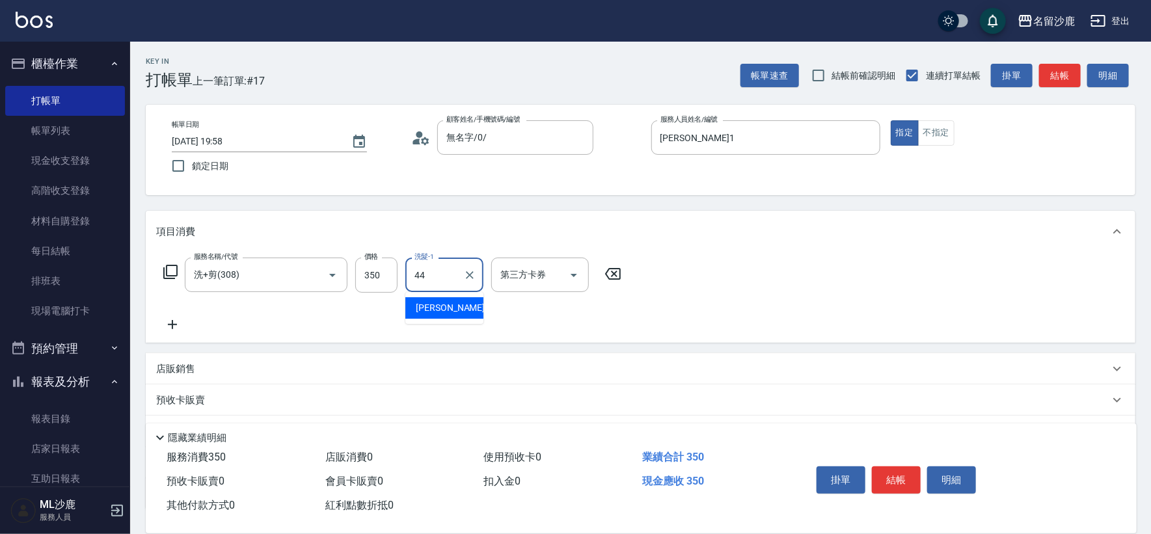
type input "[PERSON_NAME]-44"
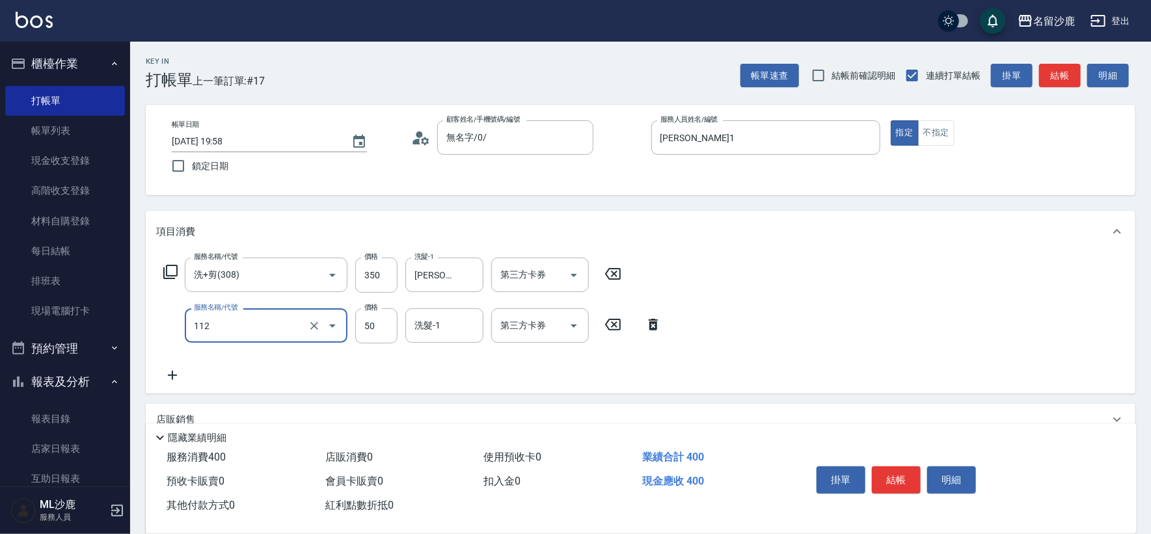
type input "精油50(112)"
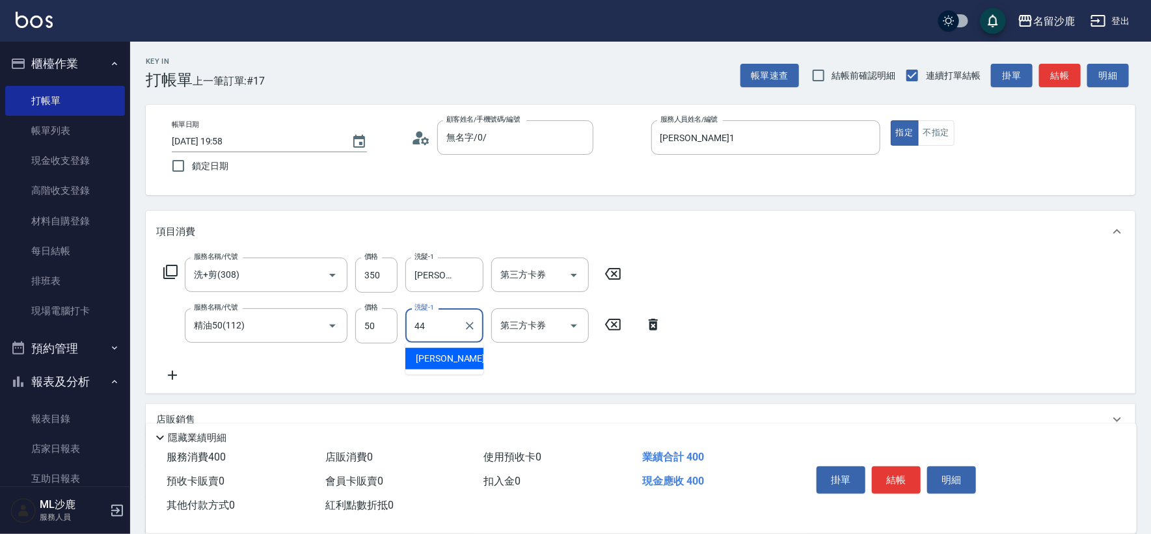
type input "[PERSON_NAME]-44"
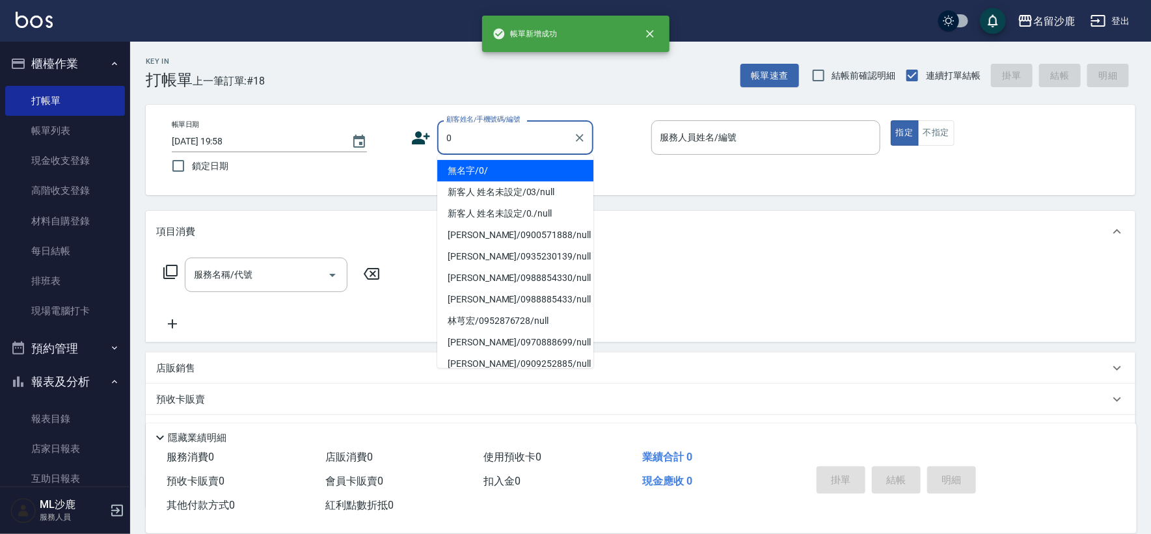
type input "無名字/0/"
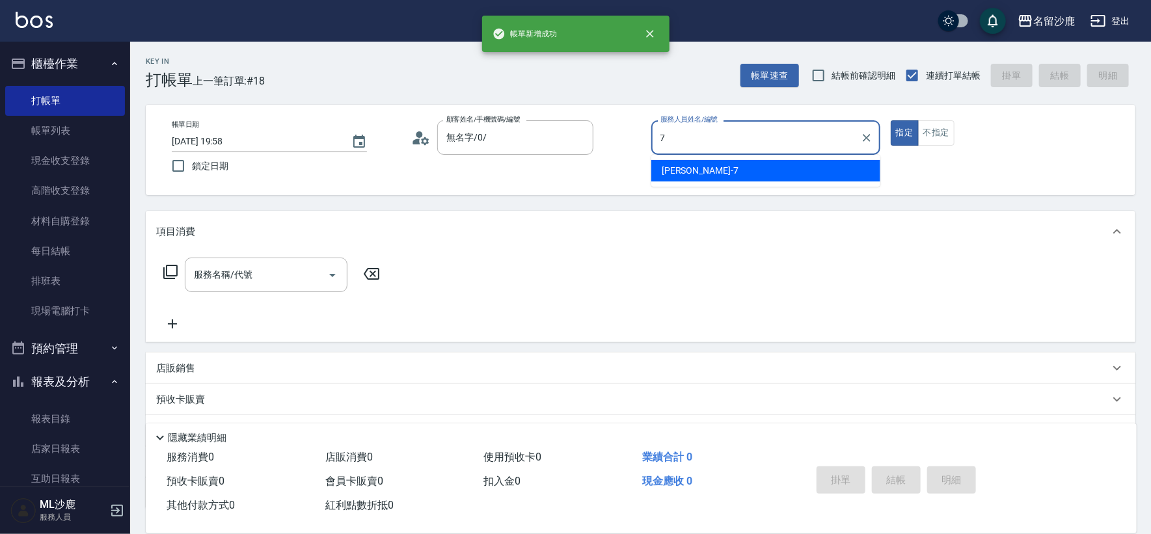
type input "[PERSON_NAME]-7"
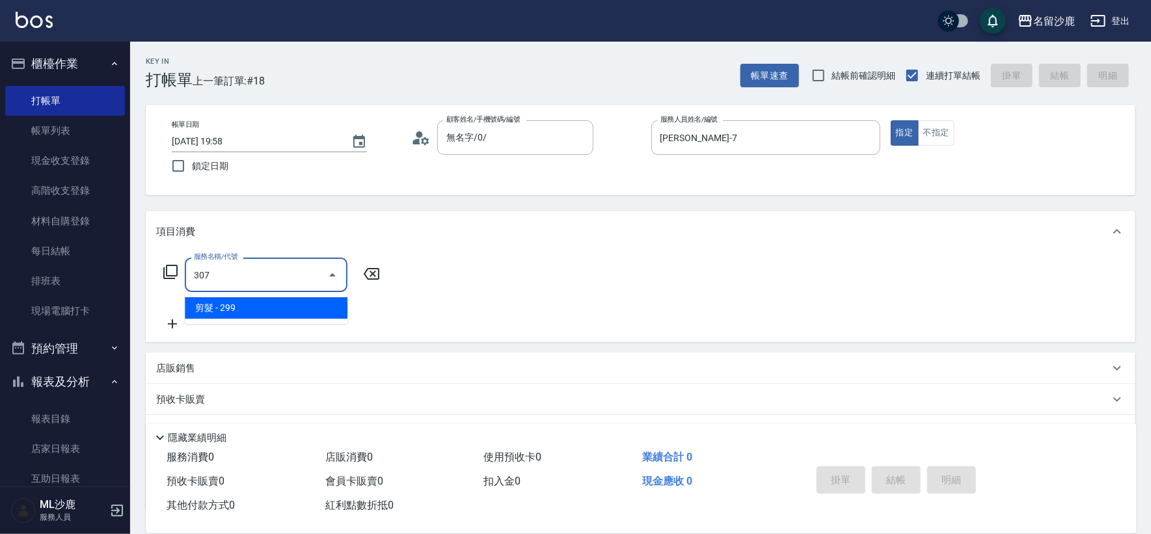
type input "剪髮(307)"
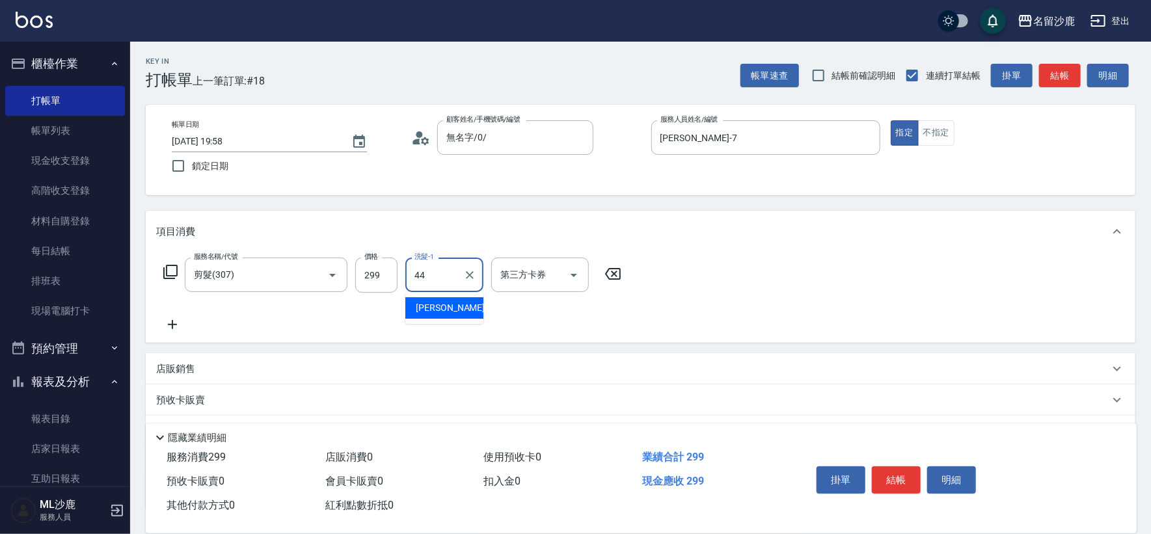
type input "[PERSON_NAME]-44"
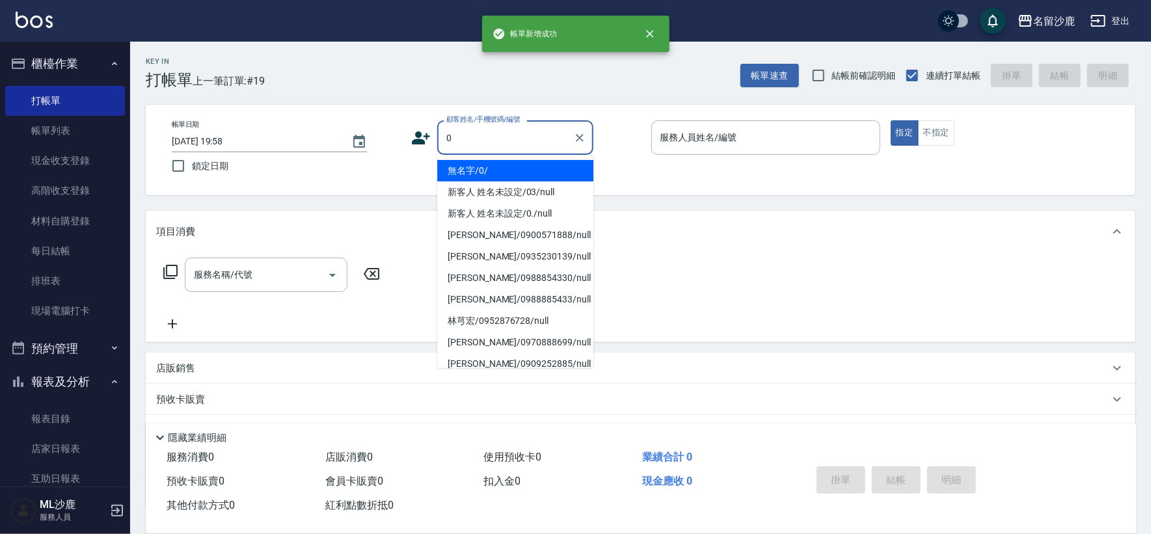
type input "無名字/0/"
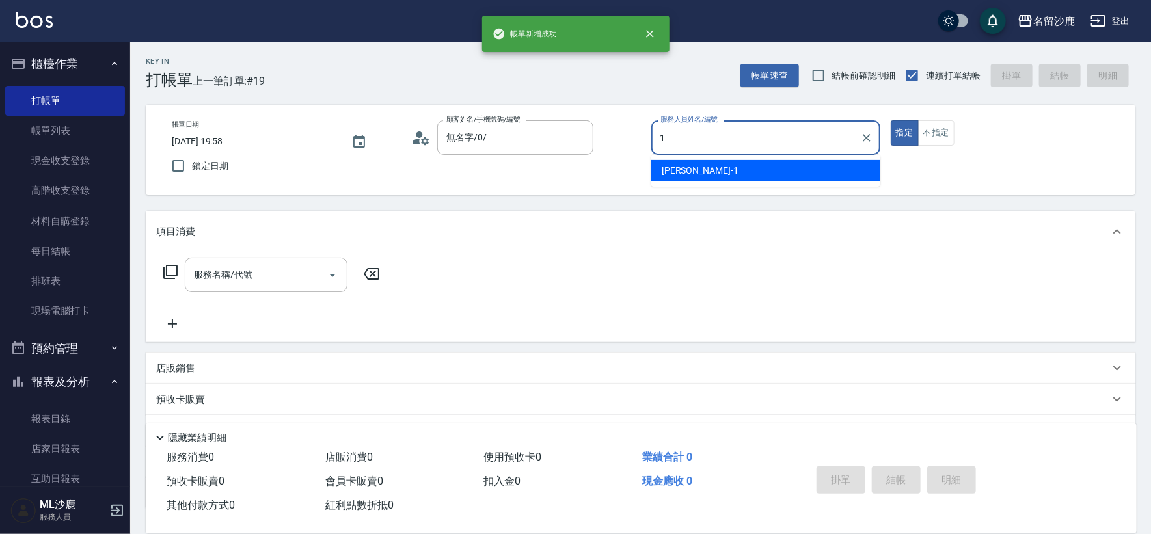
type input "[PERSON_NAME]1"
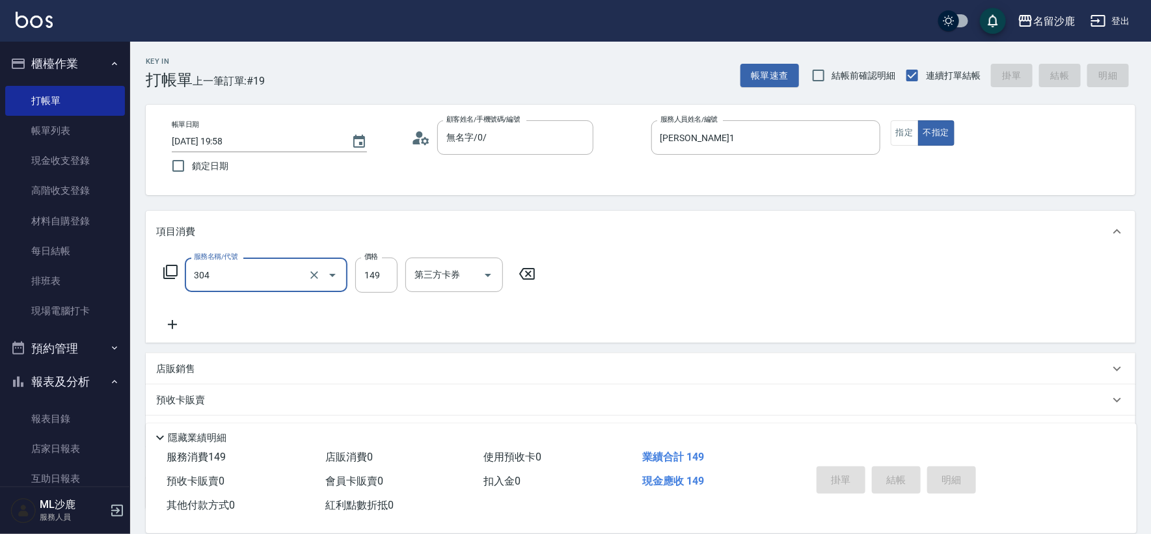
type input "304"
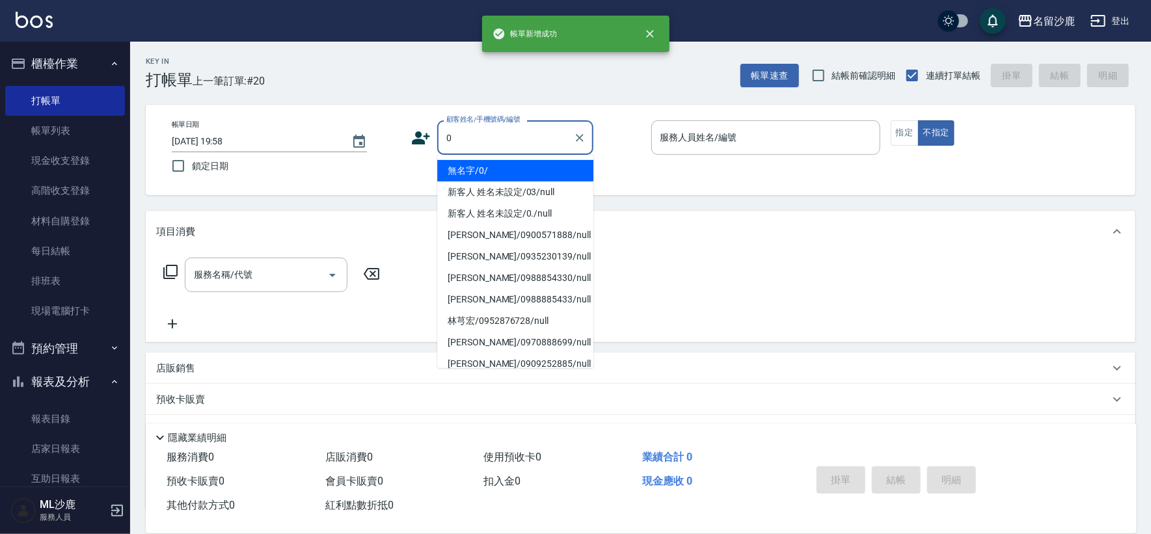
type input "無名字/0/"
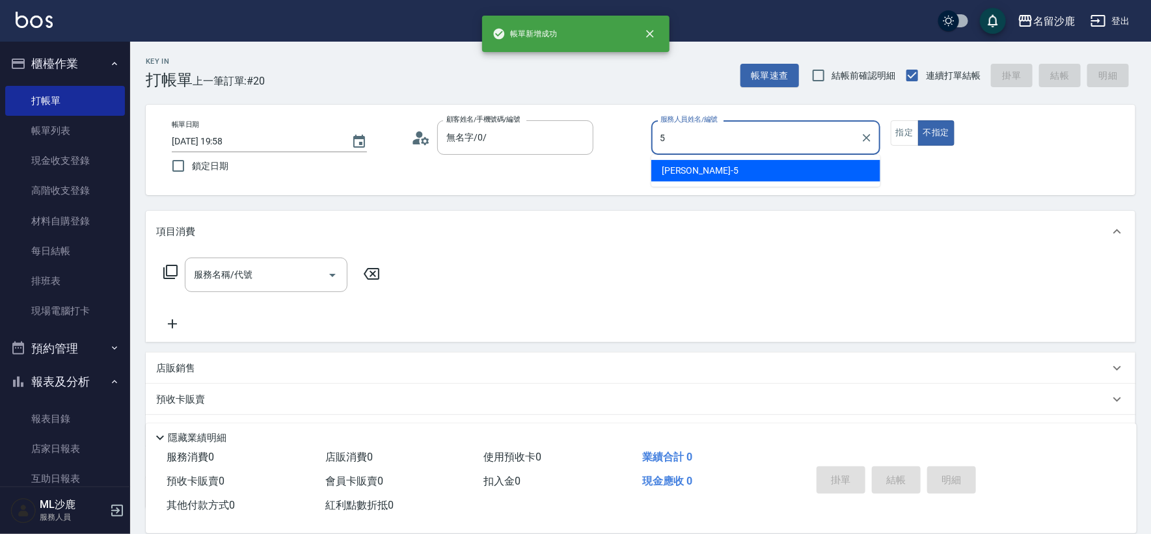
type input "[PERSON_NAME]-5"
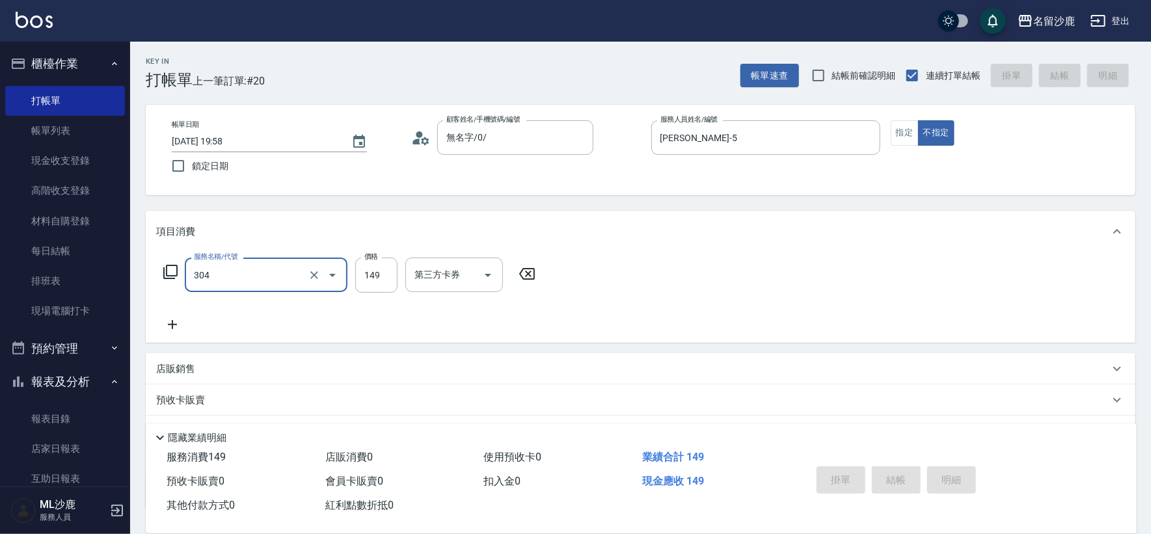
type input "304"
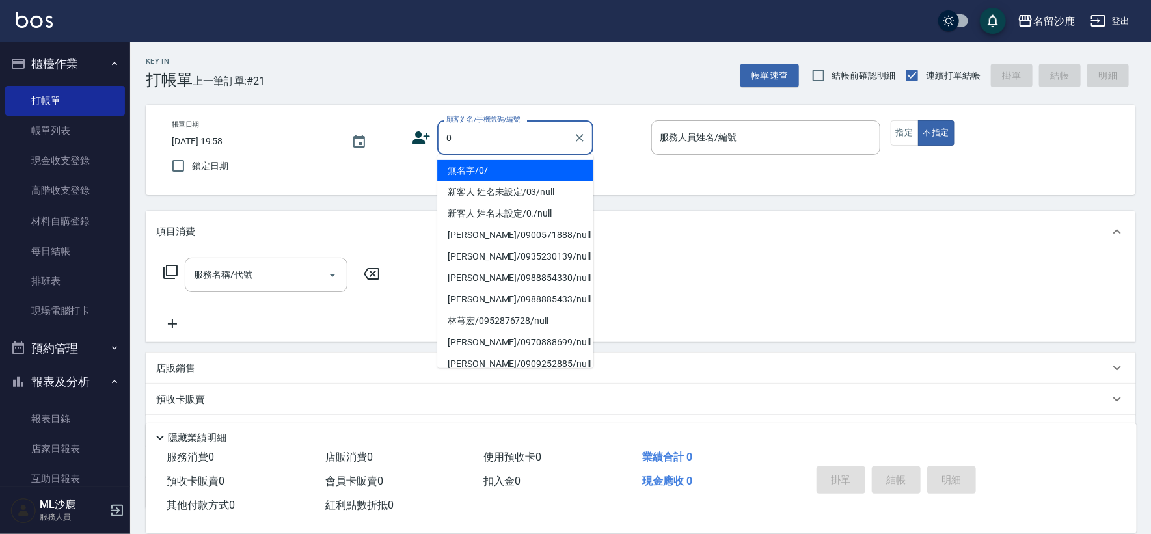
type input "無名字/0/"
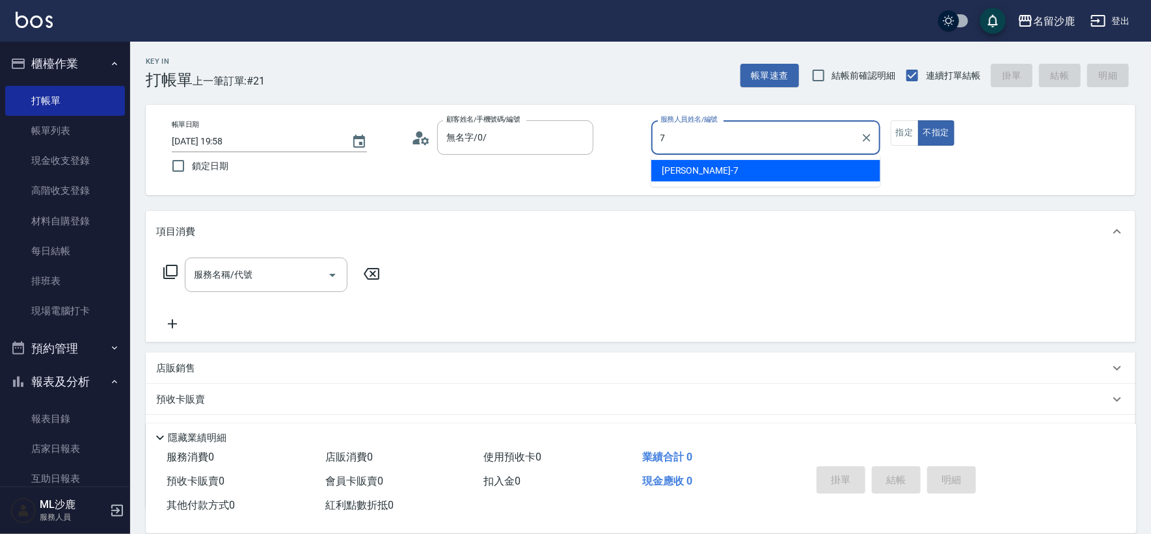
type input "[PERSON_NAME]-7"
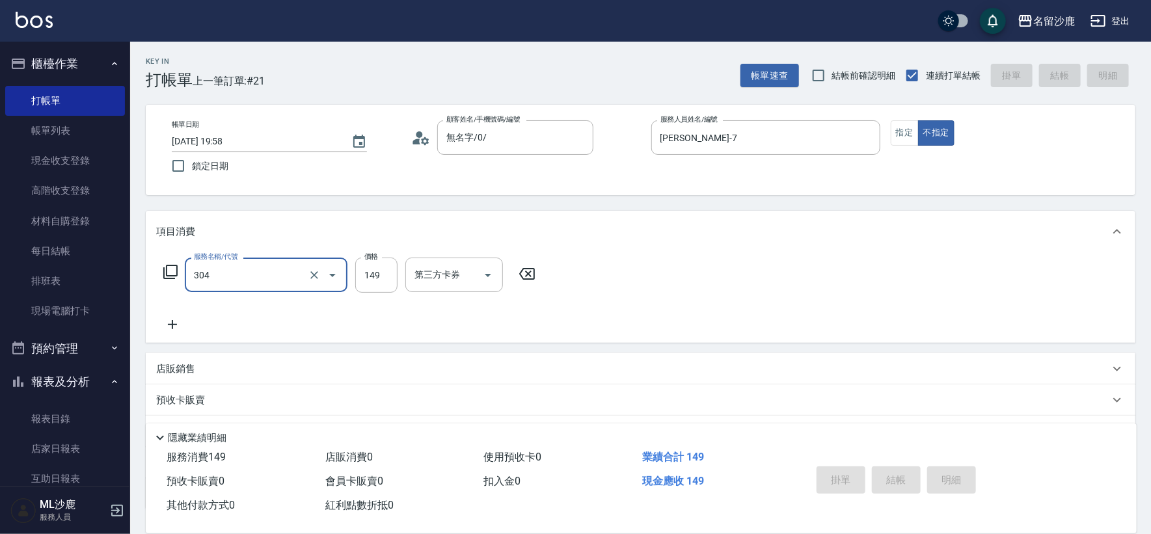
type input "304"
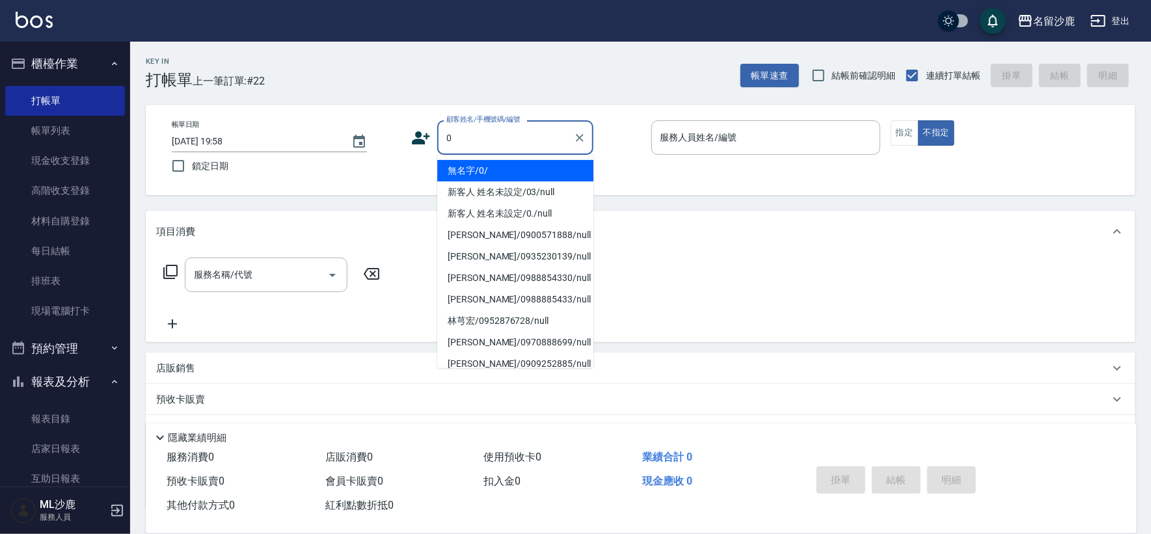
type input "無名字/0/"
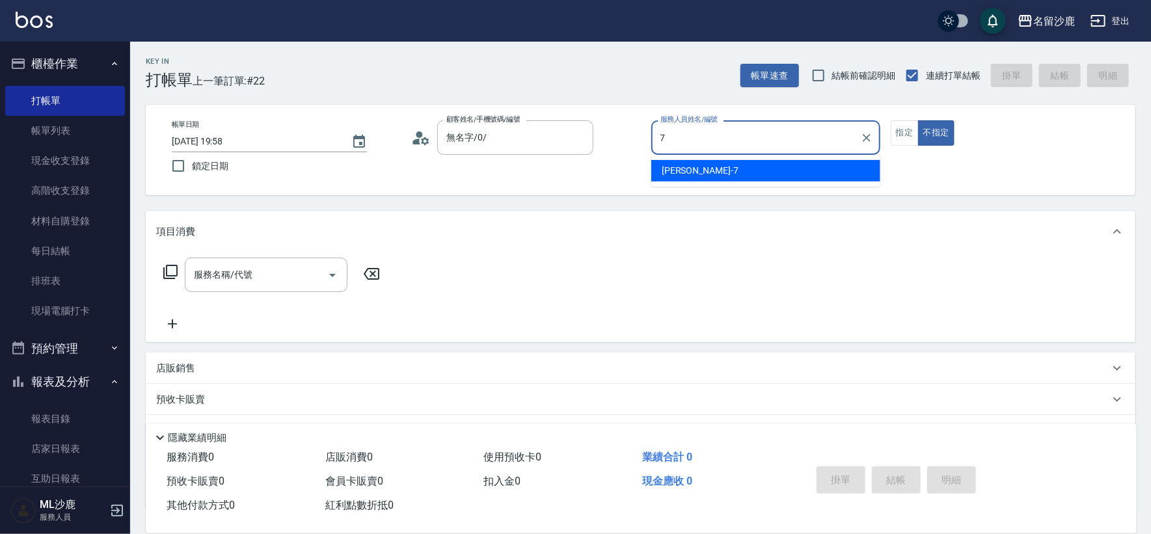
type input "[PERSON_NAME]-7"
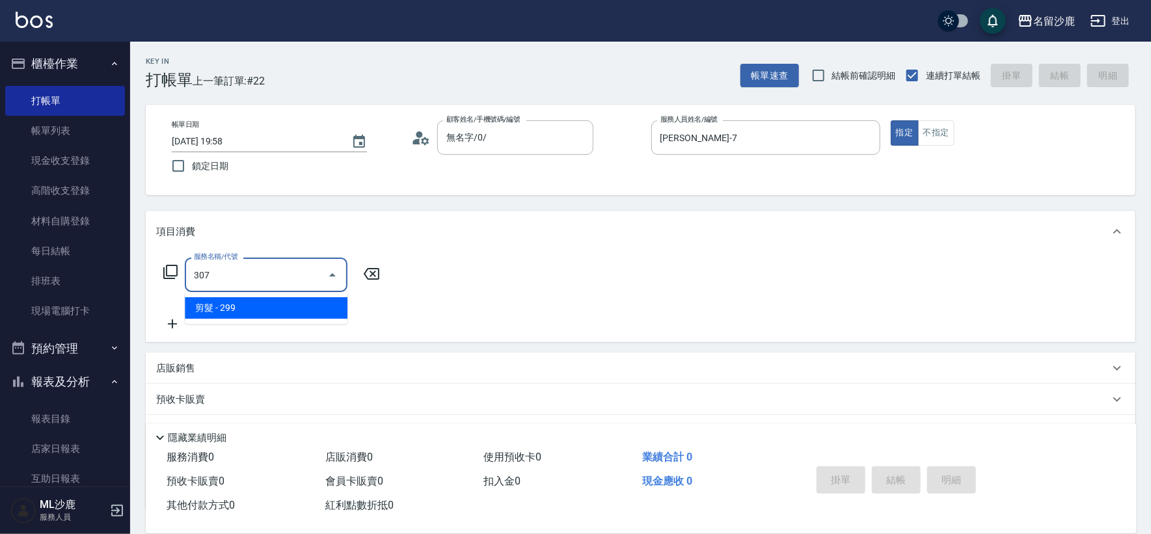
type input "剪髮(307)"
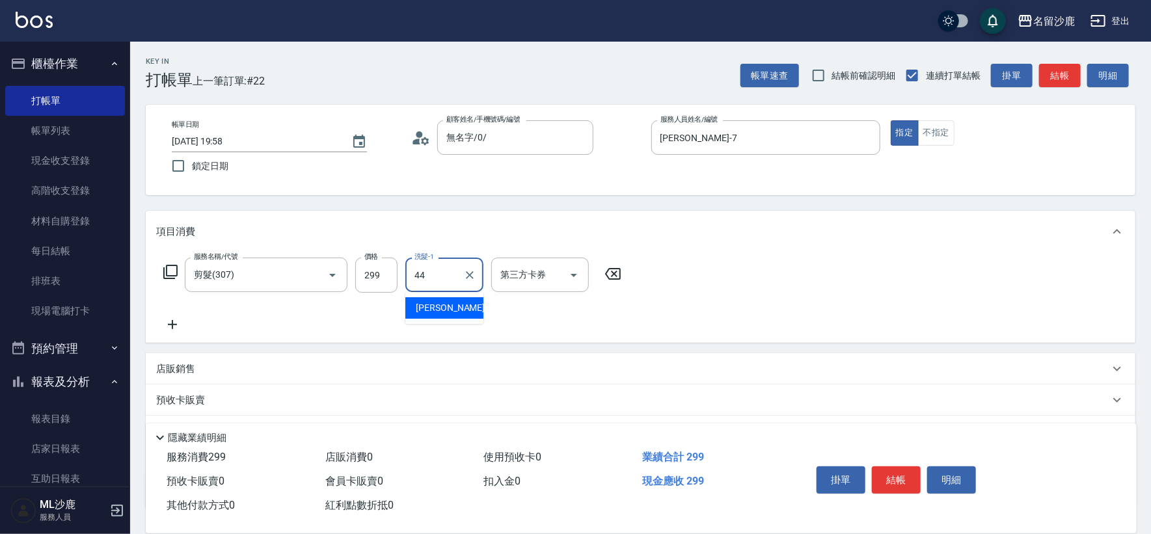
type input "[PERSON_NAME]-44"
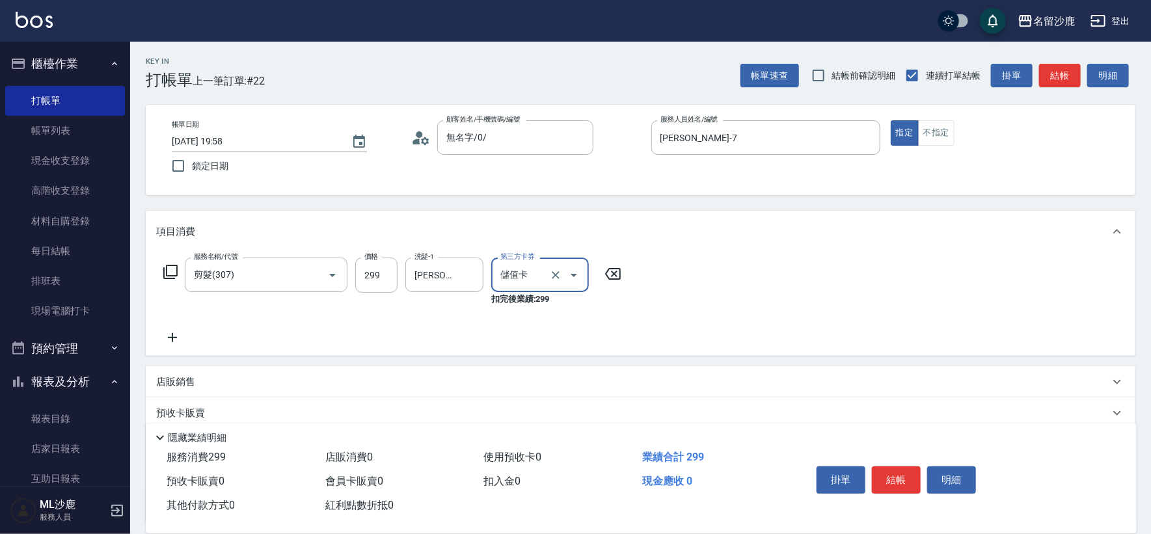
type input "儲值卡"
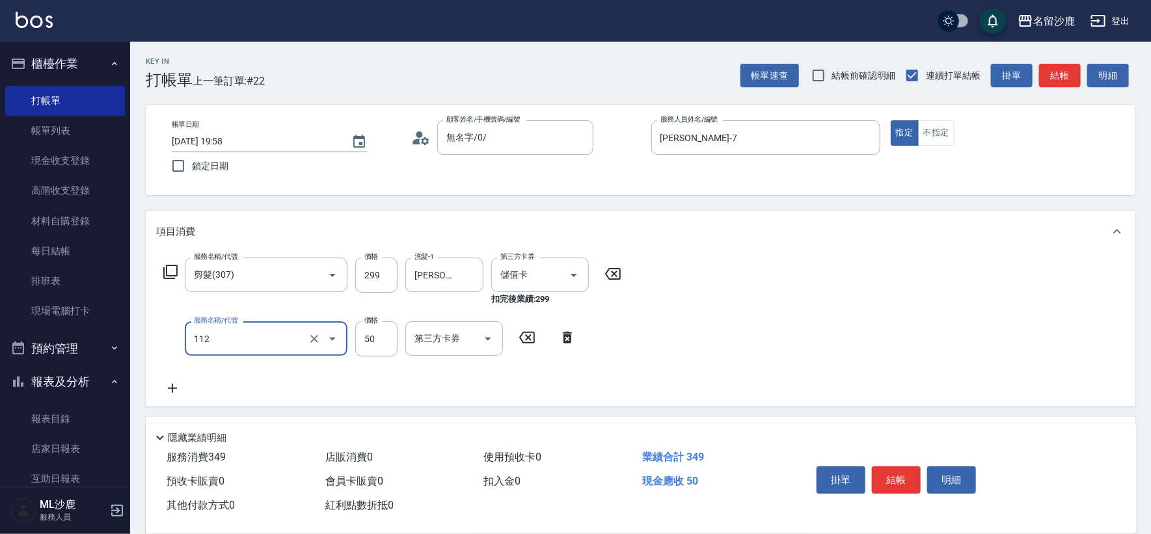
type input "精油50(112)"
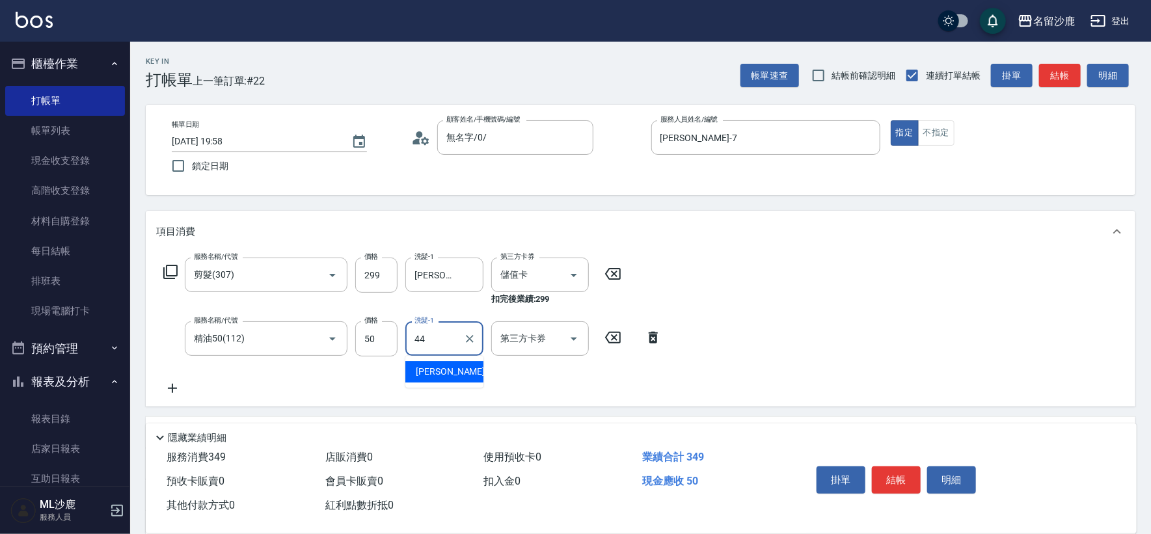
type input "[PERSON_NAME]-44"
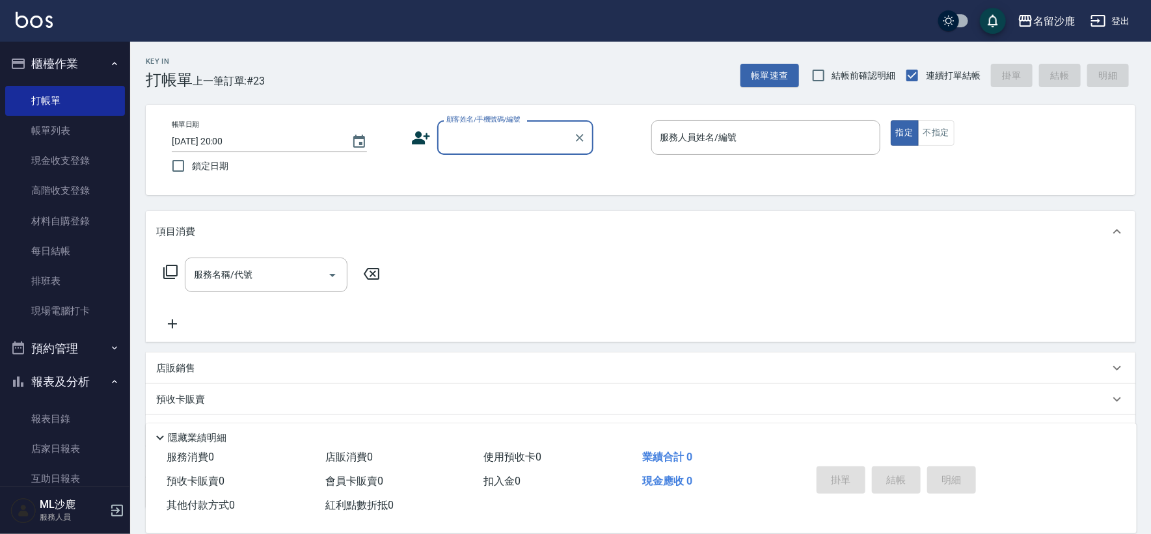
click at [492, 356] on div "店販銷售" at bounding box center [641, 368] width 990 height 31
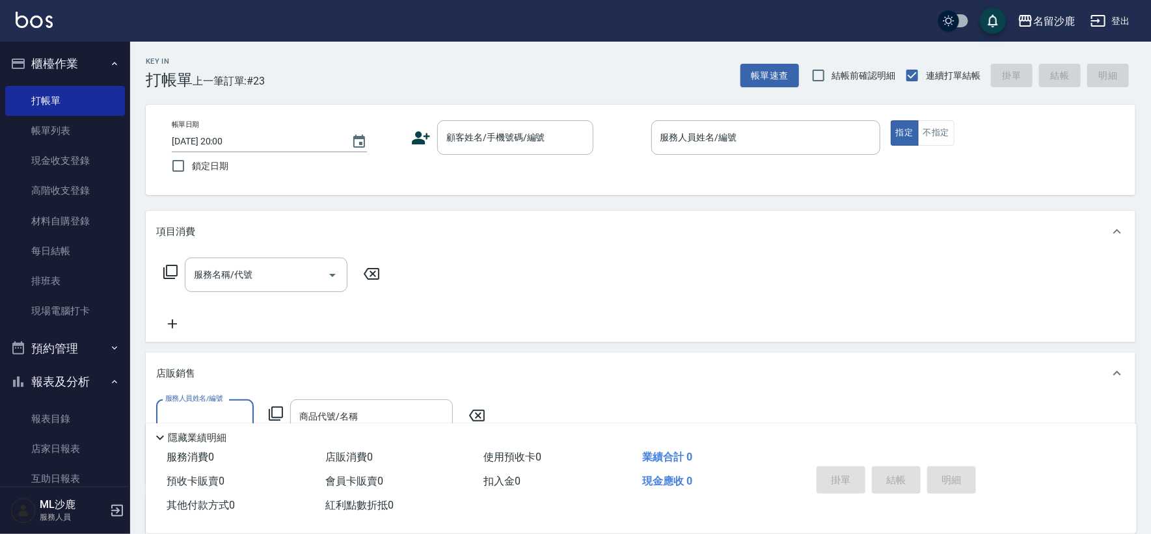
click at [493, 356] on div "店販銷售" at bounding box center [641, 374] width 990 height 42
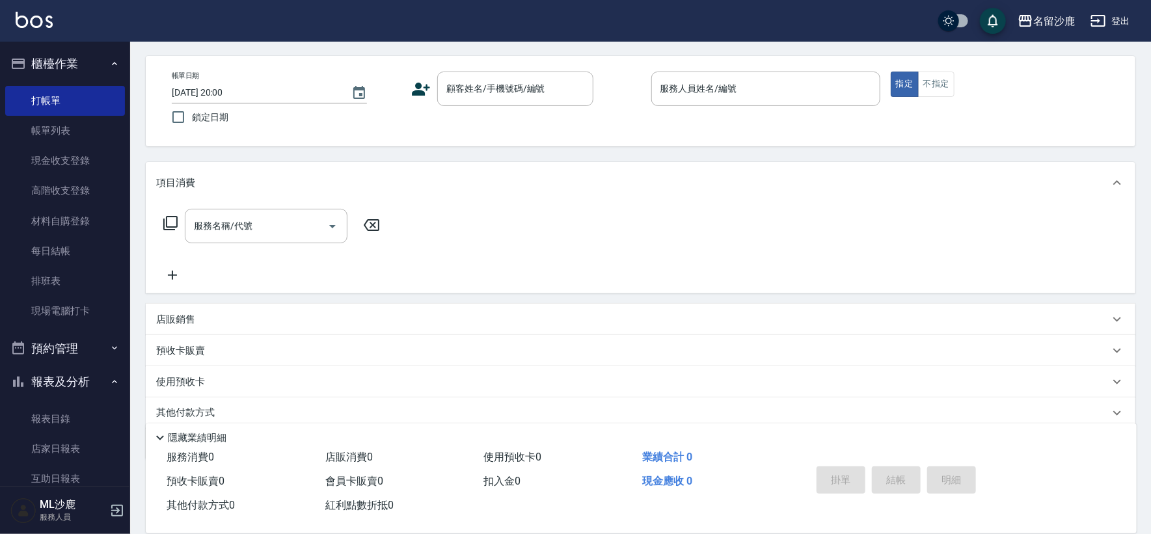
scroll to position [98, 0]
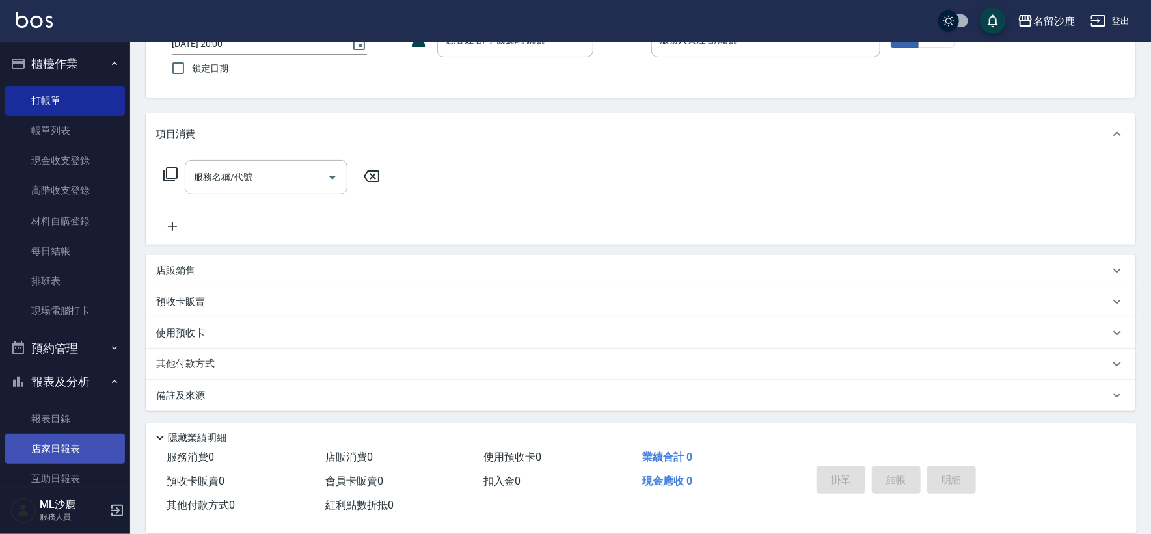
click at [54, 440] on link "店家日報表" at bounding box center [65, 449] width 120 height 30
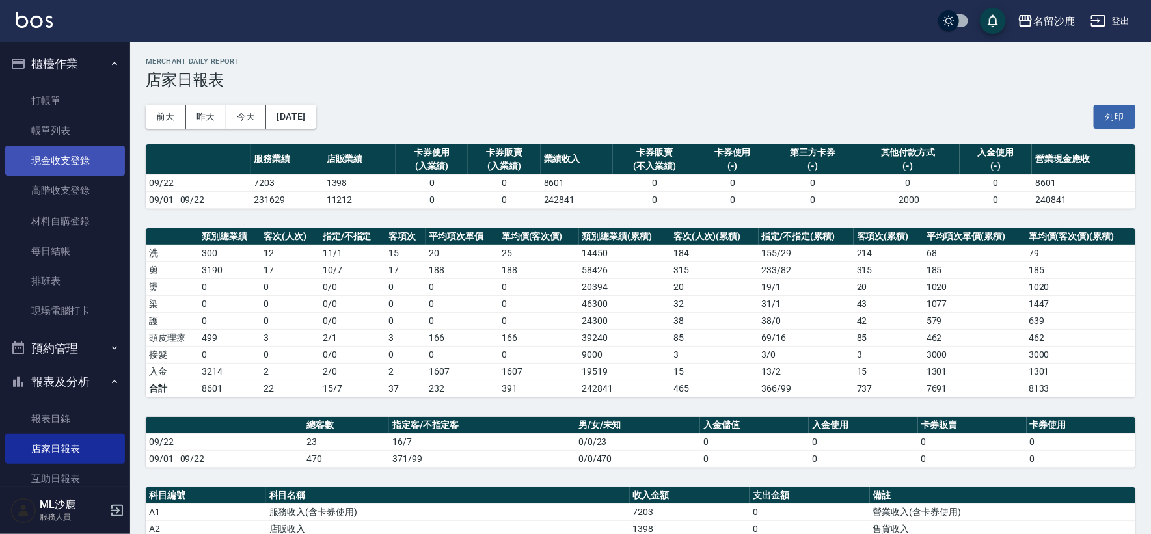
click at [62, 166] on link "現金收支登錄" at bounding box center [65, 161] width 120 height 30
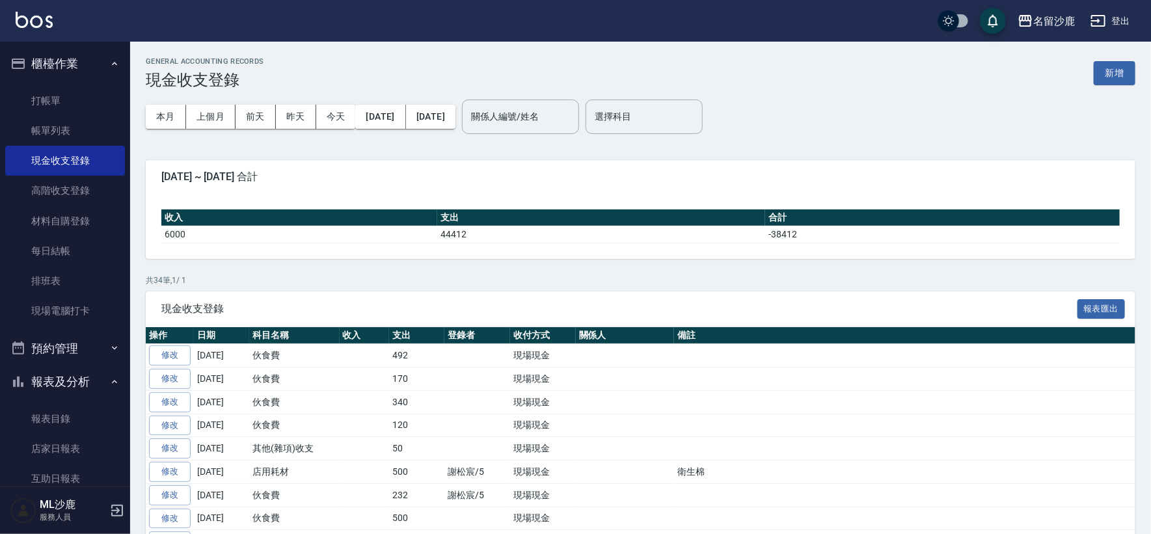
click at [1116, 65] on button "新增" at bounding box center [1115, 73] width 42 height 24
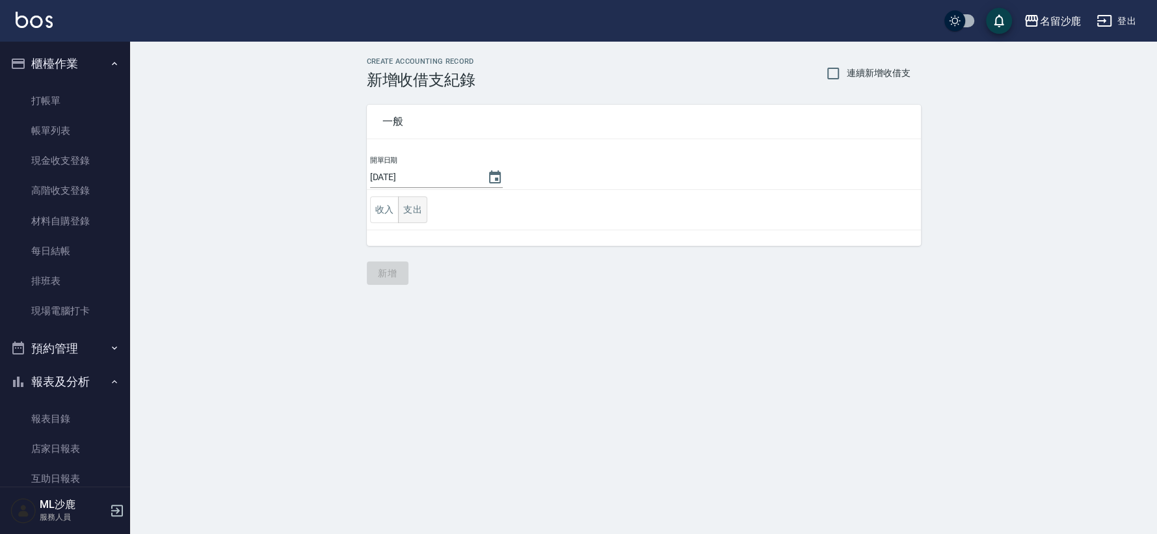
click at [414, 219] on button "支出" at bounding box center [412, 209] width 29 height 27
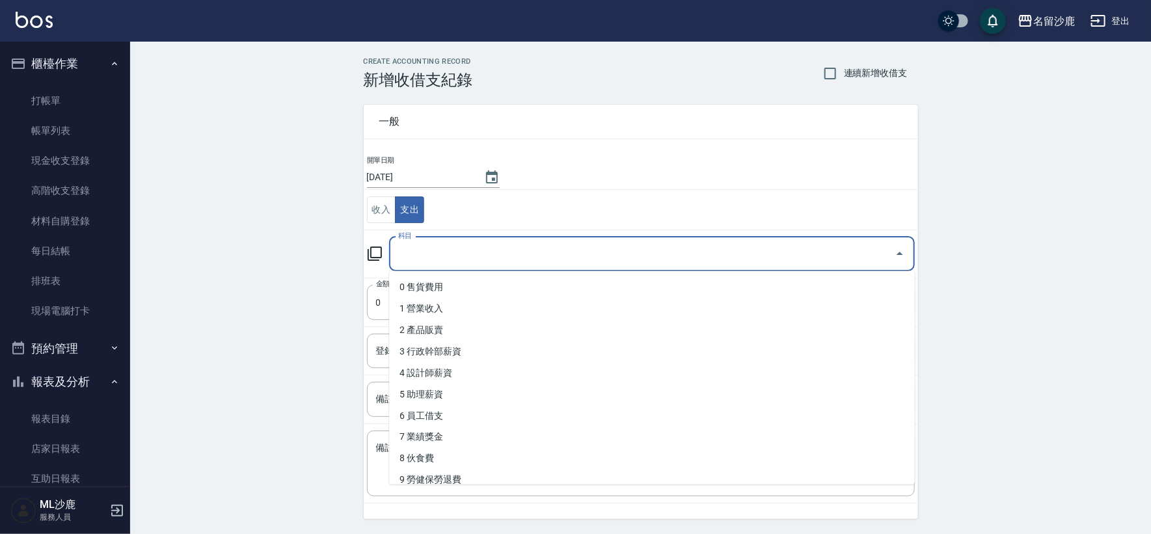
click at [428, 263] on input "科目" at bounding box center [642, 254] width 494 height 23
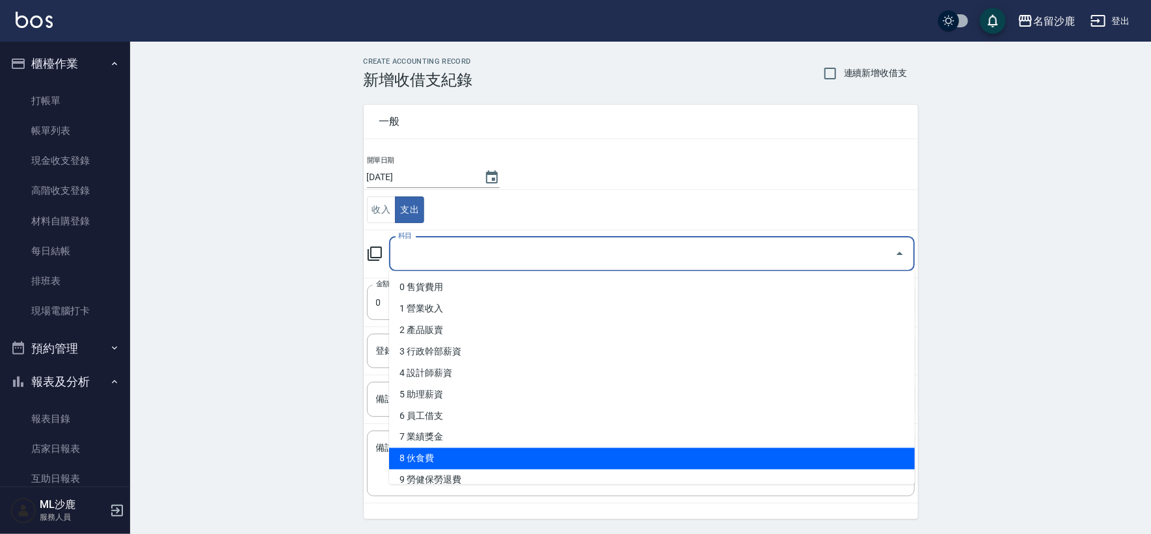
click at [422, 458] on li "8 伙食費" at bounding box center [652, 458] width 526 height 21
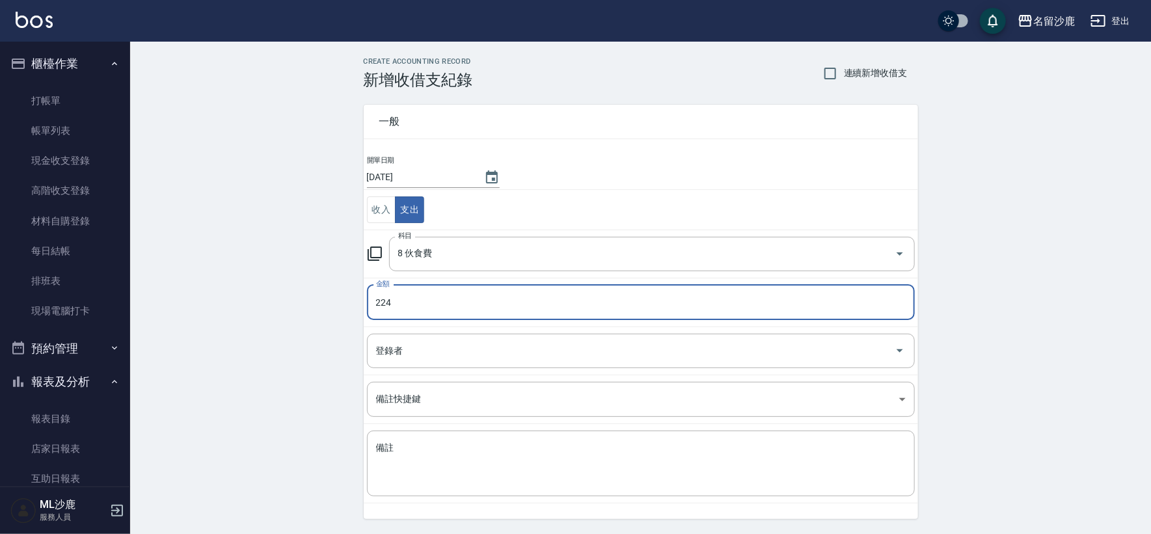
click at [252, 327] on div "CREATE ACCOUNTING RECORD 新增收借支紀錄 連續新增收借支 一般 開單日期 [DATE] 收入 支出 科目 8 伙食費 科目 金額 22…" at bounding box center [640, 308] width 1021 height 533
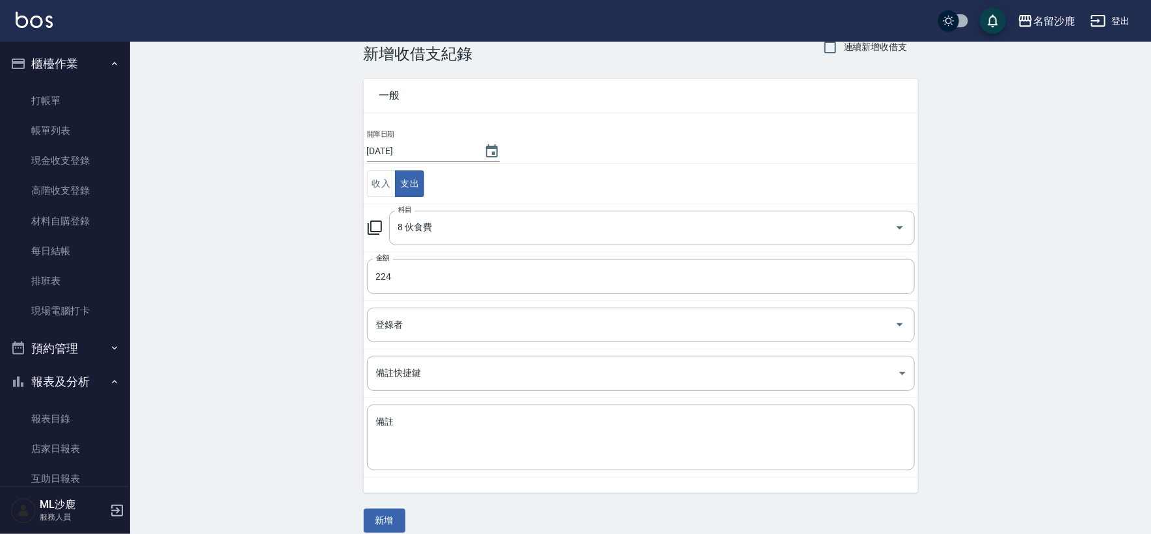
scroll to position [39, 0]
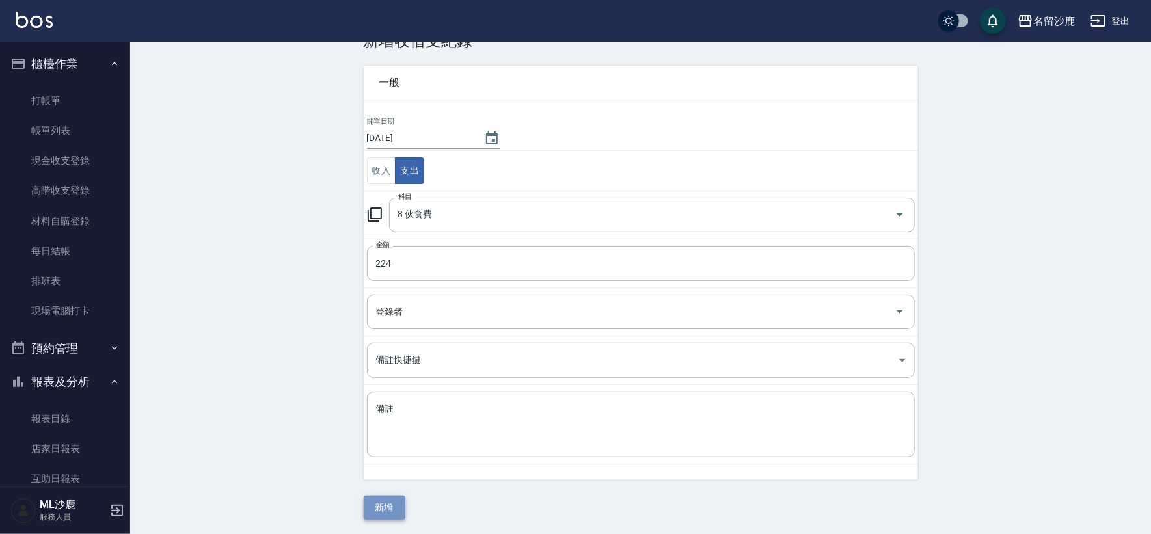
click at [364, 508] on button "新增" at bounding box center [385, 508] width 42 height 24
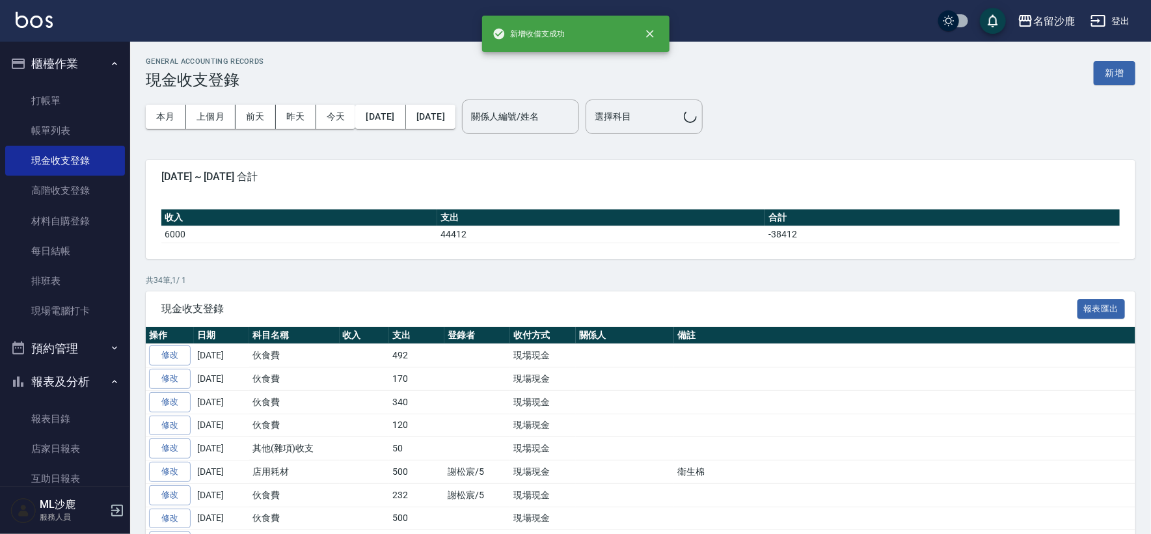
click at [377, 509] on td at bounding box center [365, 518] width 50 height 23
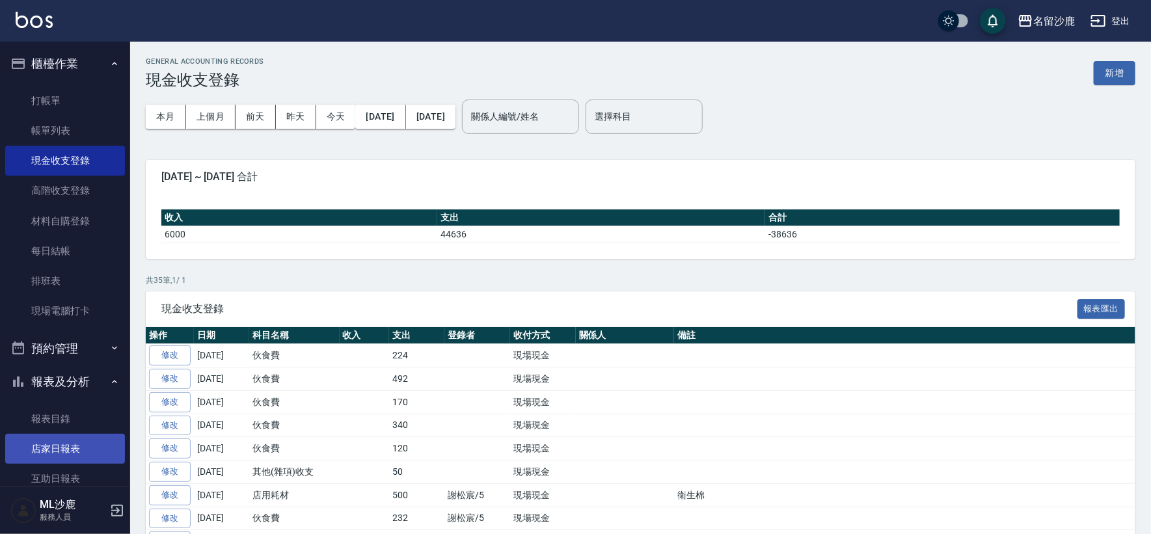
click at [68, 437] on link "店家日報表" at bounding box center [65, 449] width 120 height 30
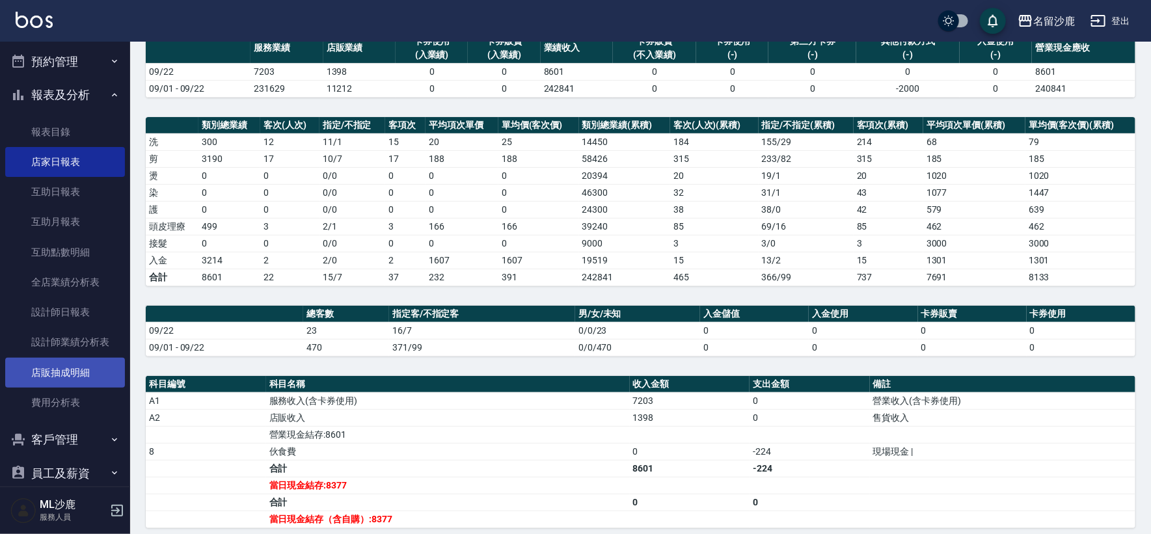
scroll to position [289, 0]
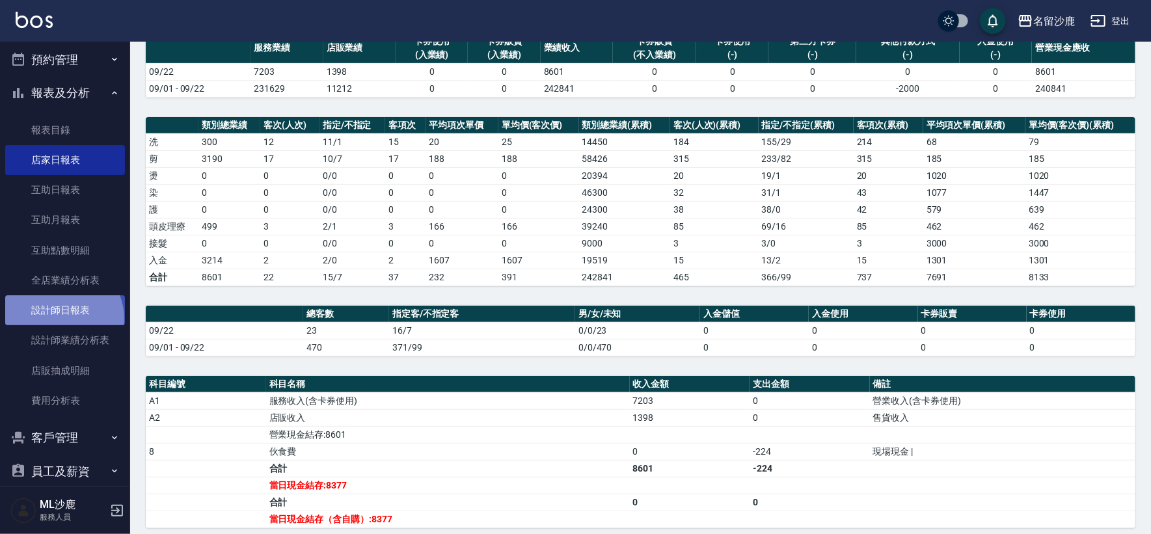
click at [60, 318] on link "設計師日報表" at bounding box center [65, 310] width 120 height 30
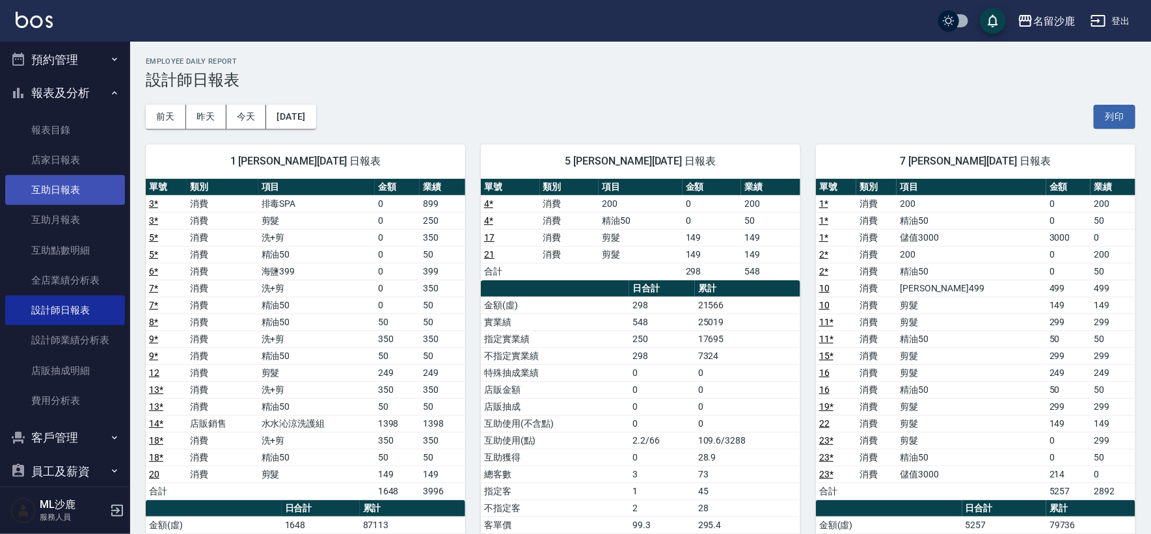
click at [67, 187] on link "互助日報表" at bounding box center [65, 190] width 120 height 30
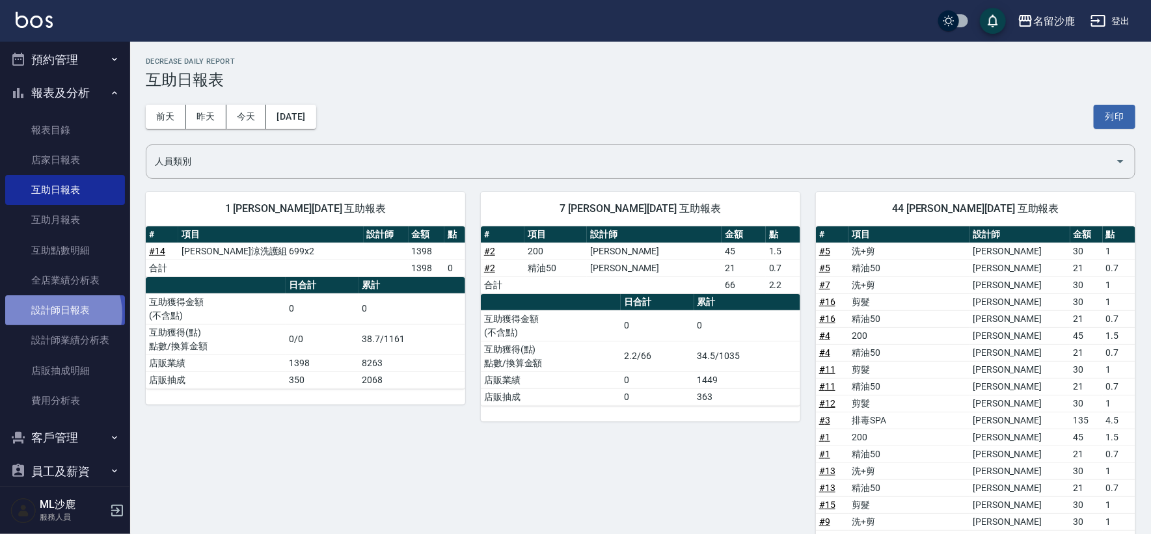
click at [56, 313] on link "設計師日報表" at bounding box center [65, 310] width 120 height 30
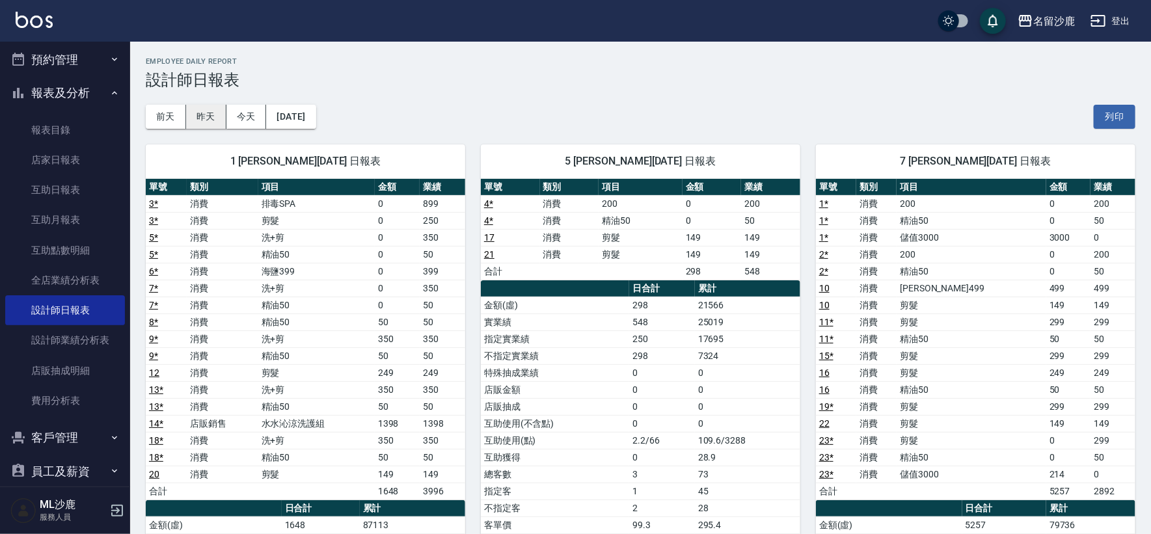
click at [201, 118] on button "昨天" at bounding box center [206, 117] width 40 height 24
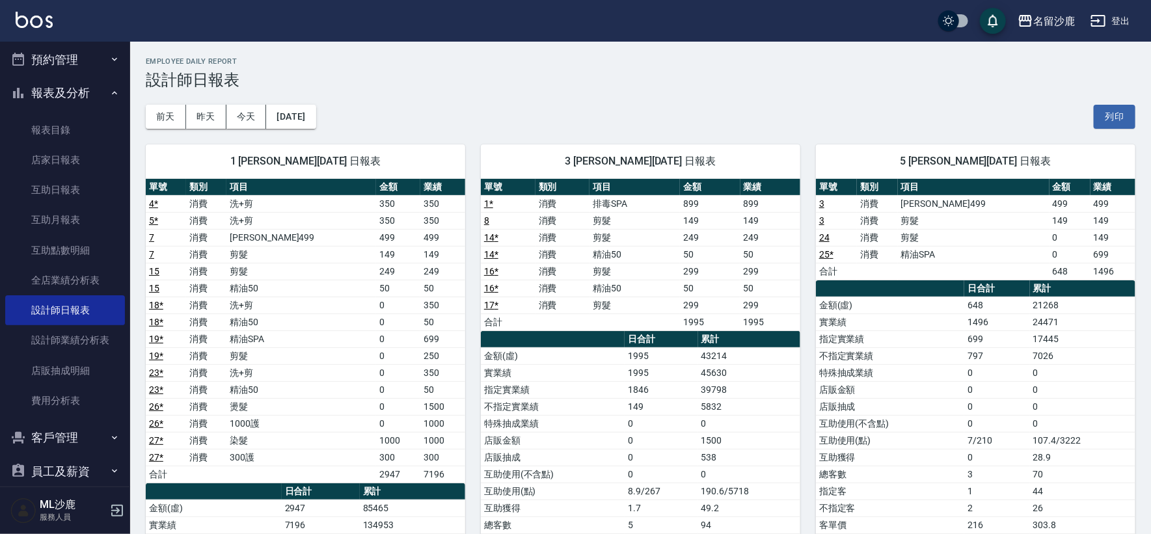
click at [155, 339] on link "19 *" at bounding box center [156, 339] width 14 height 10
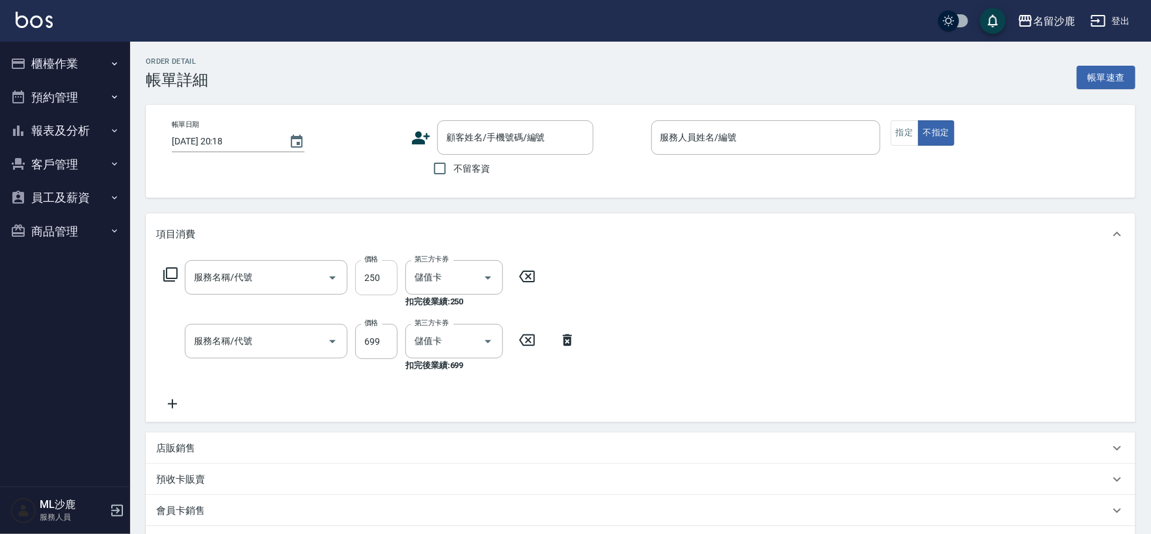
type input "[DATE] 14:03"
type input "[PERSON_NAME]1"
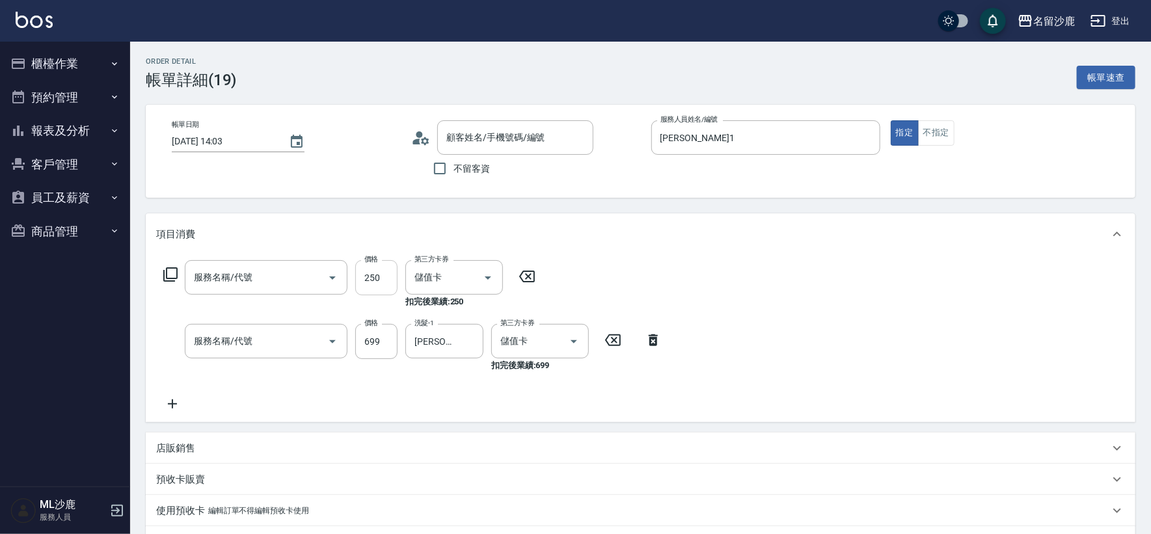
type input "剪髮(303)"
type input "精油SPA(0699)"
type input "無名字/0/"
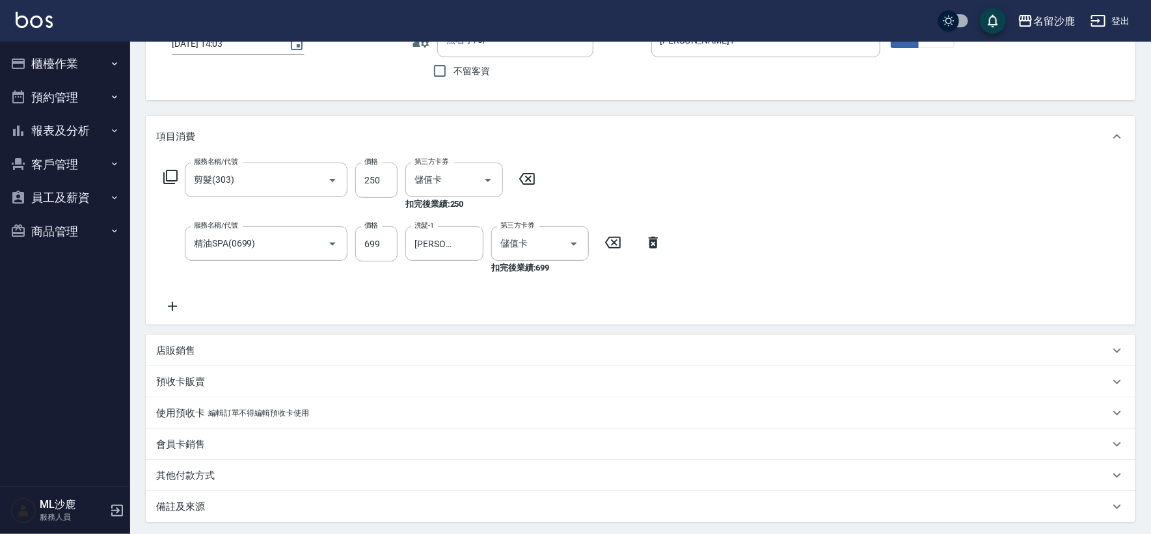
scroll to position [72, 0]
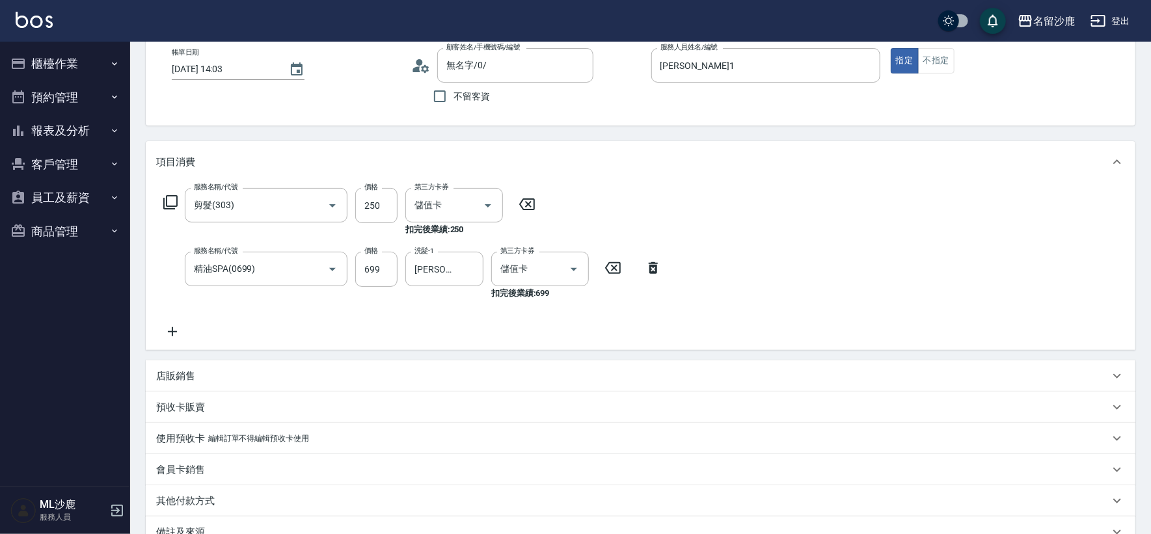
click at [178, 326] on icon at bounding box center [172, 332] width 33 height 16
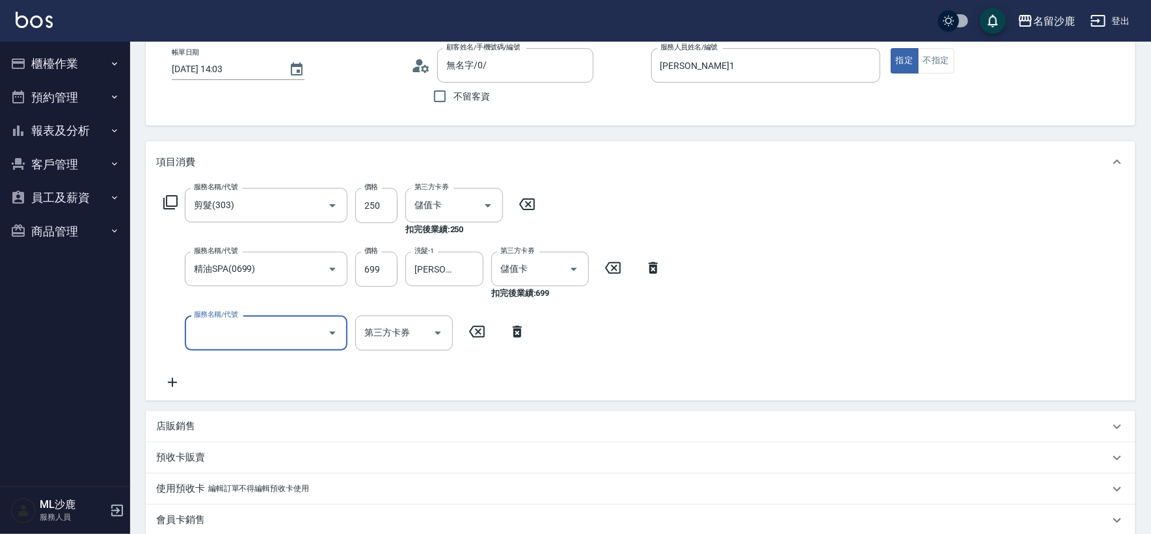
click at [526, 198] on icon at bounding box center [527, 204] width 16 height 12
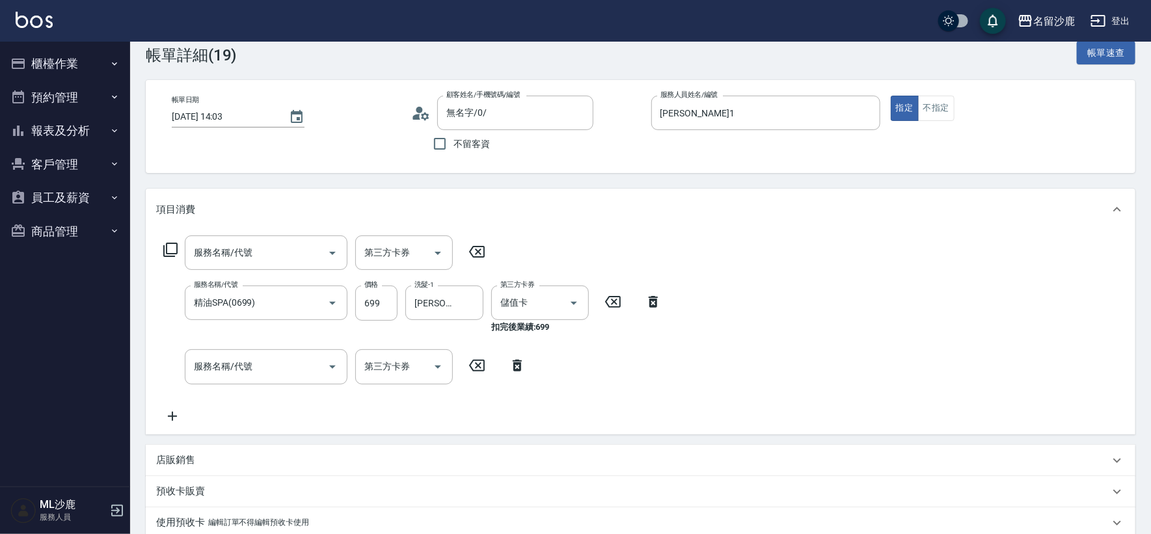
scroll to position [0, 0]
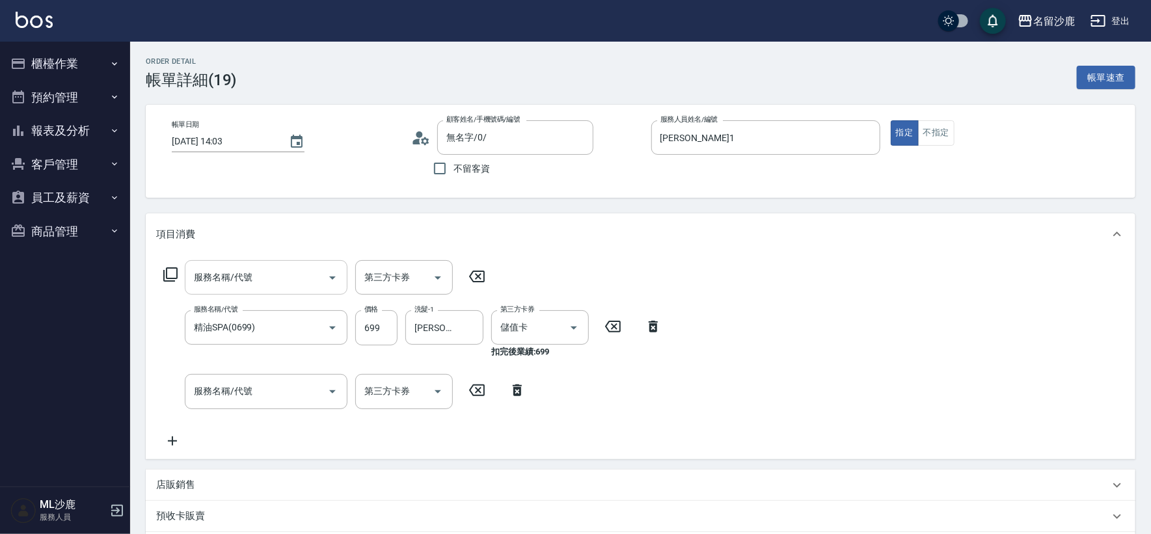
click at [267, 290] on div "服務名稱/代號" at bounding box center [266, 277] width 163 height 34
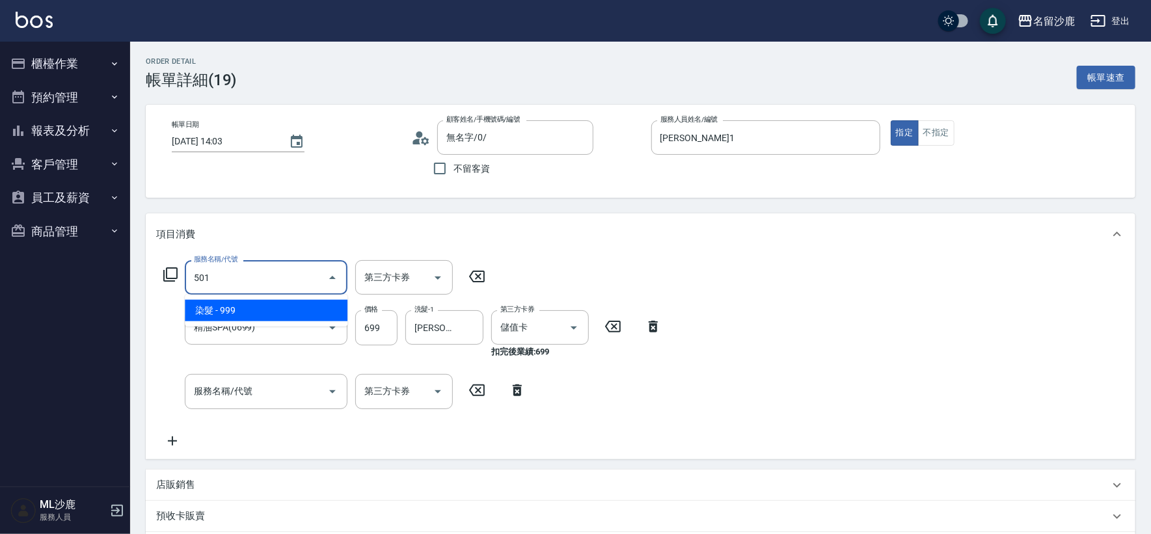
type input "染髮(501)"
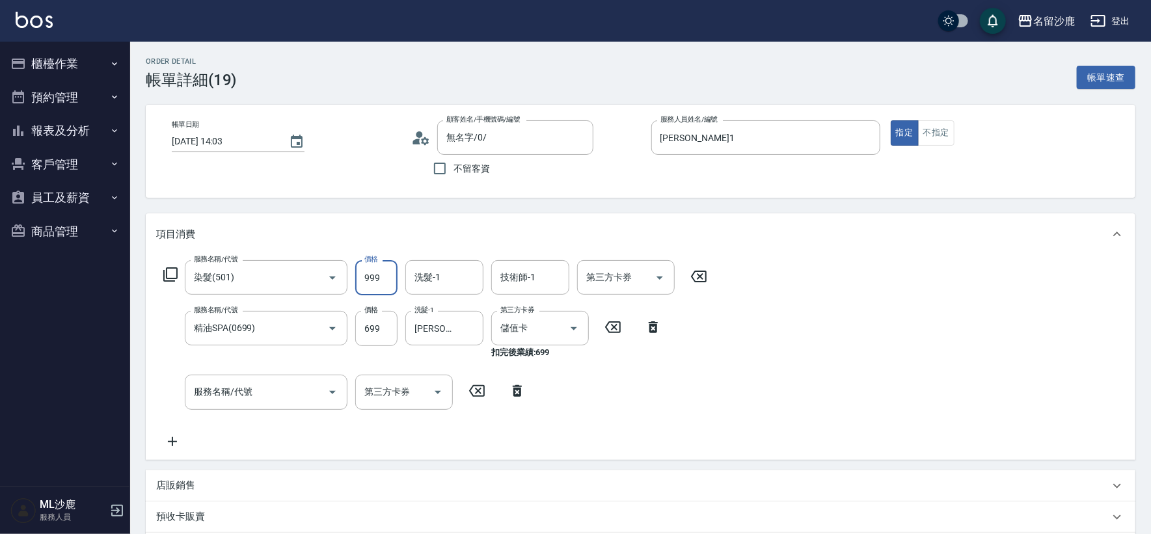
click at [381, 271] on input "999" at bounding box center [376, 277] width 42 height 35
type input "1800"
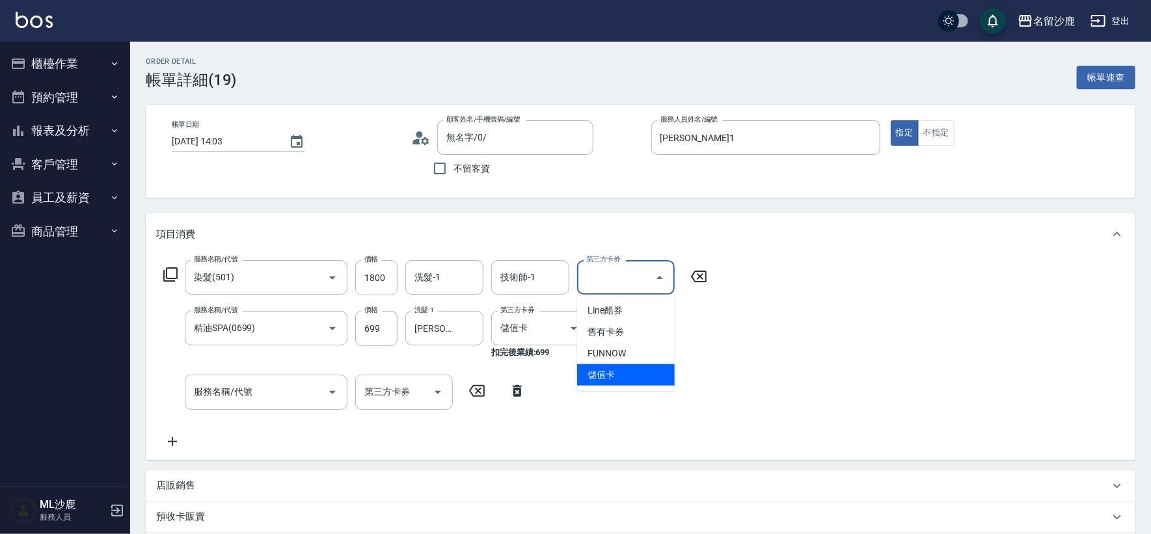
type input "儲值卡"
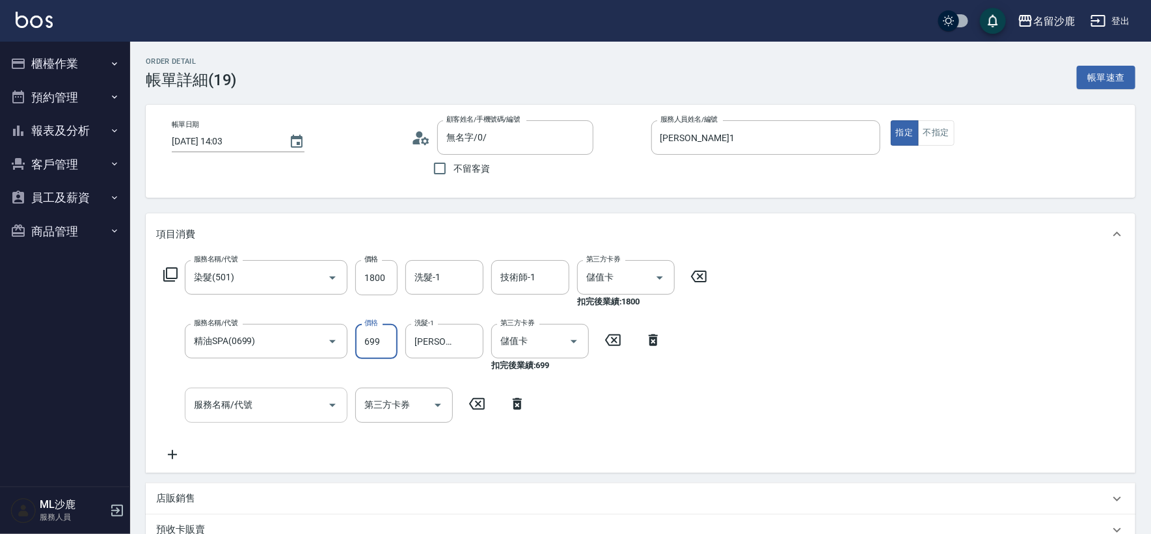
click at [256, 417] on div "服務名稱/代號" at bounding box center [266, 405] width 163 height 34
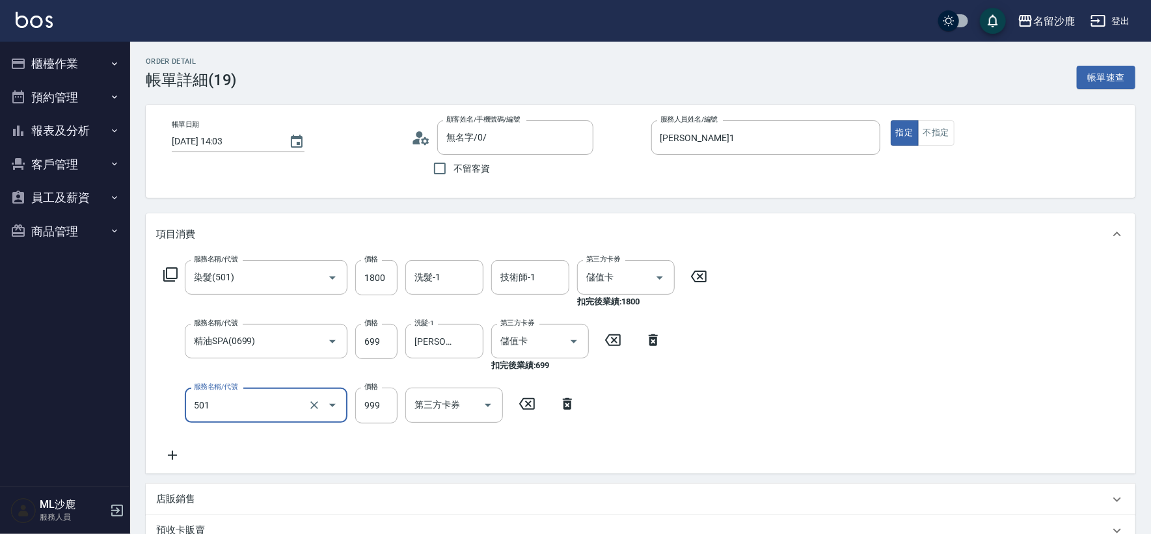
type input "染髮(501)"
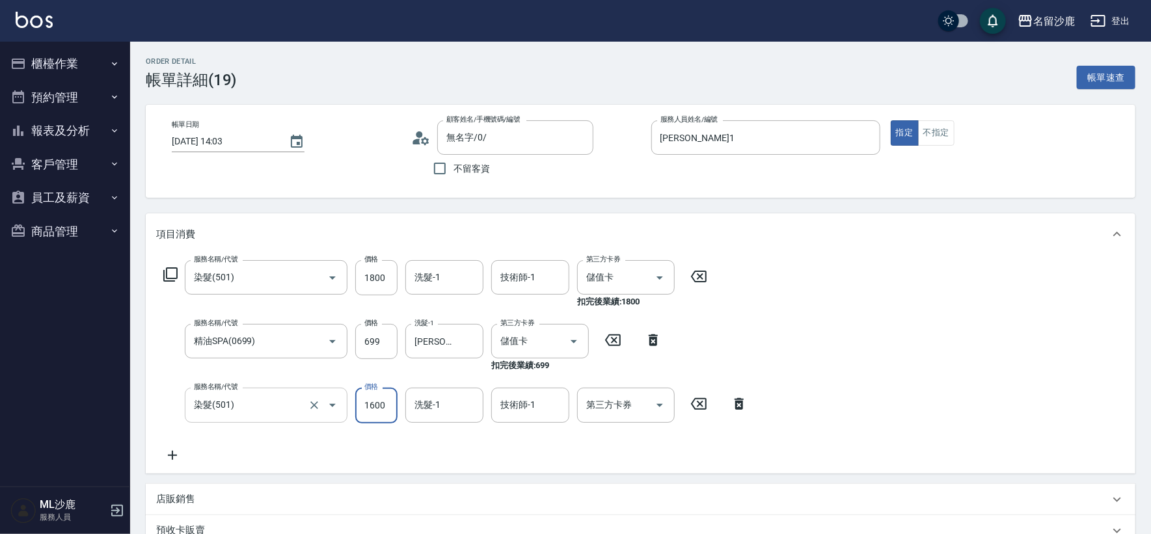
type input "1600"
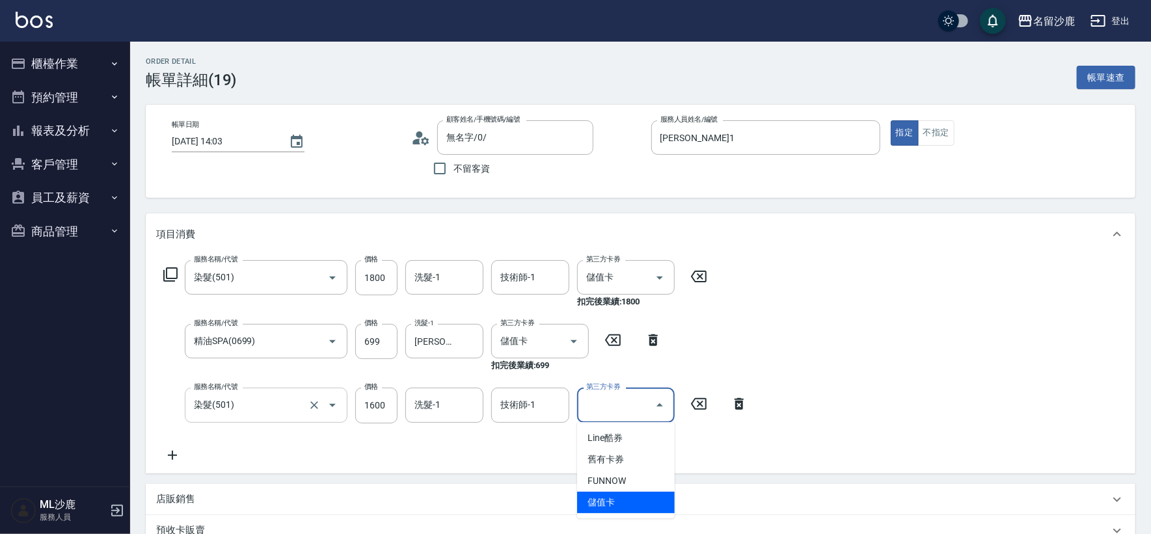
type input "儲值卡"
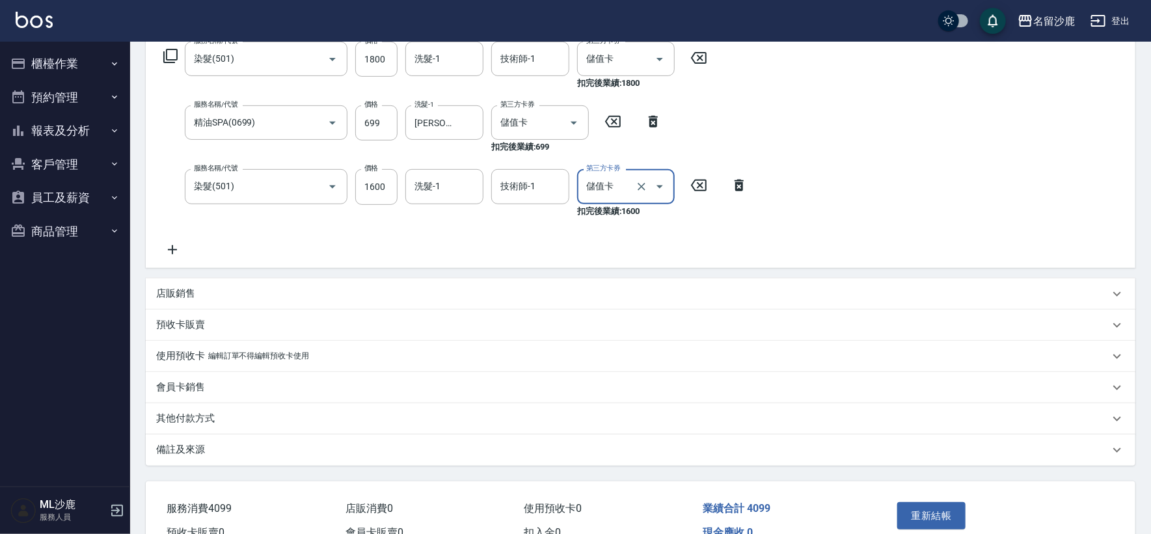
scroll to position [288, 0]
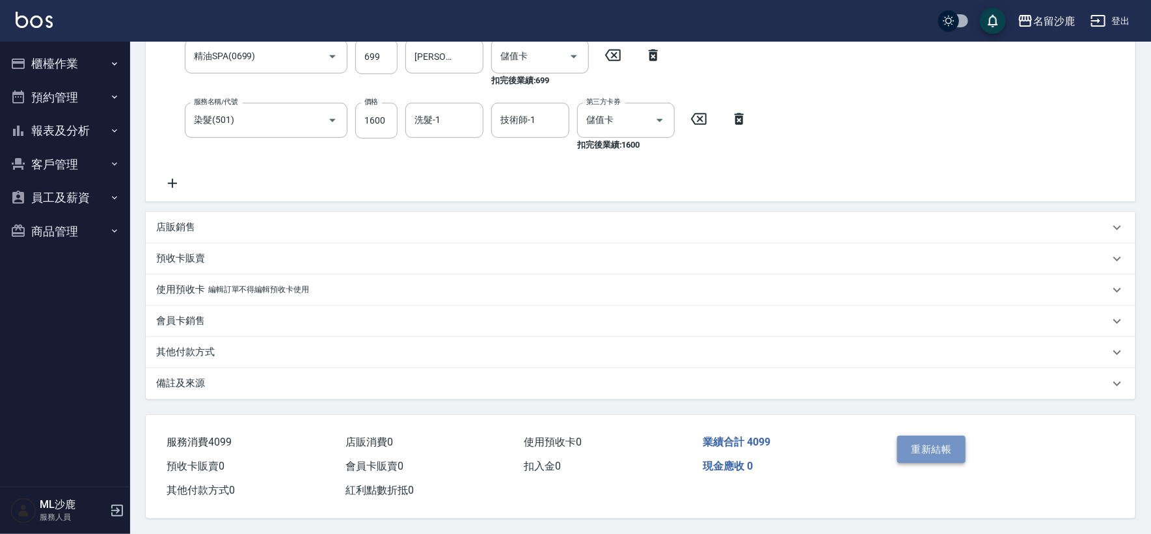
click at [902, 454] on button "重新結帳" at bounding box center [931, 449] width 69 height 27
click at [59, 126] on button "報表及分析" at bounding box center [65, 131] width 120 height 34
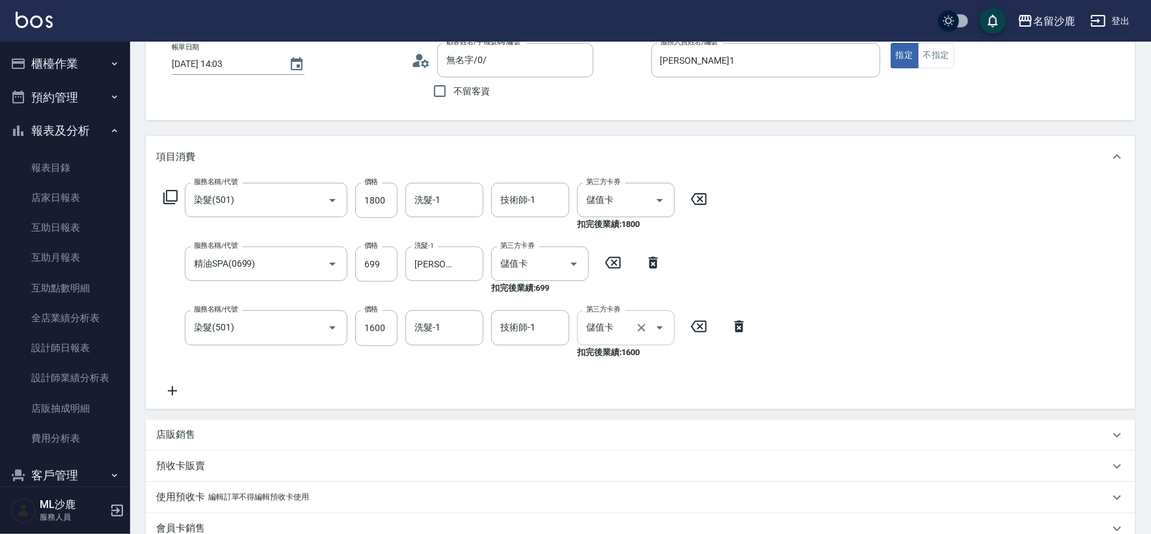
scroll to position [72, 0]
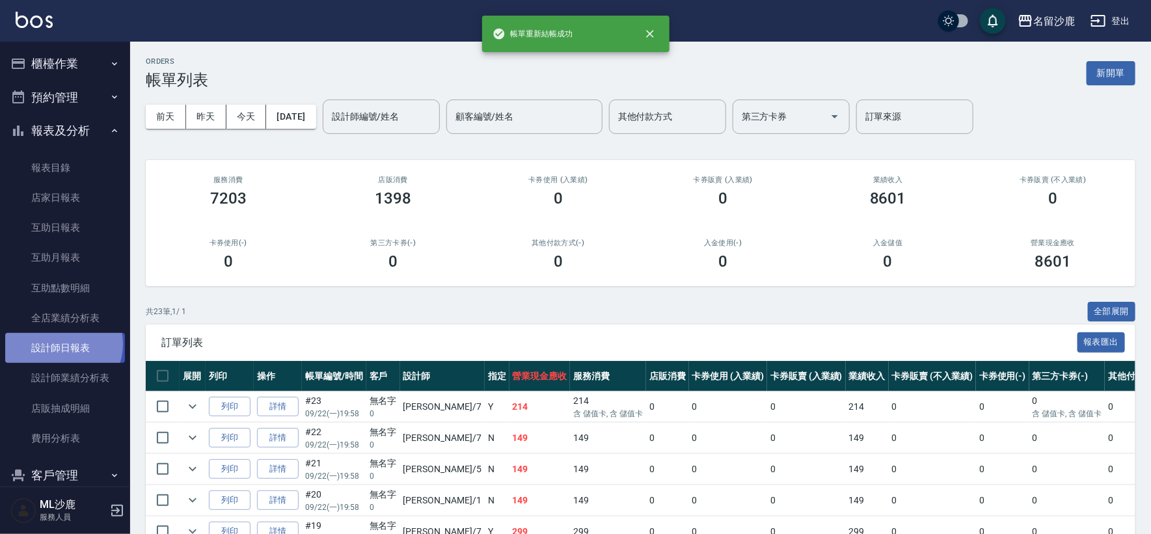
click at [61, 344] on link "設計師日報表" at bounding box center [65, 348] width 120 height 30
